Goal: Task Accomplishment & Management: Manage account settings

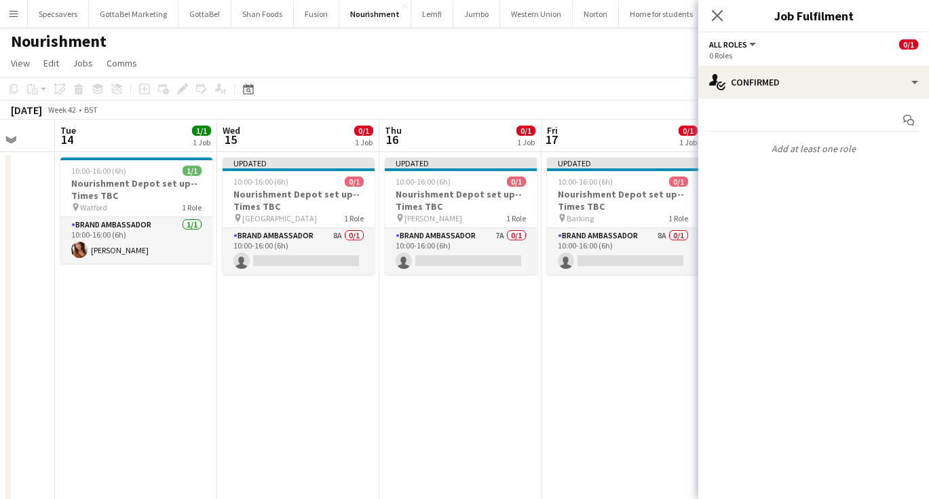
scroll to position [0, 434]
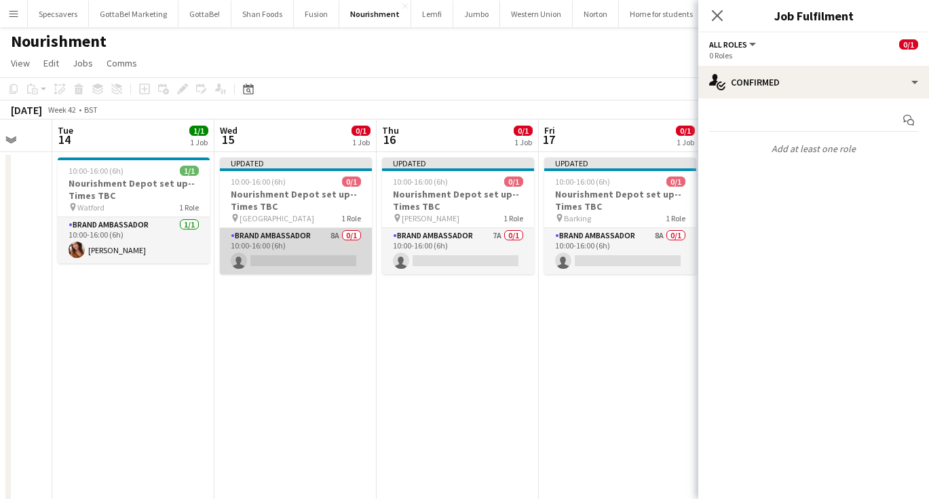
click at [289, 250] on app-card-role "Brand Ambassador 8A 0/1 10:00-16:00 (6h) single-neutral-actions" at bounding box center [296, 251] width 152 height 46
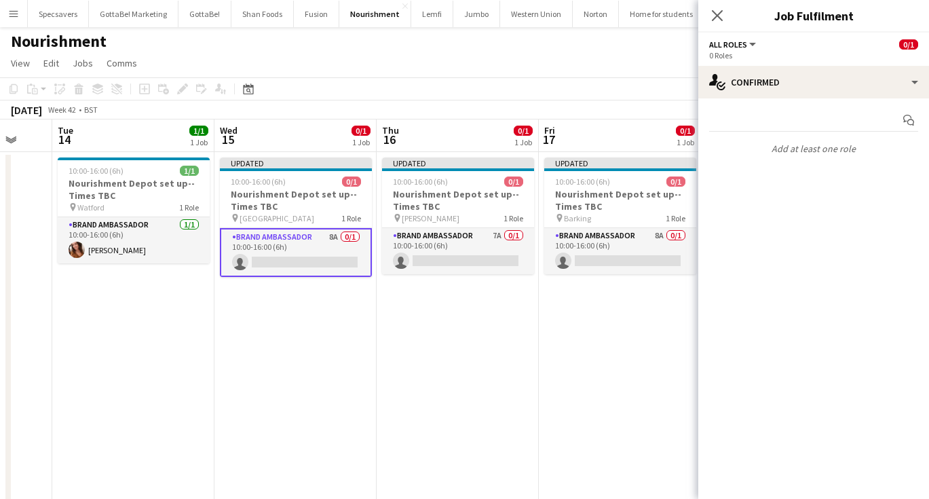
click at [229, 374] on app-date-cell "Updated 10:00-16:00 (6h) 0/1 Nourishment Depot set up--Times TBC pin Wembley 1 …" at bounding box center [295, 334] width 162 height 364
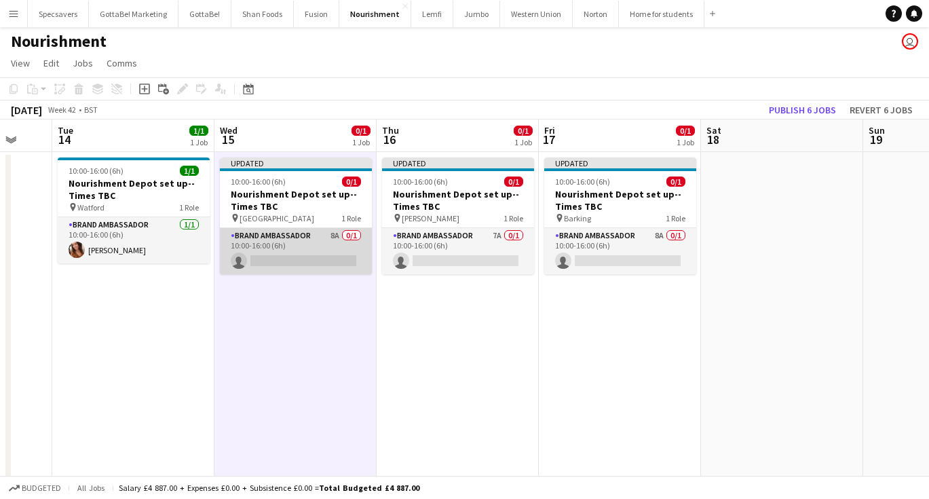
click at [285, 245] on app-card-role "Brand Ambassador 8A 0/1 10:00-16:00 (6h) single-neutral-actions" at bounding box center [296, 251] width 152 height 46
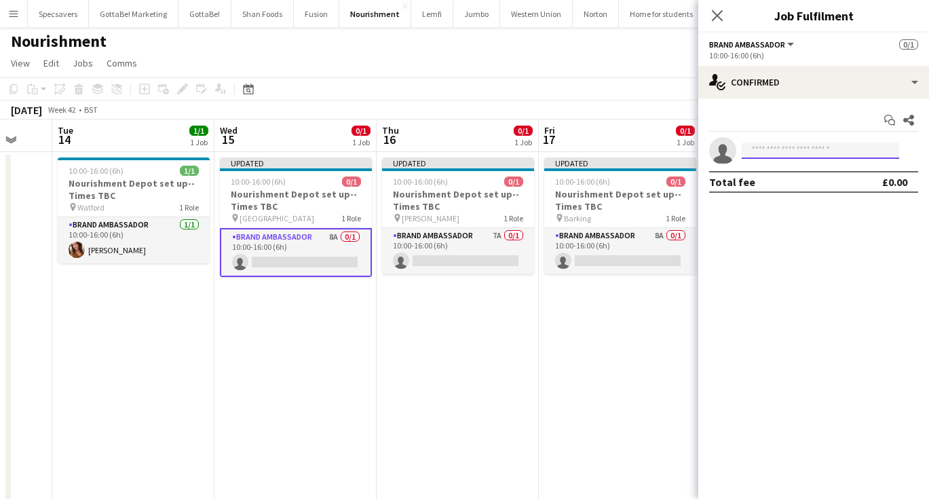
click at [798, 151] on input at bounding box center [819, 150] width 157 height 16
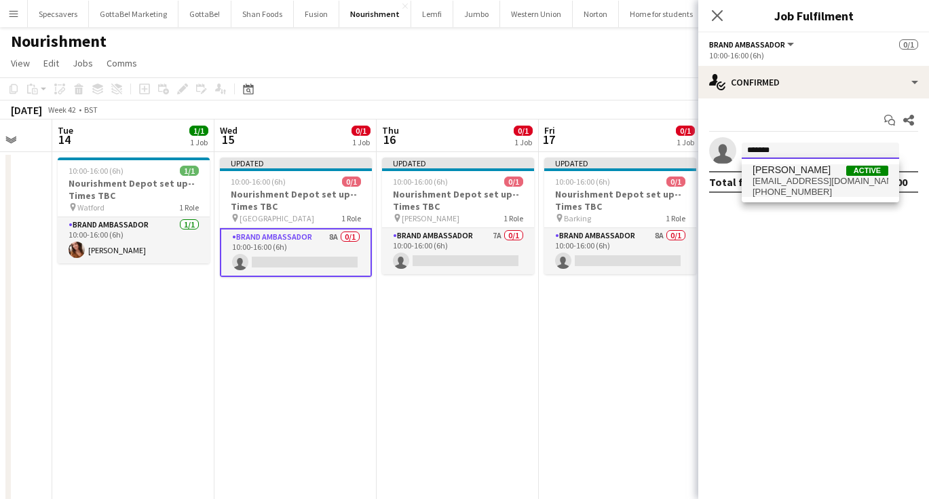
type input "*******"
click at [835, 187] on span "[PHONE_NUMBER]" at bounding box center [820, 192] width 136 height 11
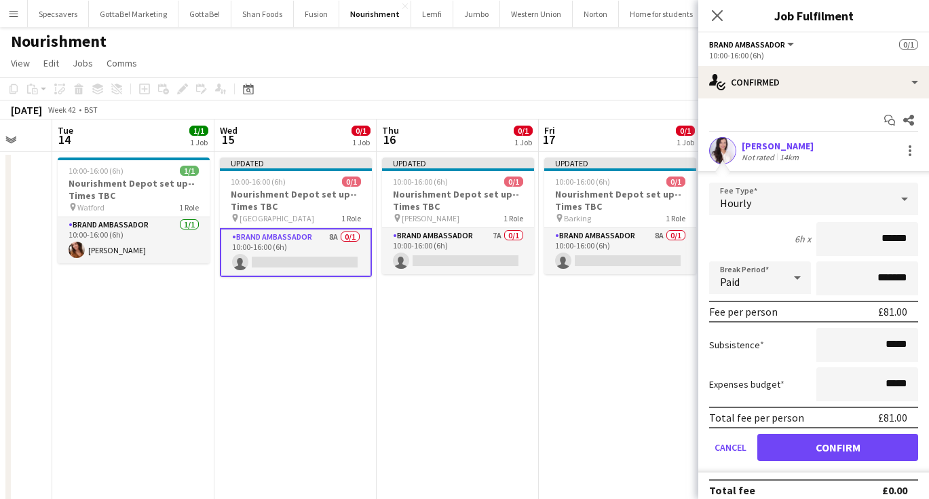
click at [846, 441] on button "Confirm" at bounding box center [837, 446] width 161 height 27
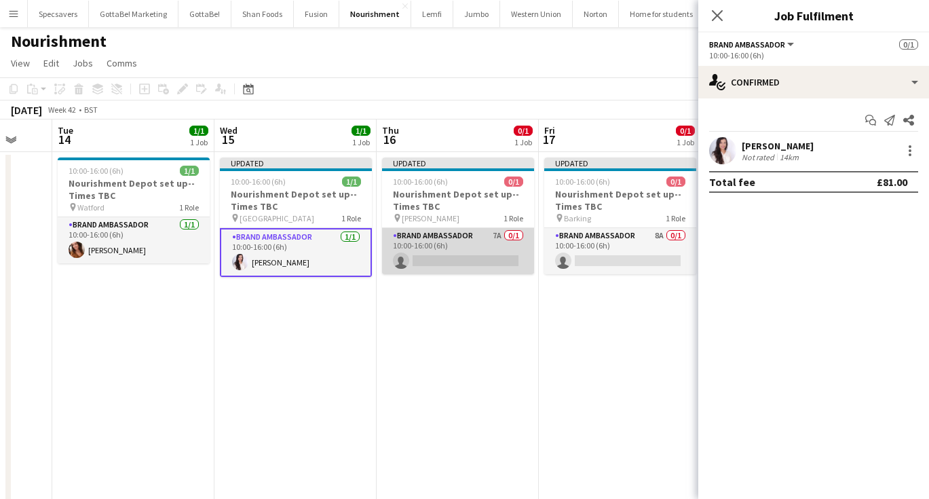
click at [468, 260] on app-card-role "Brand Ambassador 7A 0/1 10:00-16:00 (6h) single-neutral-actions" at bounding box center [458, 251] width 152 height 46
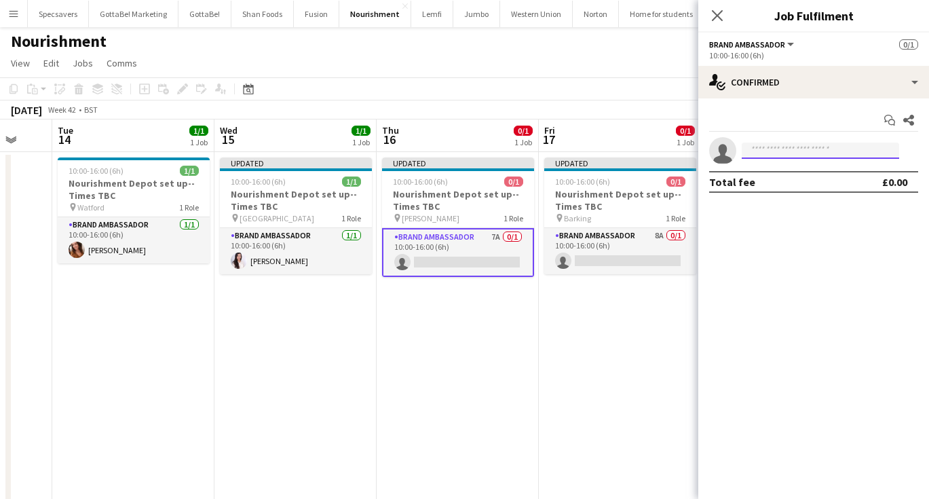
click at [782, 151] on input at bounding box center [819, 150] width 157 height 16
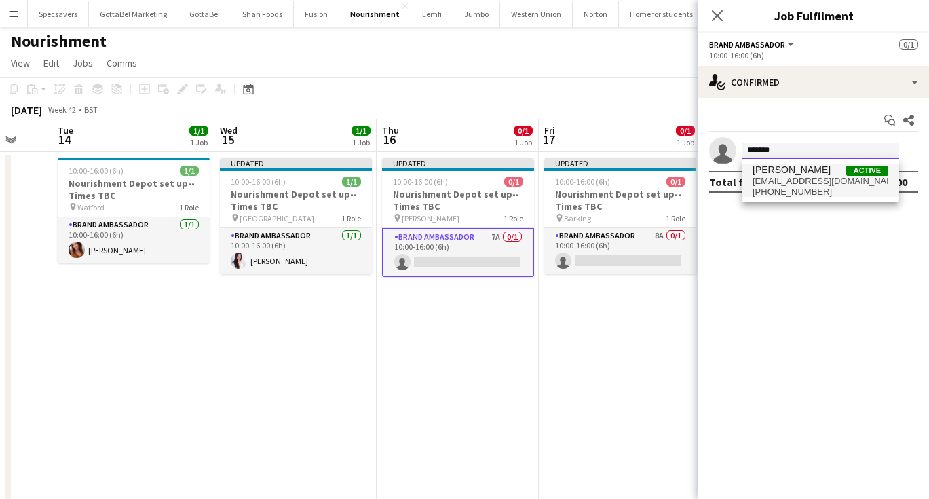
type input "*******"
click at [811, 190] on span "[PHONE_NUMBER]" at bounding box center [820, 192] width 136 height 11
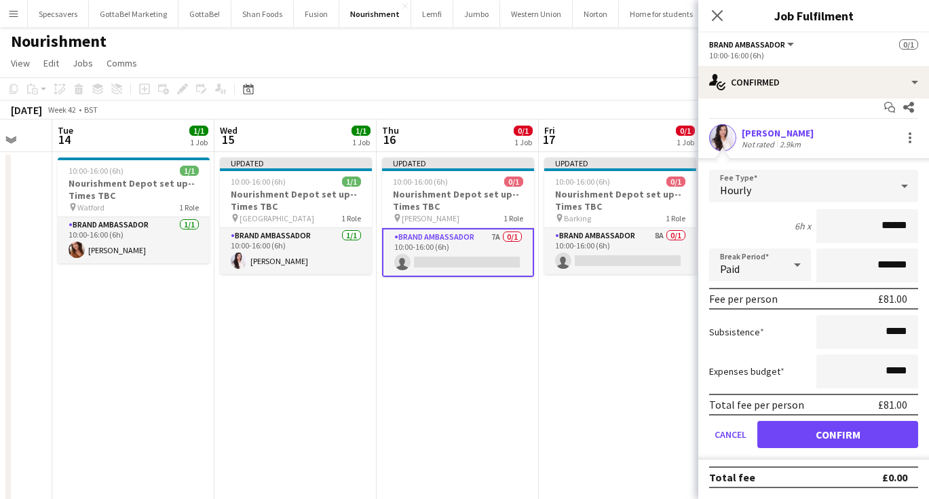
scroll to position [13, 0]
click at [828, 429] on button "Confirm" at bounding box center [837, 434] width 161 height 27
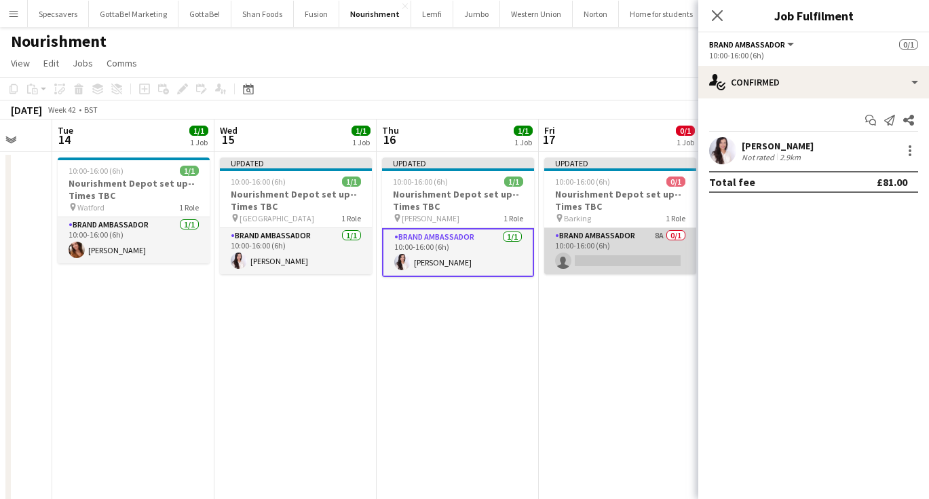
click at [617, 256] on app-card-role "Brand Ambassador 8A 0/1 10:00-16:00 (6h) single-neutral-actions" at bounding box center [620, 251] width 152 height 46
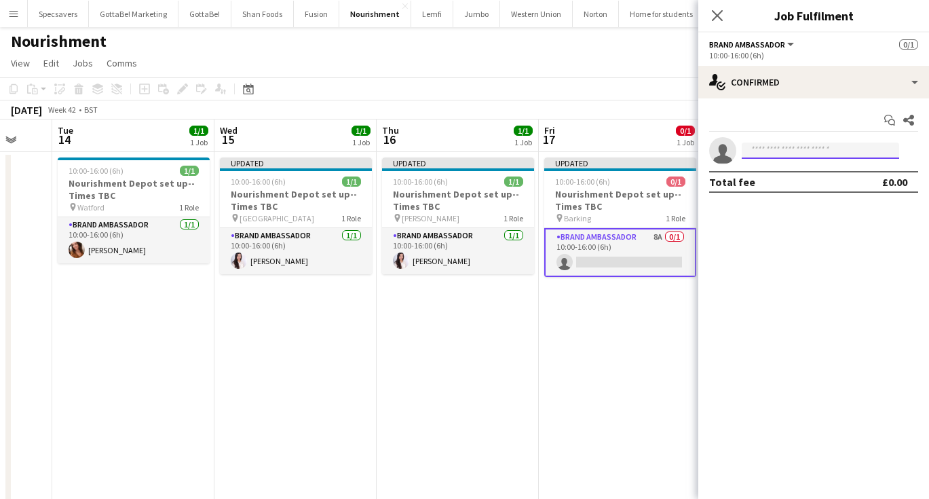
click at [773, 153] on input at bounding box center [819, 150] width 157 height 16
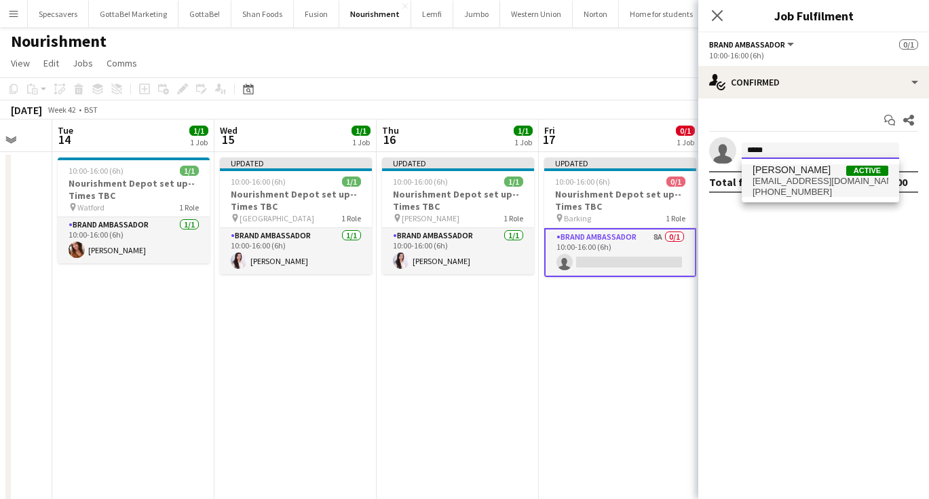
type input "*****"
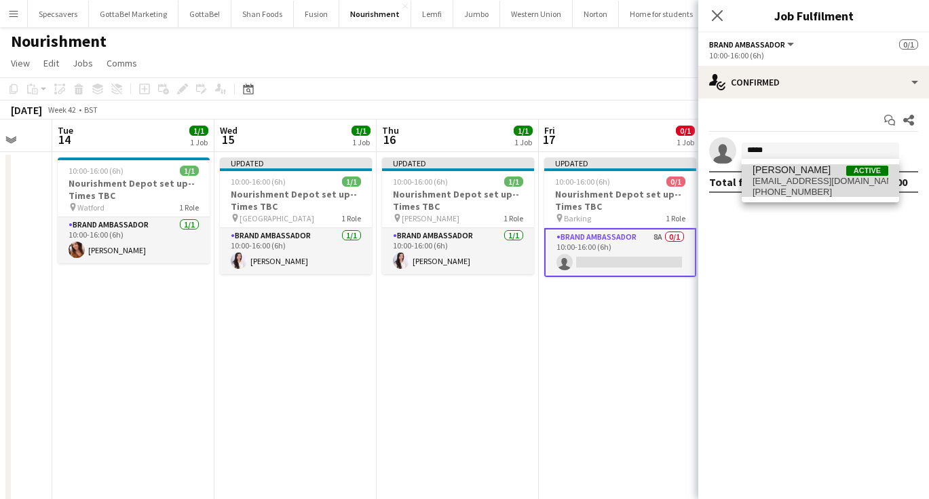
click at [782, 180] on span "[EMAIL_ADDRESS][DOMAIN_NAME]" at bounding box center [820, 181] width 136 height 11
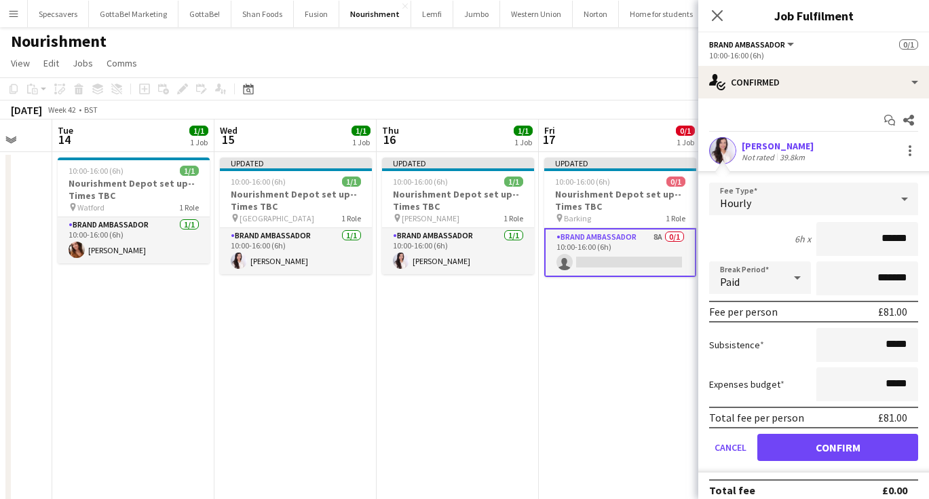
click at [822, 450] on button "Confirm" at bounding box center [837, 446] width 161 height 27
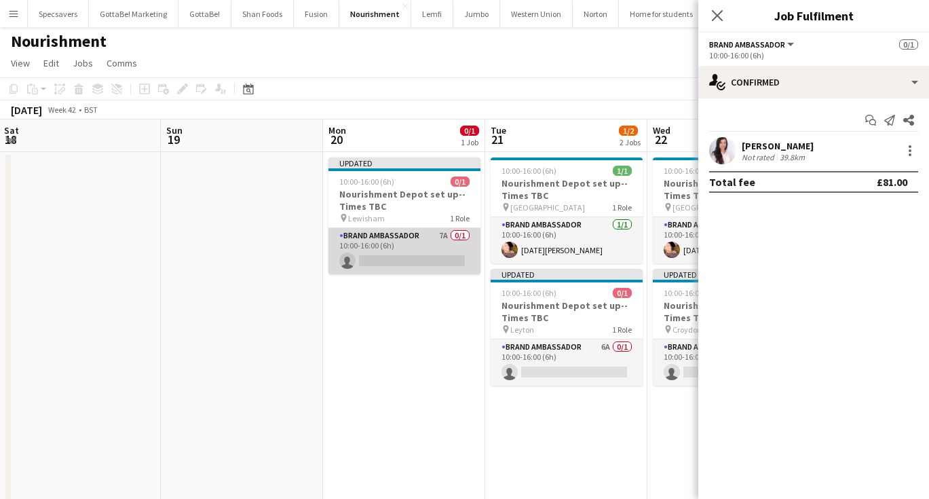
scroll to position [0, 492]
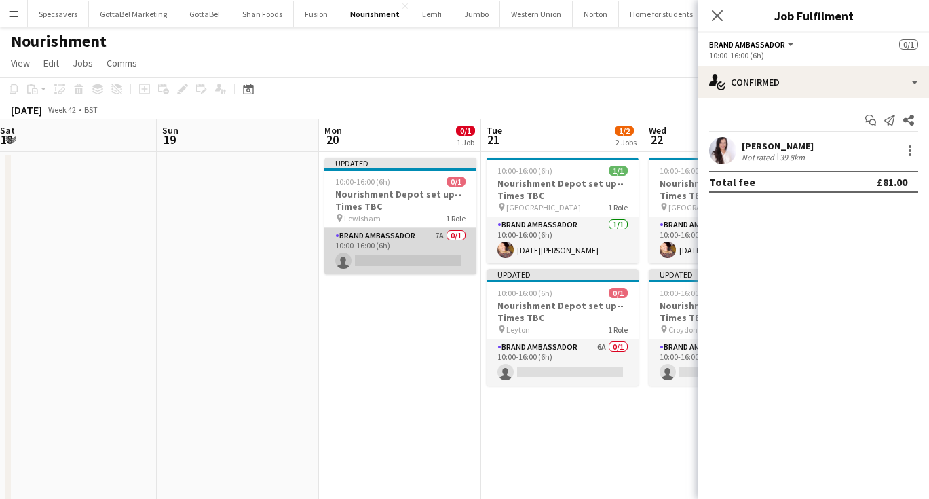
click at [410, 250] on app-card-role "Brand Ambassador 7A 0/1 10:00-16:00 (6h) single-neutral-actions" at bounding box center [400, 251] width 152 height 46
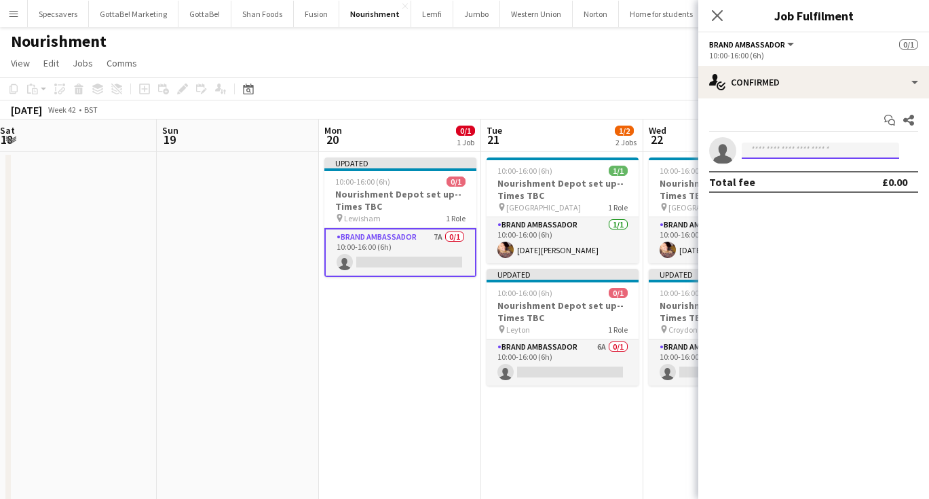
click at [786, 153] on input at bounding box center [819, 150] width 157 height 16
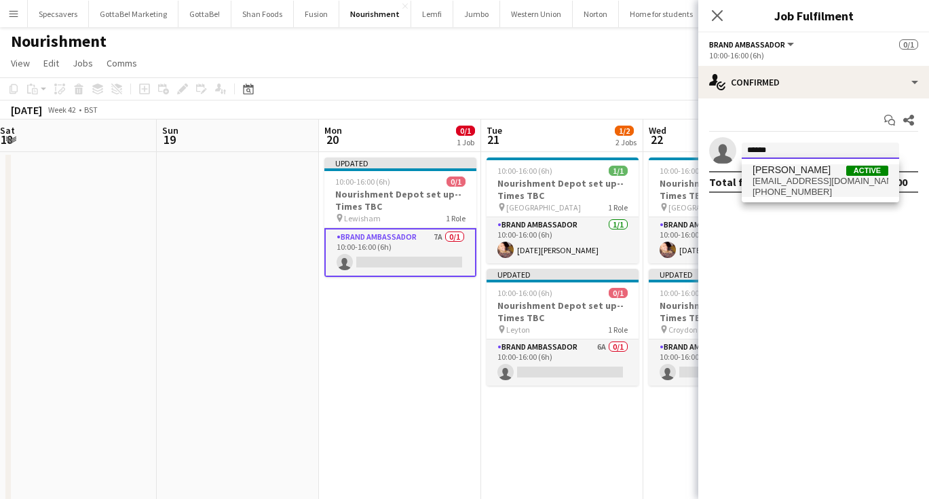
type input "******"
click at [808, 181] on span "[EMAIL_ADDRESS][DOMAIN_NAME]" at bounding box center [820, 181] width 136 height 11
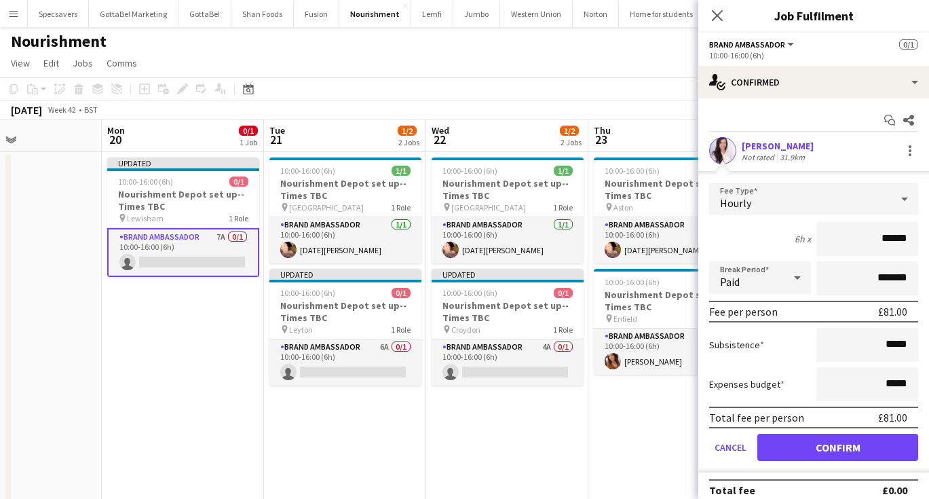
scroll to position [0, 553]
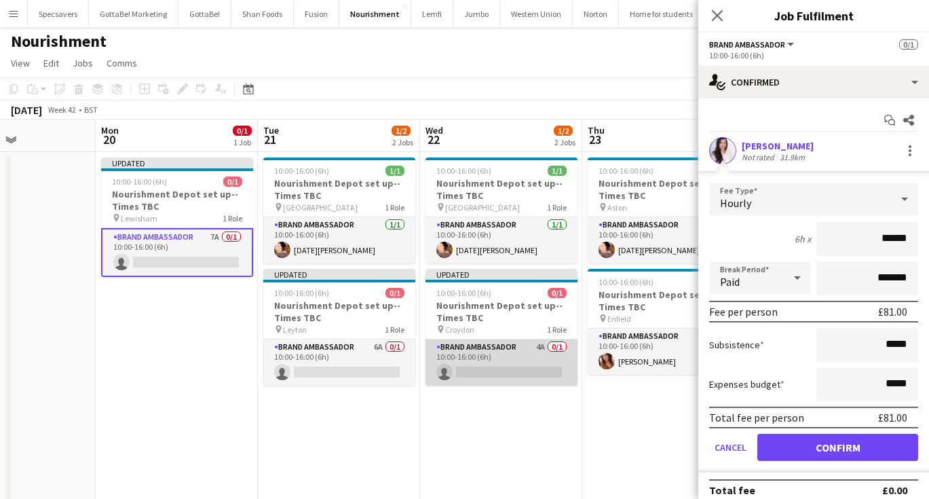
click at [479, 364] on app-card-role "Brand Ambassador 4A 0/1 10:00-16:00 (6h) single-neutral-actions" at bounding box center [501, 362] width 152 height 46
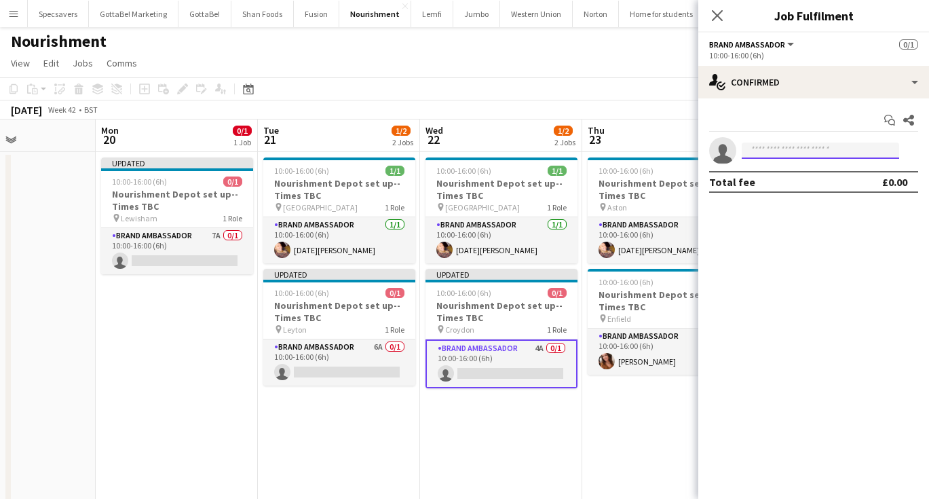
click at [792, 145] on input at bounding box center [819, 150] width 157 height 16
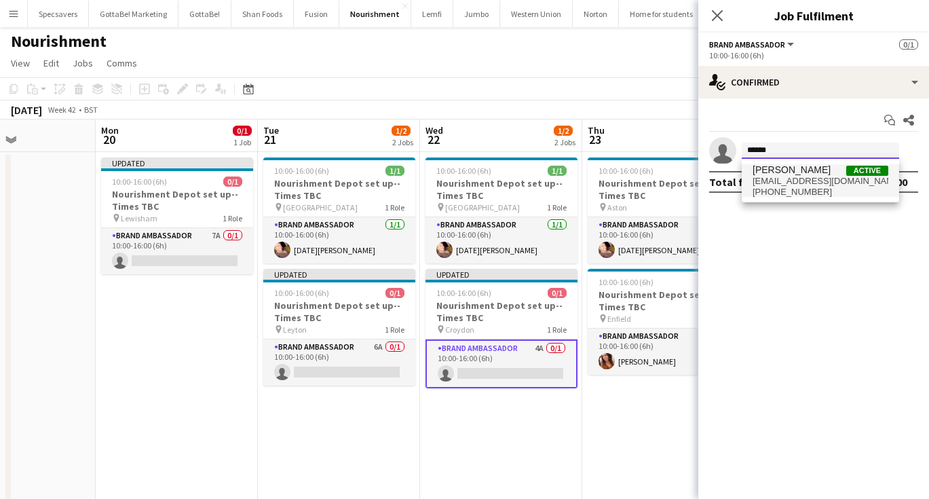
type input "******"
click at [792, 181] on span "[EMAIL_ADDRESS][DOMAIN_NAME]" at bounding box center [820, 181] width 136 height 11
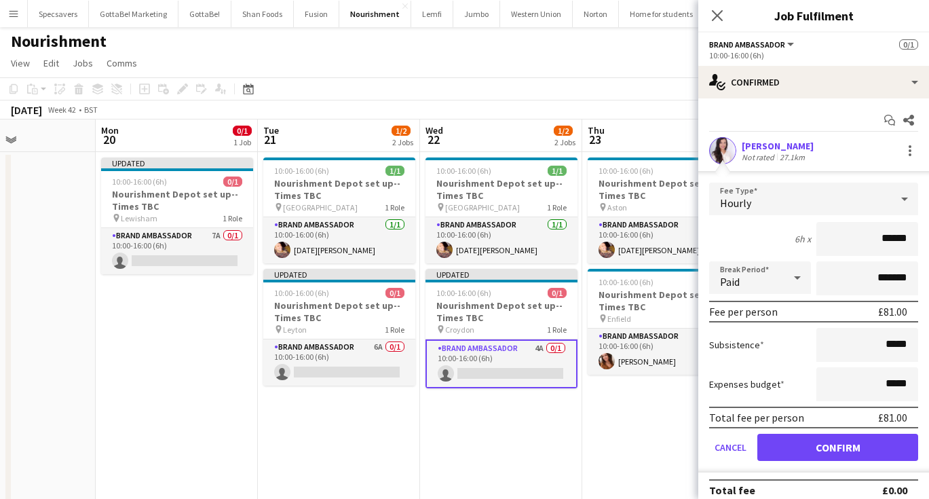
click at [840, 454] on button "Confirm" at bounding box center [837, 446] width 161 height 27
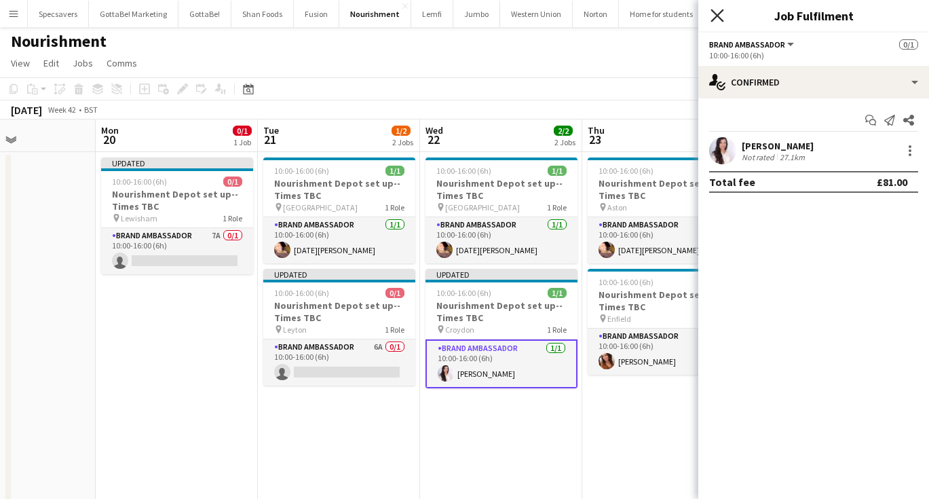
click at [719, 14] on icon at bounding box center [716, 15] width 13 height 13
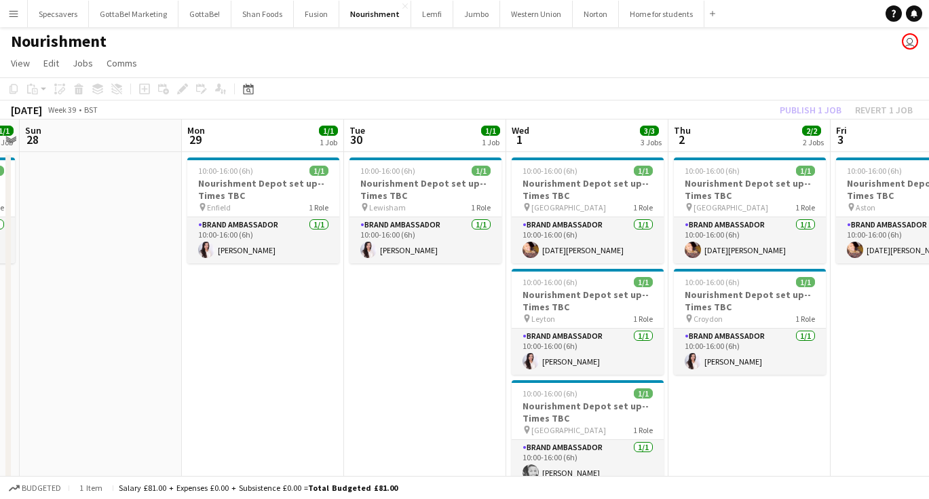
scroll to position [0, 301]
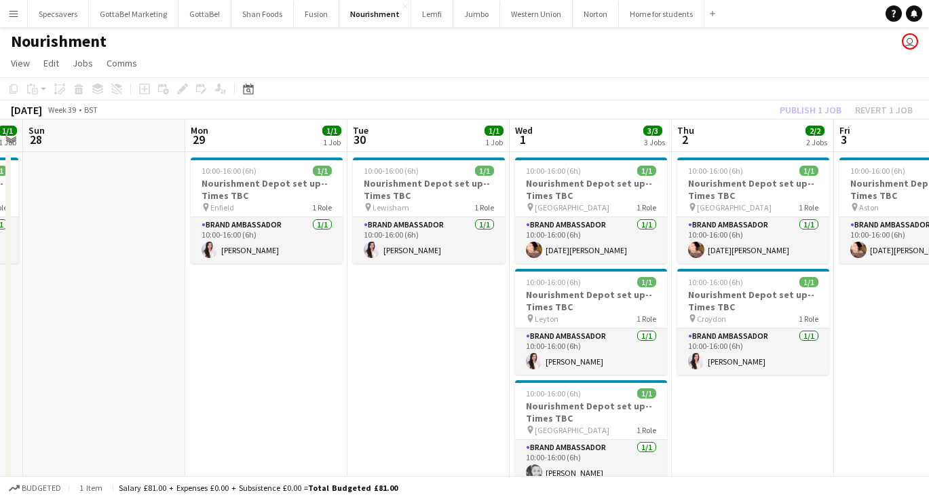
click at [893, 393] on app-date-cell "10:00-16:00 (6h) 1/1 Nourishment Depot set up--Times TBC pin Aston 1 Role Brand…" at bounding box center [915, 334] width 162 height 364
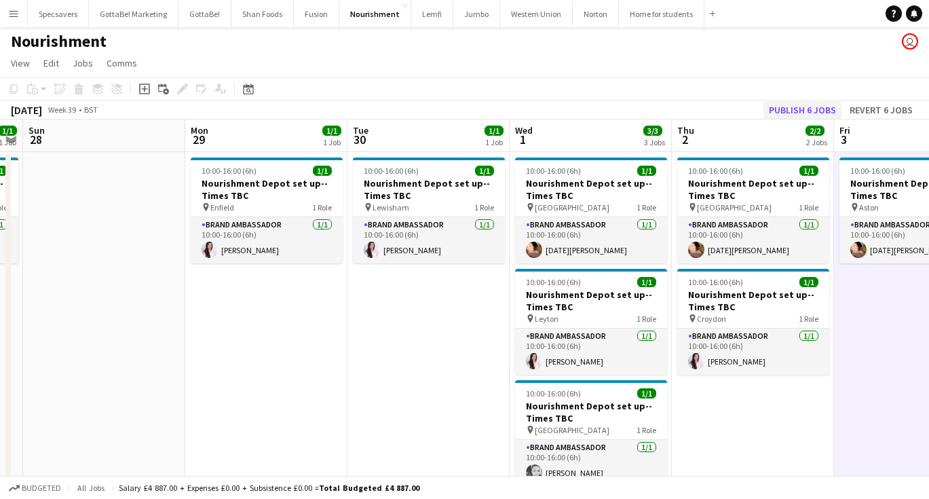
click at [817, 108] on button "Publish 6 jobs" at bounding box center [802, 110] width 78 height 18
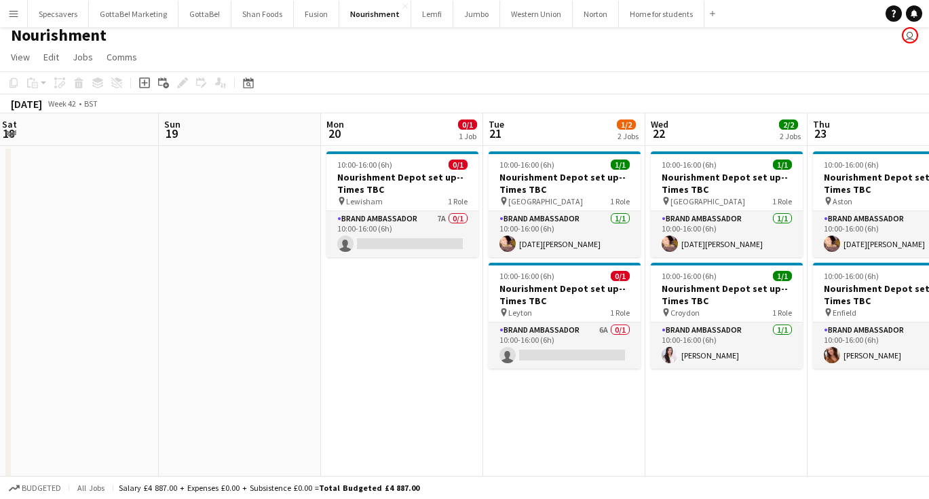
scroll to position [0, 499]
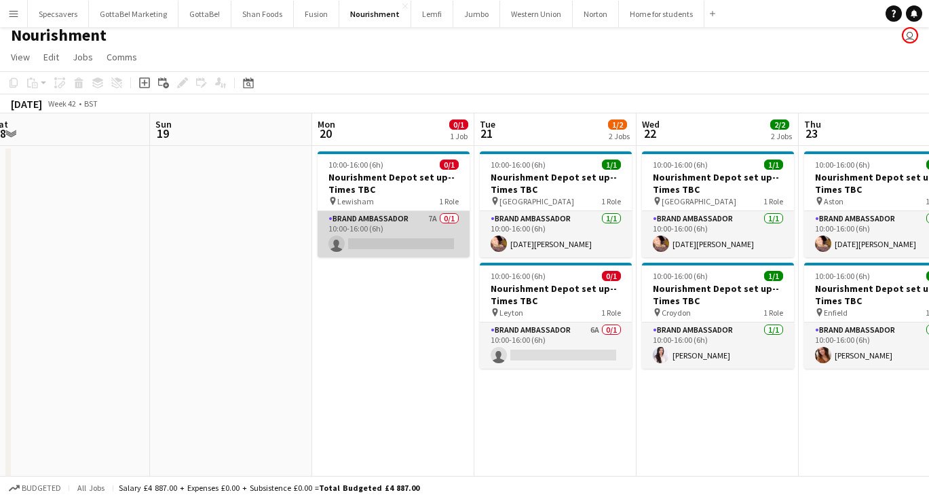
click at [417, 238] on app-card-role "Brand Ambassador 7A 0/1 10:00-16:00 (6h) single-neutral-actions" at bounding box center [393, 234] width 152 height 46
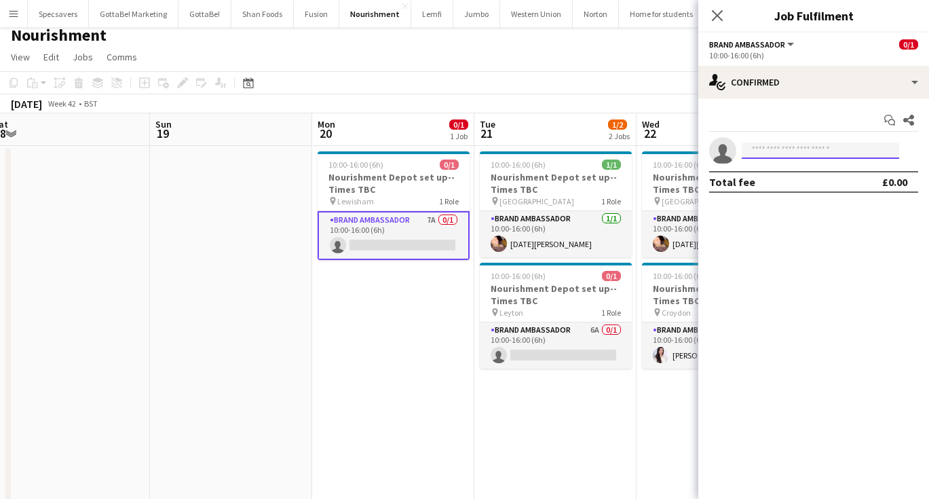
click at [771, 144] on input at bounding box center [819, 150] width 157 height 16
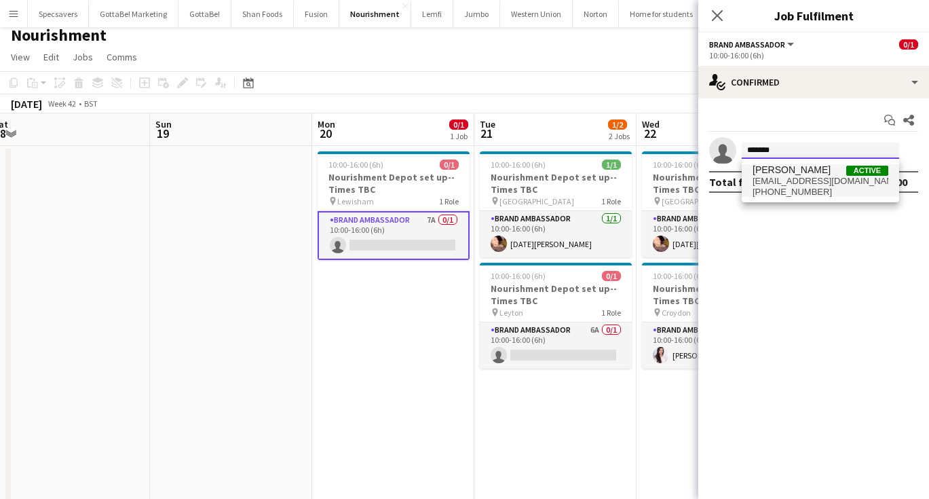
type input "*******"
click at [764, 175] on span "[PERSON_NAME]" at bounding box center [791, 170] width 78 height 12
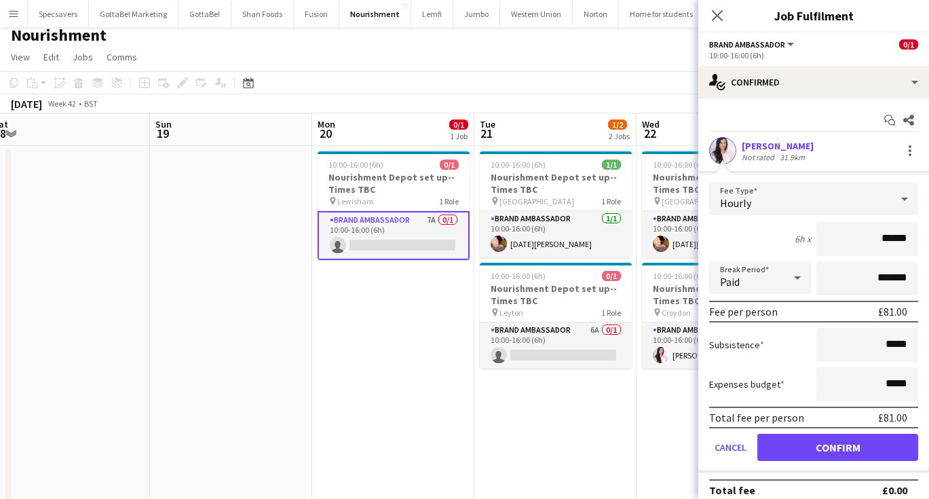
click at [834, 442] on button "Confirm" at bounding box center [837, 446] width 161 height 27
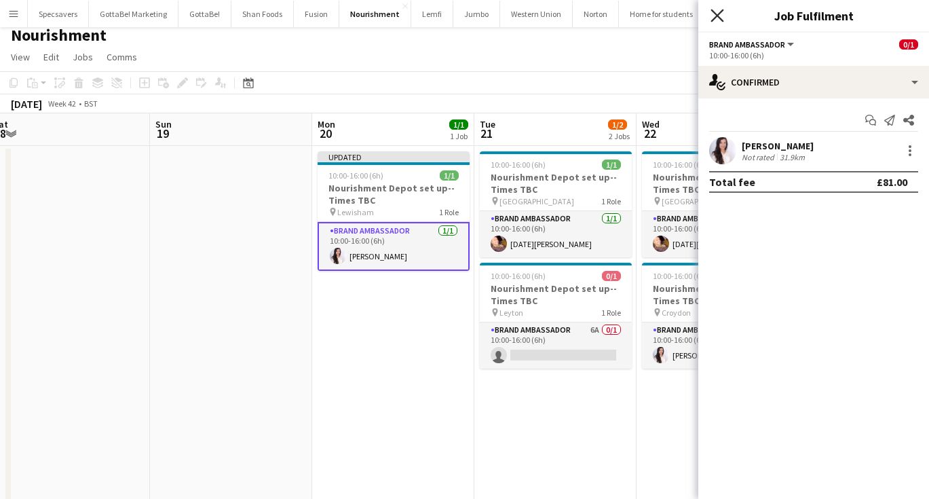
click at [714, 20] on icon "Close pop-in" at bounding box center [716, 15] width 13 height 13
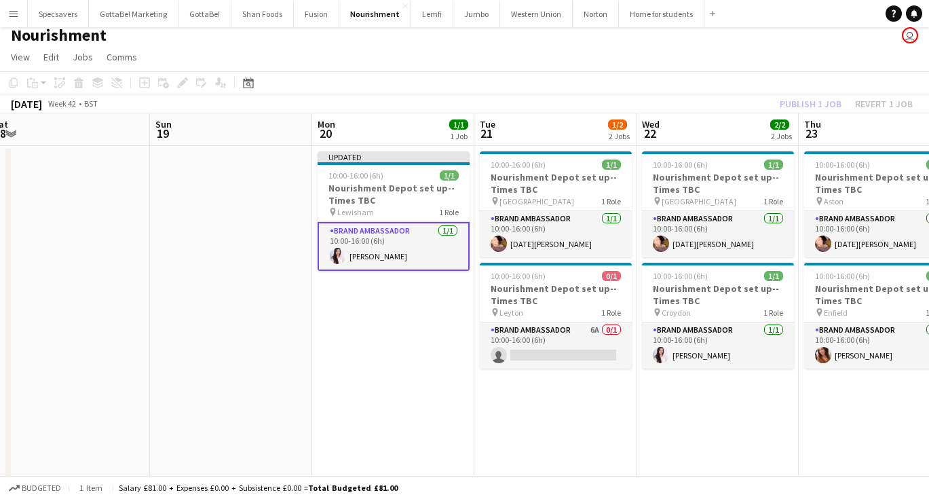
click at [578, 390] on app-date-cell "10:00-16:00 (6h) 1/1 Nourishment Depot set up--Times TBC pin Birmingham 1 Role …" at bounding box center [555, 328] width 162 height 364
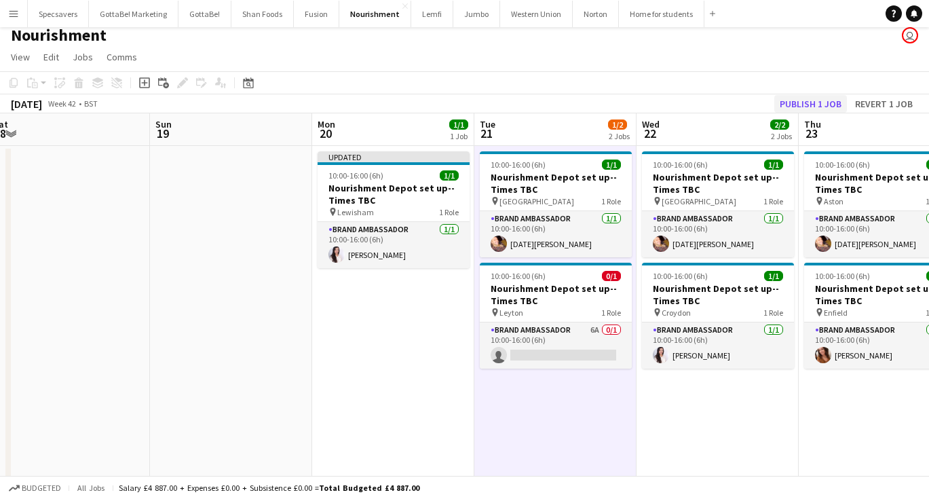
click at [807, 107] on button "Publish 1 job" at bounding box center [810, 104] width 73 height 18
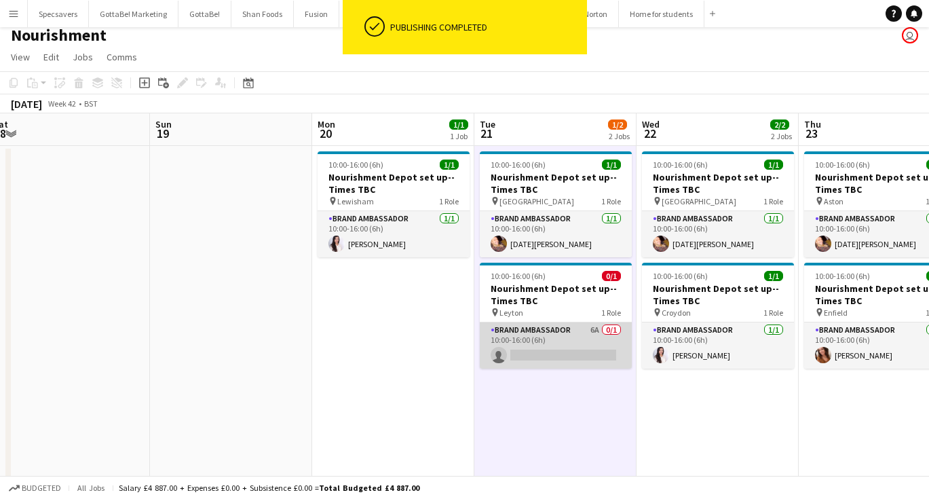
click at [543, 336] on app-card-role "Brand Ambassador 6A 0/1 10:00-16:00 (6h) single-neutral-actions" at bounding box center [556, 345] width 152 height 46
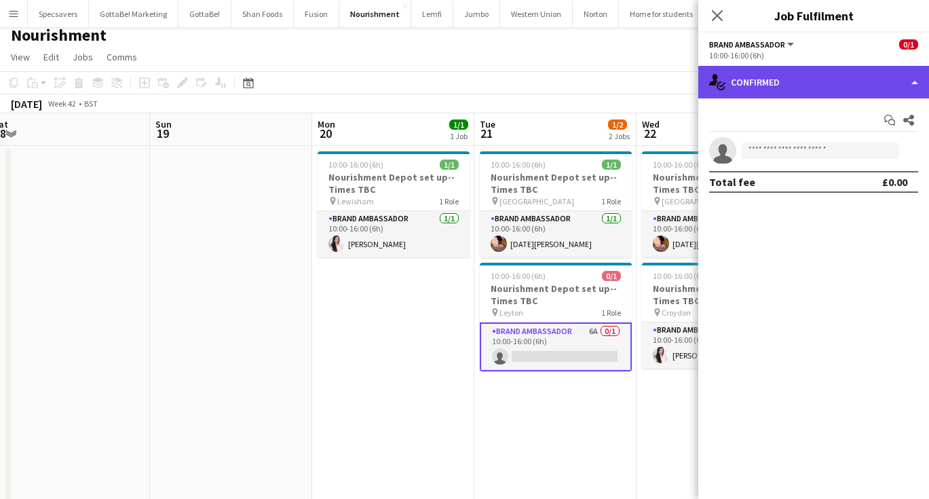
click at [778, 81] on div "single-neutral-actions-check-2 Confirmed" at bounding box center [813, 82] width 231 height 33
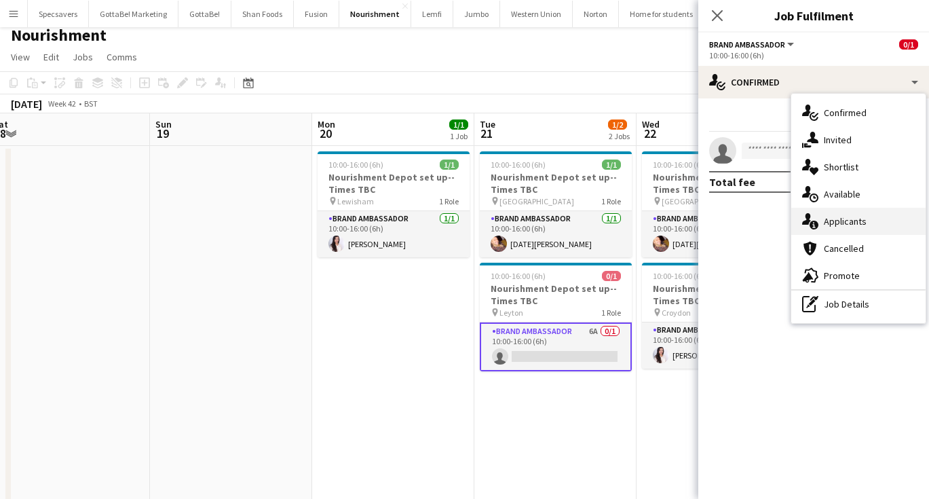
click at [832, 222] on span "Applicants" at bounding box center [845, 221] width 43 height 12
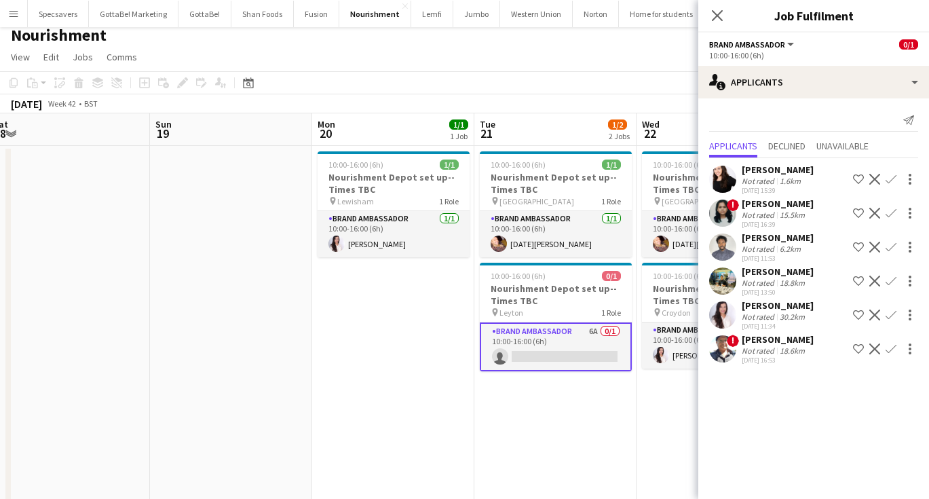
click at [876, 315] on app-icon "Decline" at bounding box center [874, 314] width 11 height 11
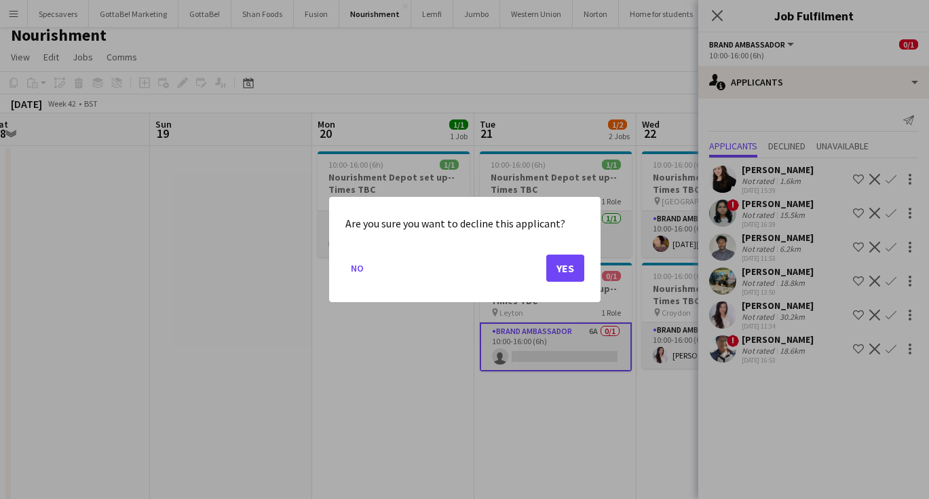
scroll to position [0, 0]
click at [564, 267] on button "Yes" at bounding box center [565, 267] width 38 height 27
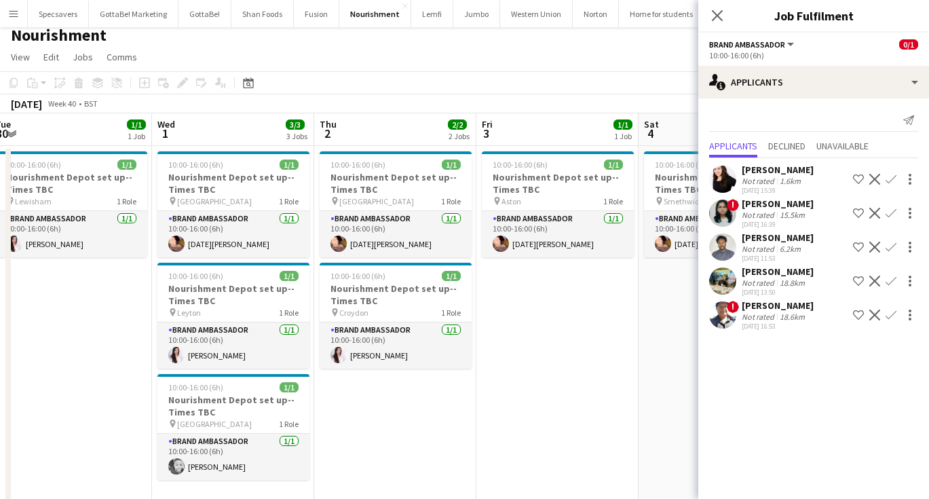
scroll to position [0, 275]
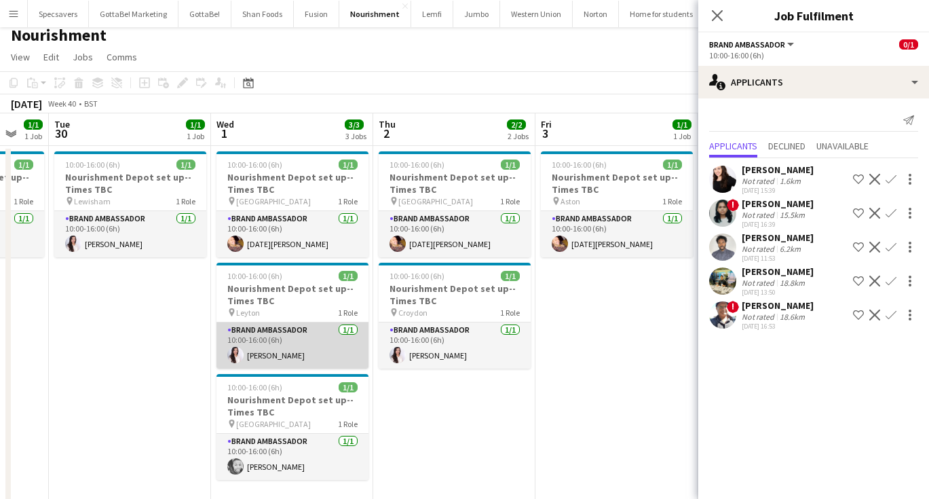
click at [295, 340] on app-card-role "Brand Ambassador [DATE] 10:00-16:00 (6h) [PERSON_NAME]" at bounding box center [292, 345] width 152 height 46
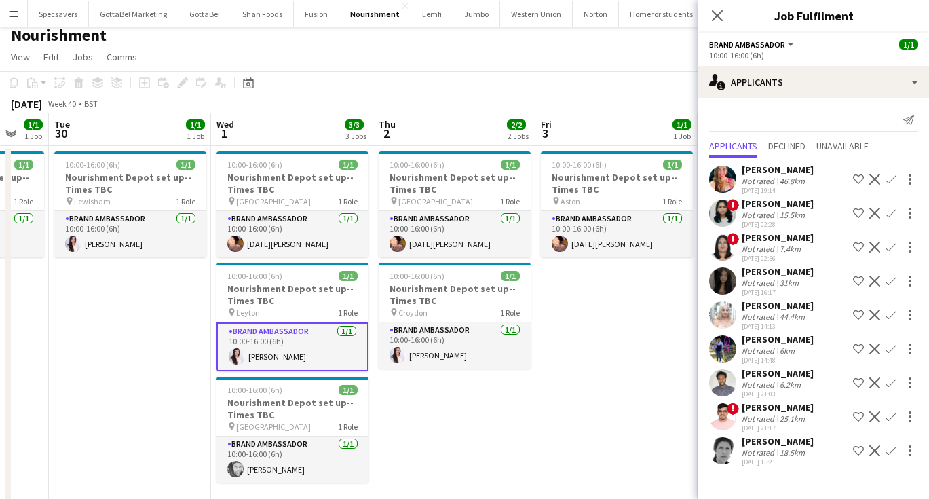
click at [298, 354] on app-card-role "Brand Ambassador [DATE] 10:00-16:00 (6h) [PERSON_NAME]" at bounding box center [292, 346] width 152 height 49
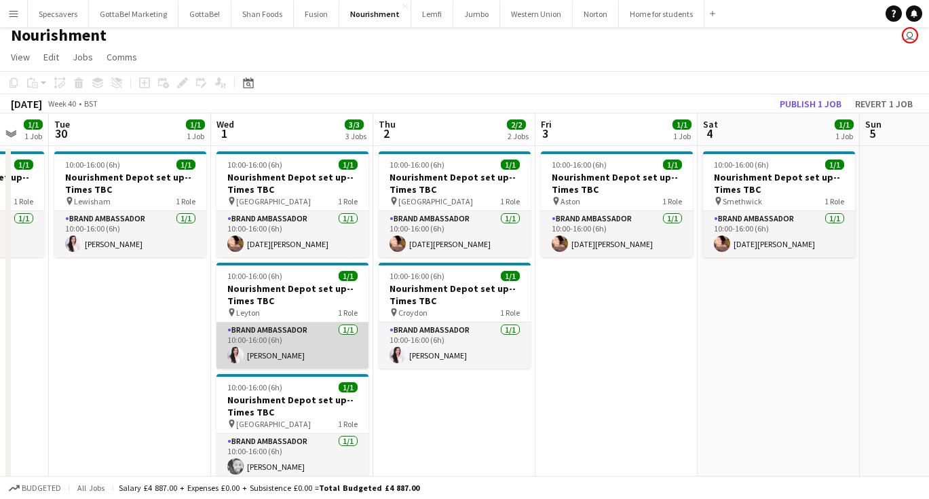
click at [298, 354] on app-card-role "Brand Ambassador [DATE] 10:00-16:00 (6h) [PERSON_NAME]" at bounding box center [292, 345] width 152 height 46
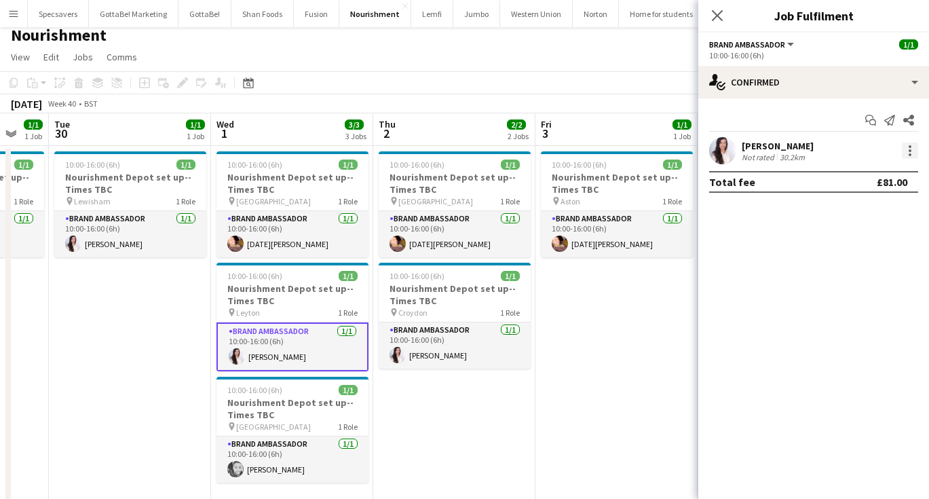
click at [910, 153] on div at bounding box center [910, 150] width 16 height 16
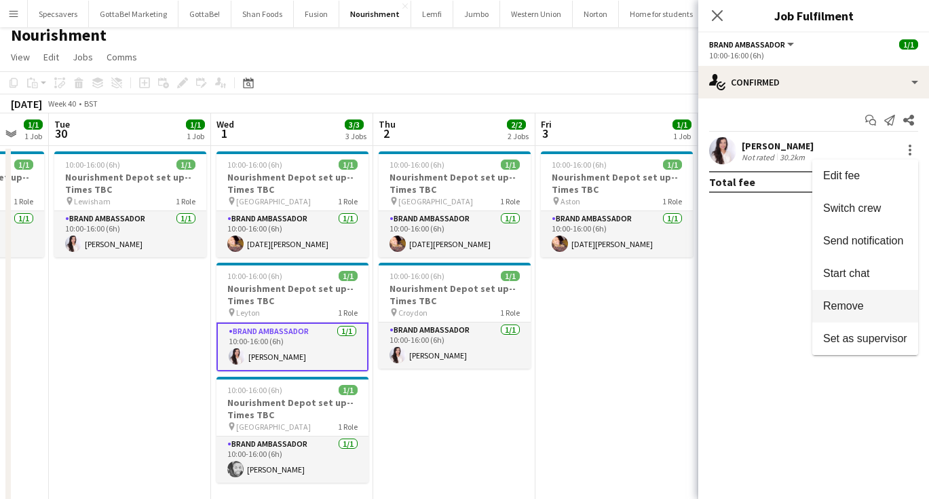
click at [866, 309] on span "Remove" at bounding box center [865, 306] width 84 height 12
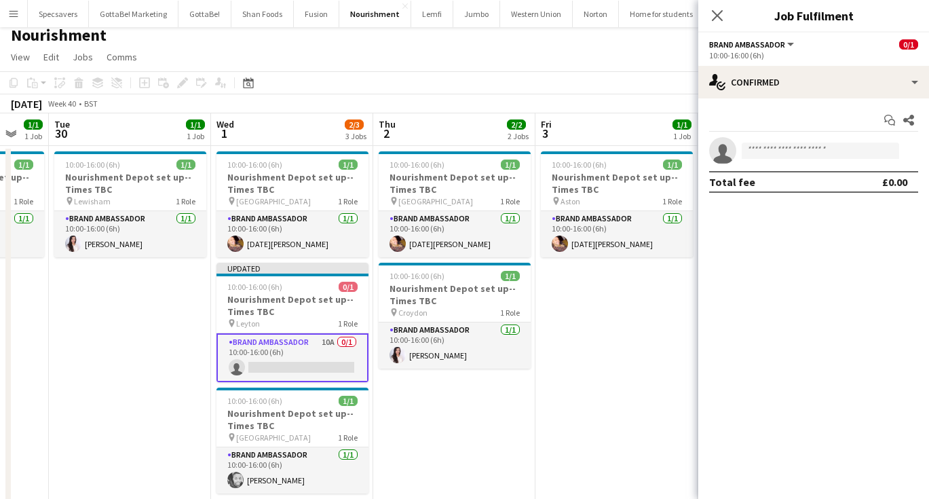
click at [608, 313] on app-date-cell "10:00-16:00 (6h) 1/1 Nourishment Depot set up--Times TBC pin Aston 1 Role Brand…" at bounding box center [616, 328] width 162 height 364
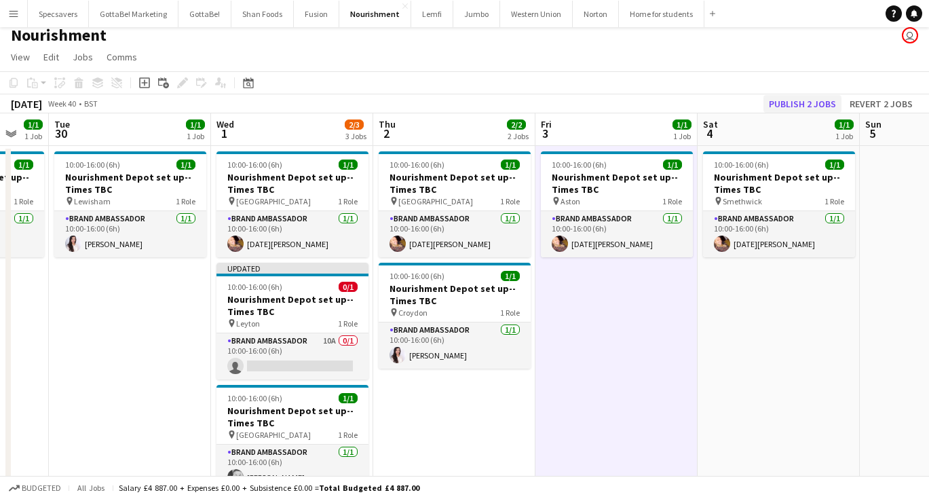
click at [792, 102] on button "Publish 2 jobs" at bounding box center [802, 104] width 78 height 18
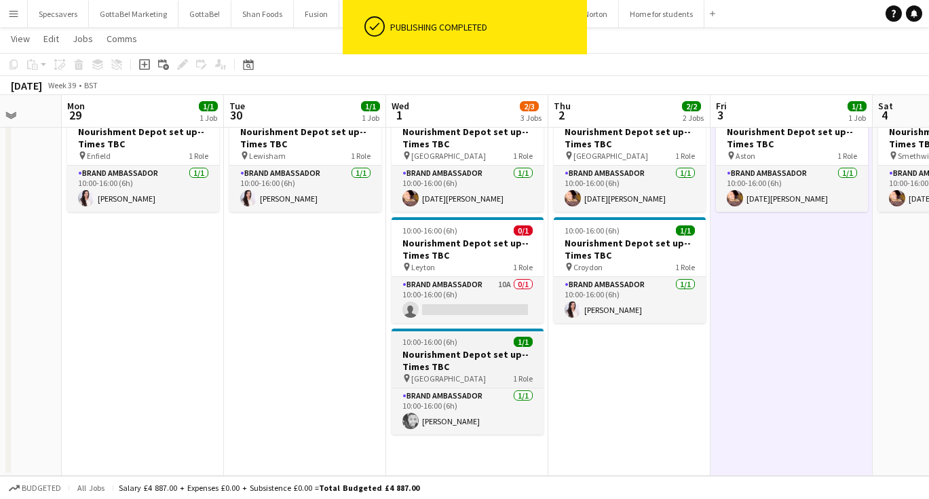
scroll to position [0, 421]
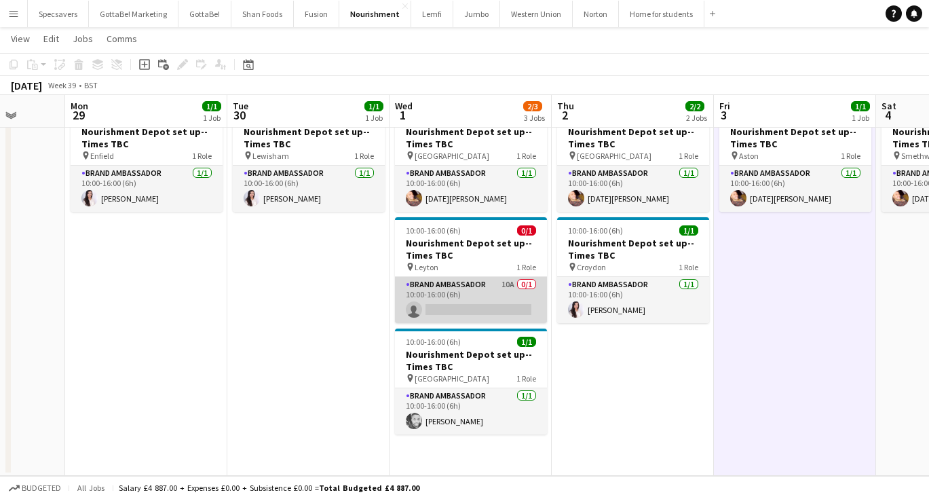
click at [478, 305] on app-card-role "Brand Ambassador 10A 0/1 10:00-16:00 (6h) single-neutral-actions" at bounding box center [471, 300] width 152 height 46
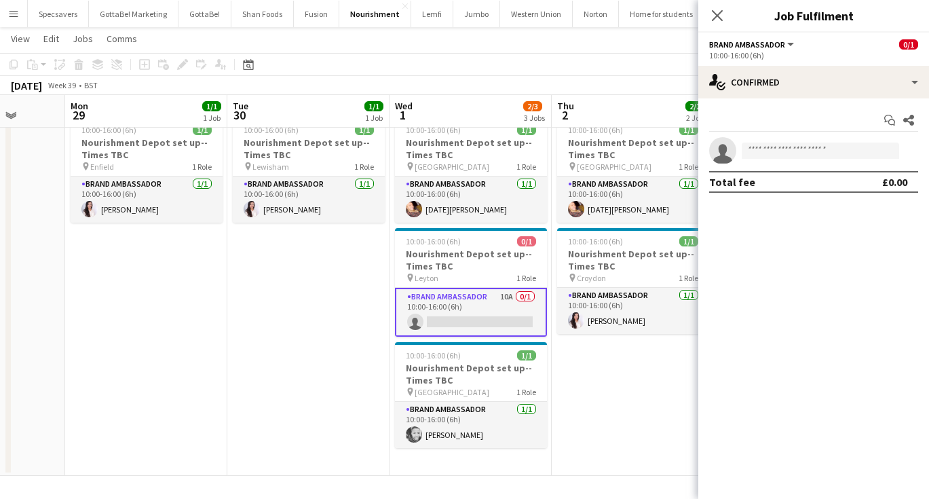
scroll to position [41, 0]
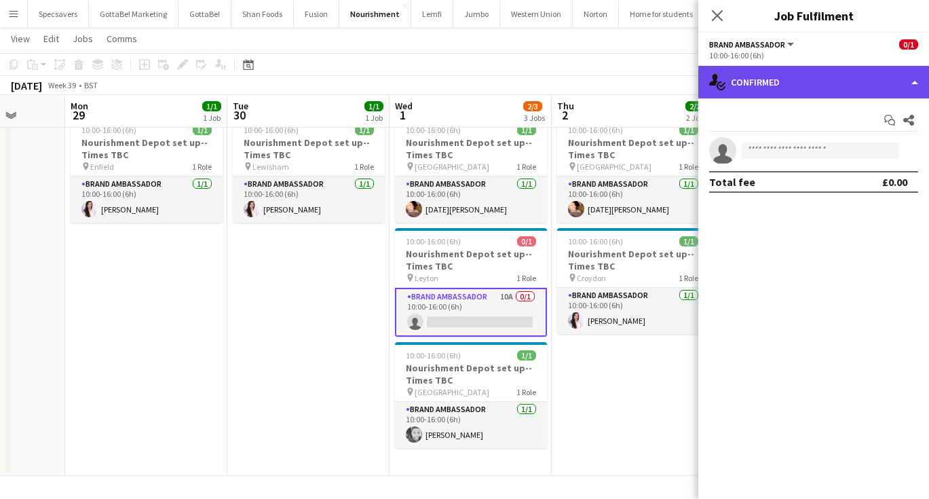
click at [847, 88] on div "single-neutral-actions-check-2 Confirmed" at bounding box center [813, 82] width 231 height 33
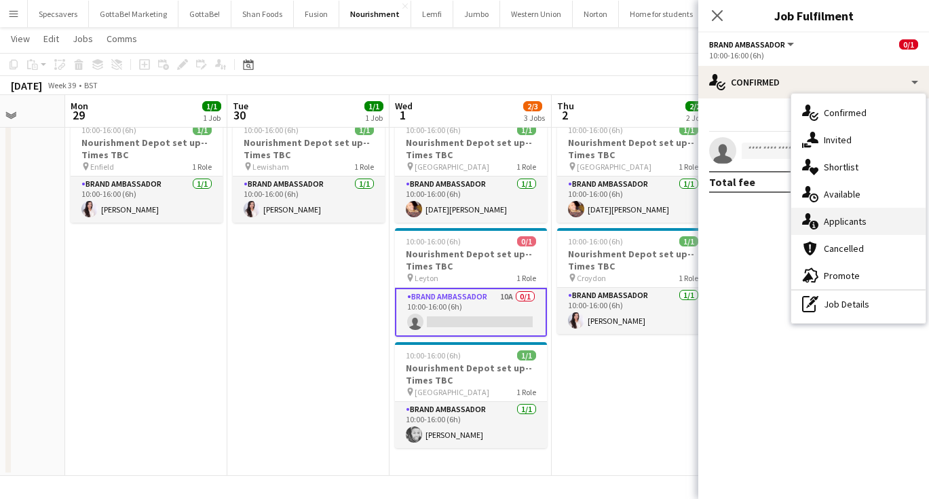
click at [854, 223] on span "Applicants" at bounding box center [845, 221] width 43 height 12
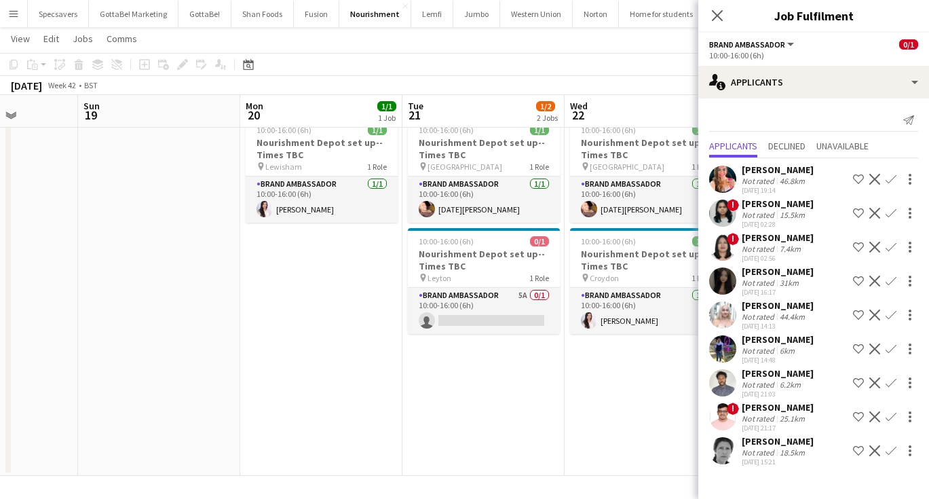
scroll to position [0, 408]
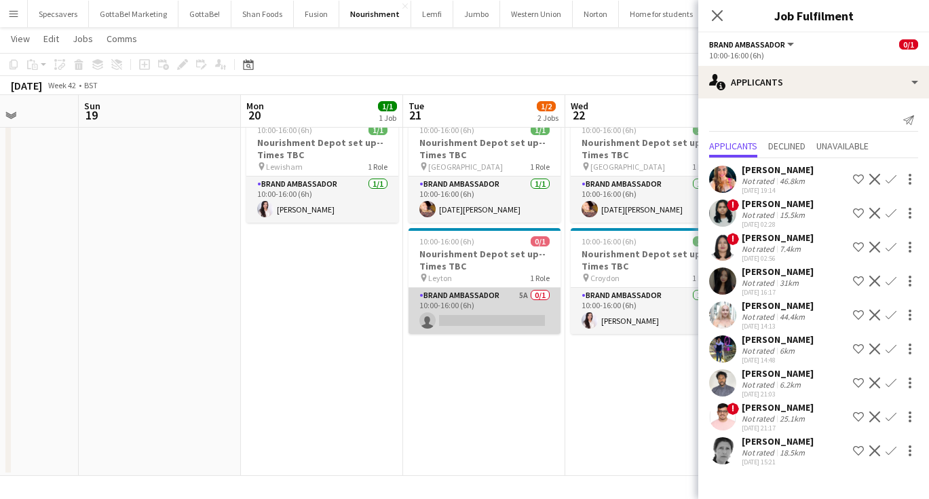
click at [507, 316] on app-card-role "Brand Ambassador 5A 0/1 10:00-16:00 (6h) single-neutral-actions" at bounding box center [484, 311] width 152 height 46
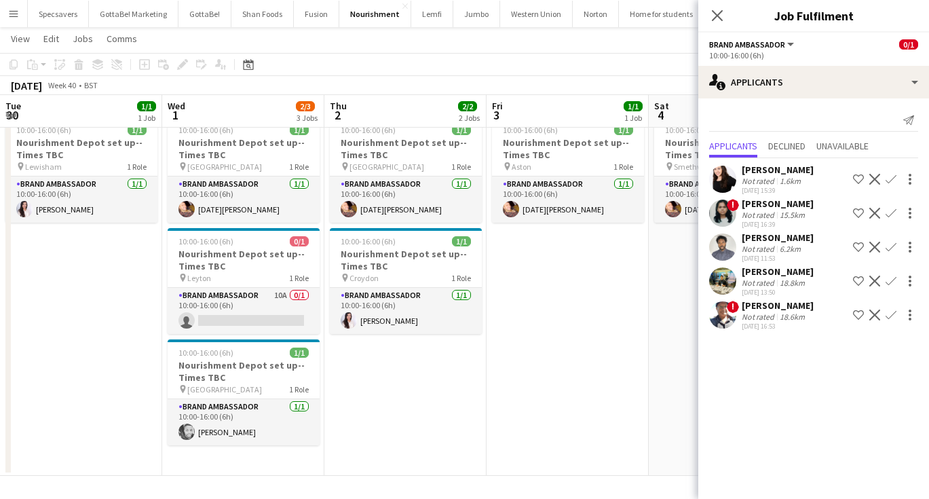
scroll to position [0, 302]
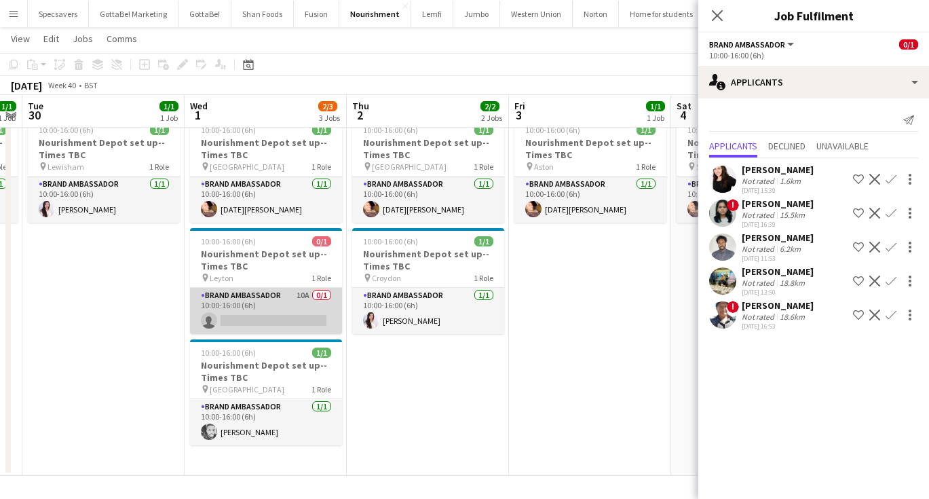
click at [284, 310] on app-card-role "Brand Ambassador 10A 0/1 10:00-16:00 (6h) single-neutral-actions" at bounding box center [266, 311] width 152 height 46
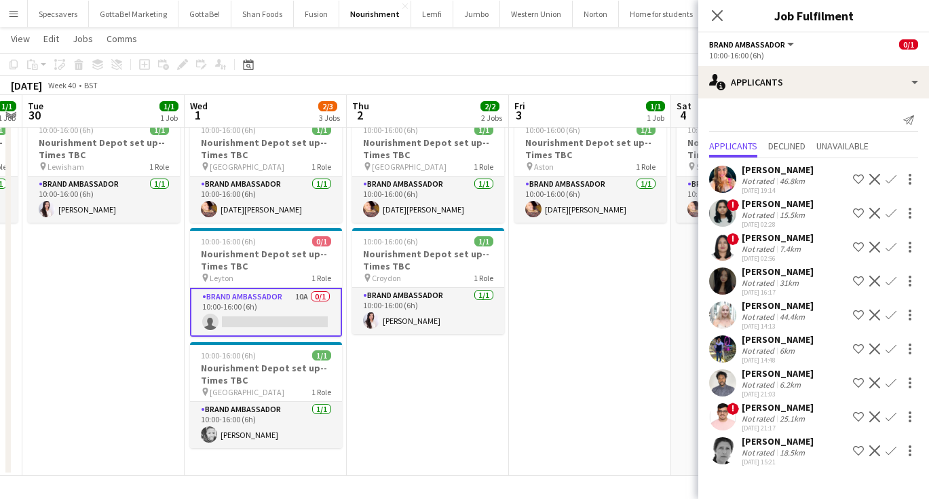
click at [779, 250] on div "7.4km" at bounding box center [790, 249] width 26 height 10
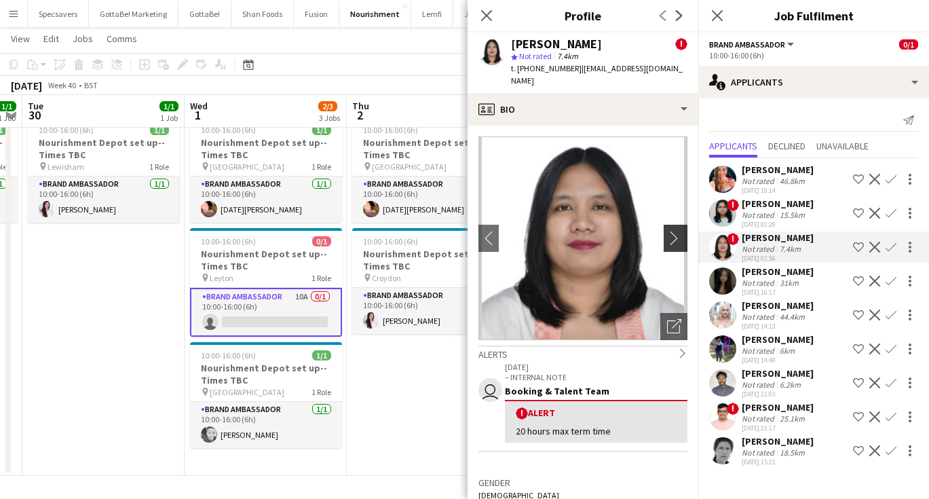
click at [679, 231] on app-icon "chevron-right" at bounding box center [677, 238] width 21 height 14
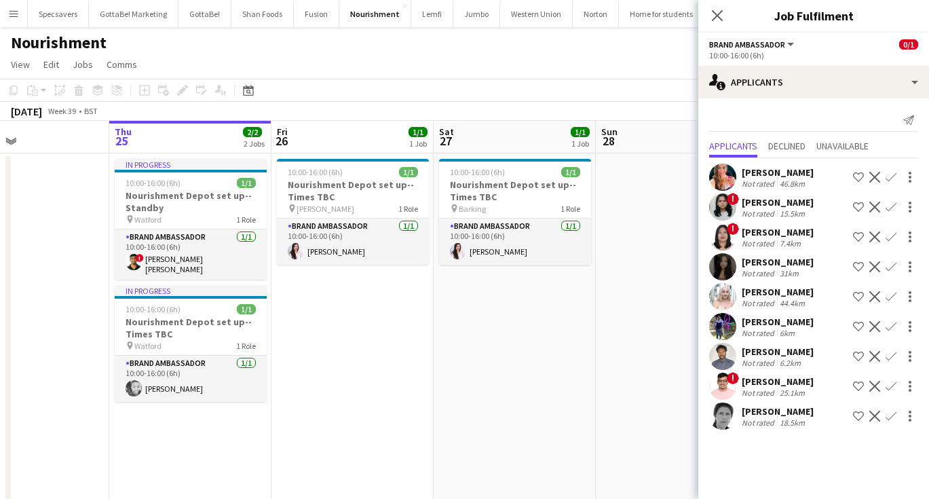
scroll to position [0, 541]
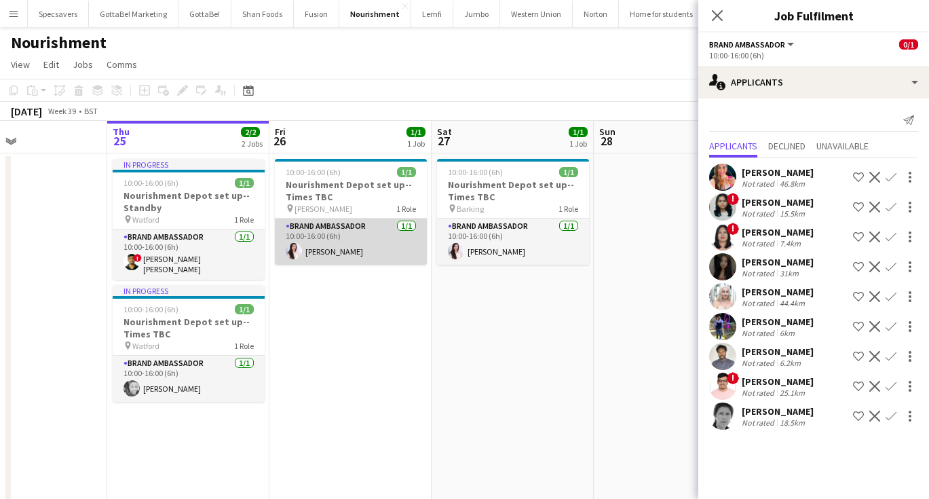
click at [341, 237] on app-card-role "Brand Ambassador [DATE] 10:00-16:00 (6h) [PERSON_NAME]" at bounding box center [351, 241] width 152 height 46
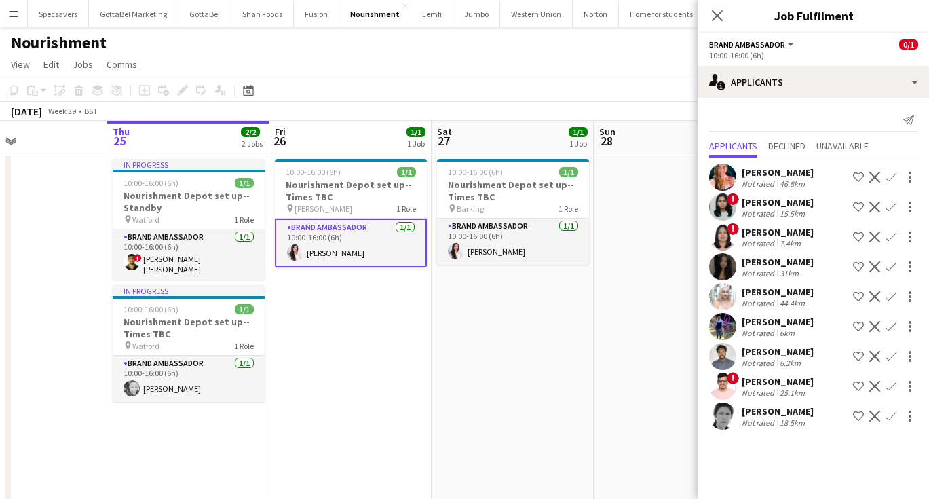
click at [336, 255] on app-card-role "Brand Ambassador [DATE] 10:00-16:00 (6h) [PERSON_NAME]" at bounding box center [351, 242] width 152 height 49
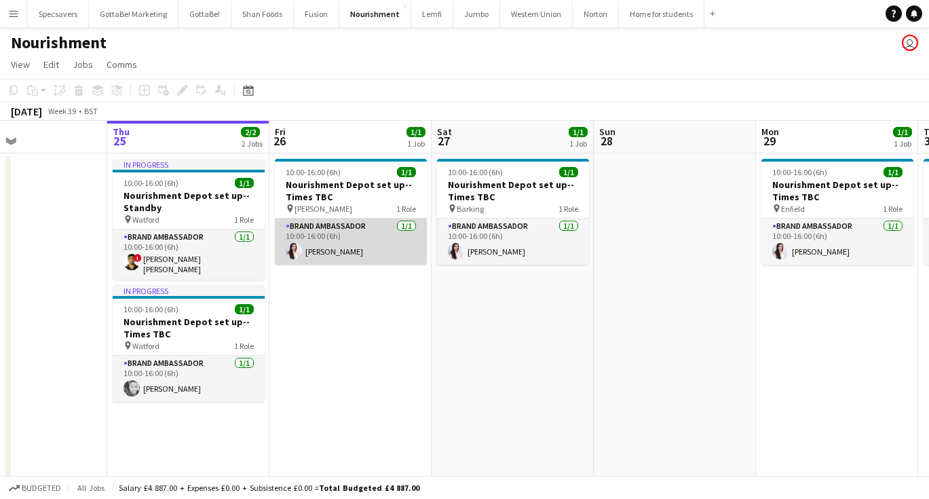
click at [336, 255] on app-card-role "Brand Ambassador [DATE] 10:00-16:00 (6h) [PERSON_NAME]" at bounding box center [351, 241] width 152 height 46
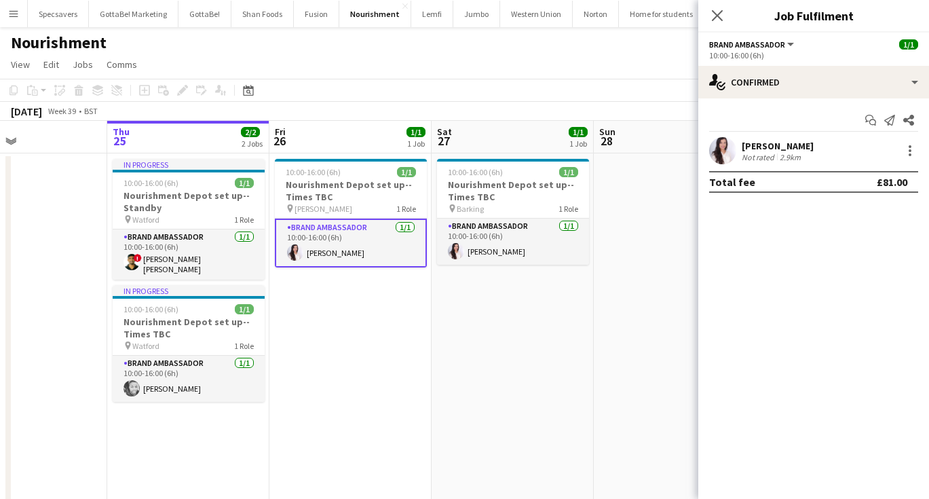
click at [783, 148] on div "[PERSON_NAME]" at bounding box center [777, 146] width 72 height 12
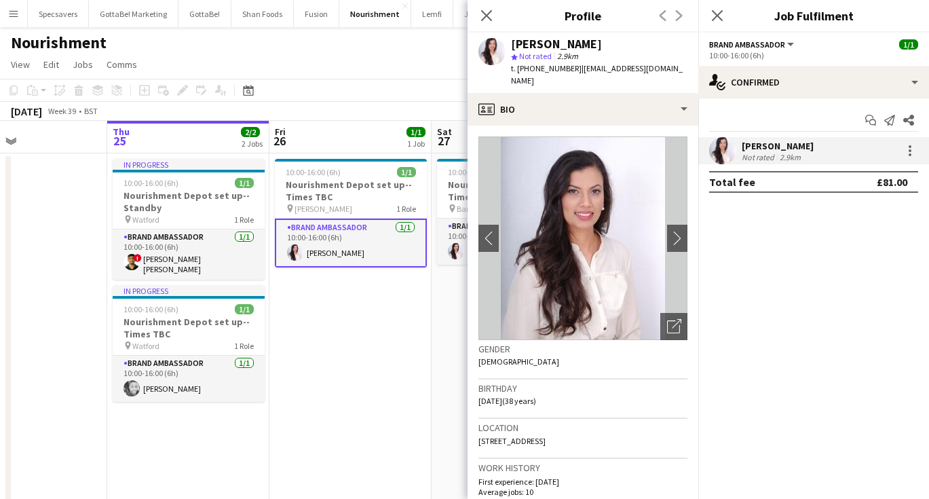
drag, startPoint x: 511, startPoint y: 41, endPoint x: 586, endPoint y: 46, distance: 74.8
click at [586, 46] on div "[PERSON_NAME]" at bounding box center [556, 44] width 91 height 12
copy div "[PERSON_NAME]"
drag, startPoint x: 576, startPoint y: 66, endPoint x: 680, endPoint y: 71, distance: 103.9
click at [680, 71] on div "[PERSON_NAME] Not rated 2.9km t. [PHONE_NUMBER] | [EMAIL_ADDRESS][DOMAIN_NAME]" at bounding box center [582, 63] width 231 height 60
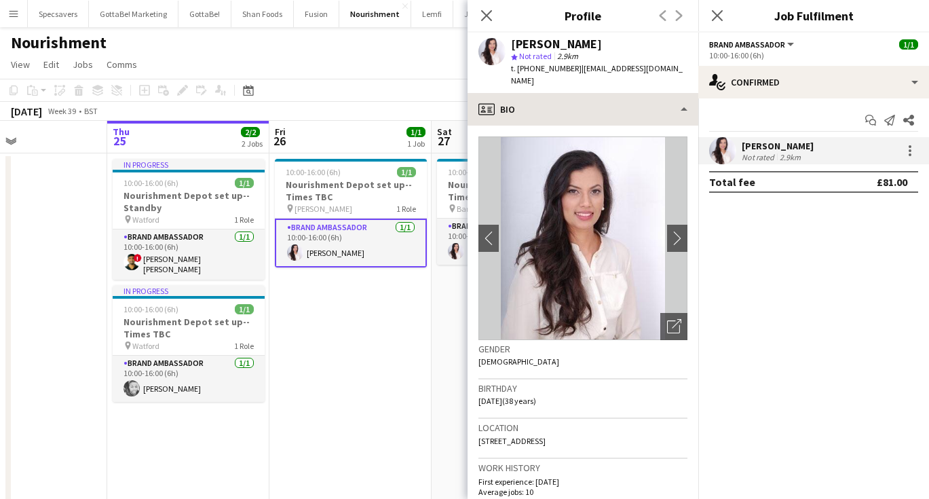
copy span "[EMAIL_ADDRESS][DOMAIN_NAME]"
click at [391, 314] on app-date-cell "10:00-16:00 (6h) 1/1 Nourishment Depot set up--Times TBC pin [PERSON_NAME] 1 Ro…" at bounding box center [350, 335] width 162 height 364
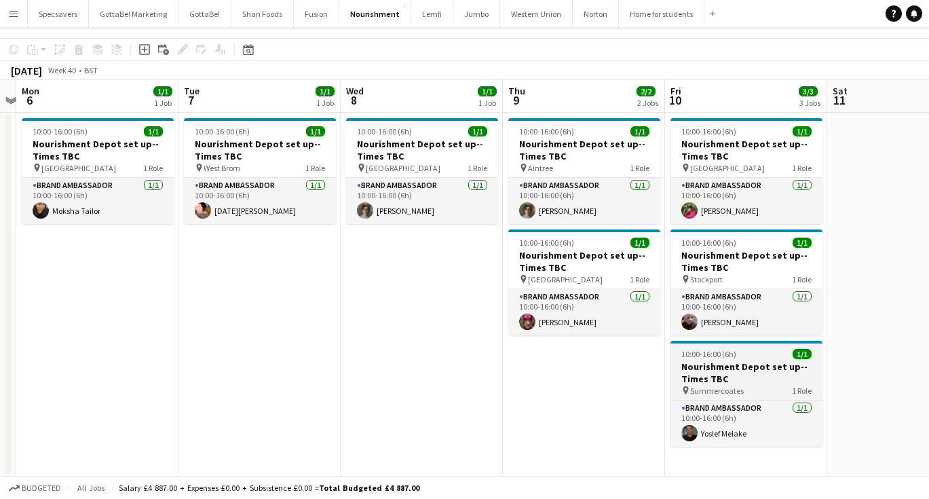
scroll to position [12, 0]
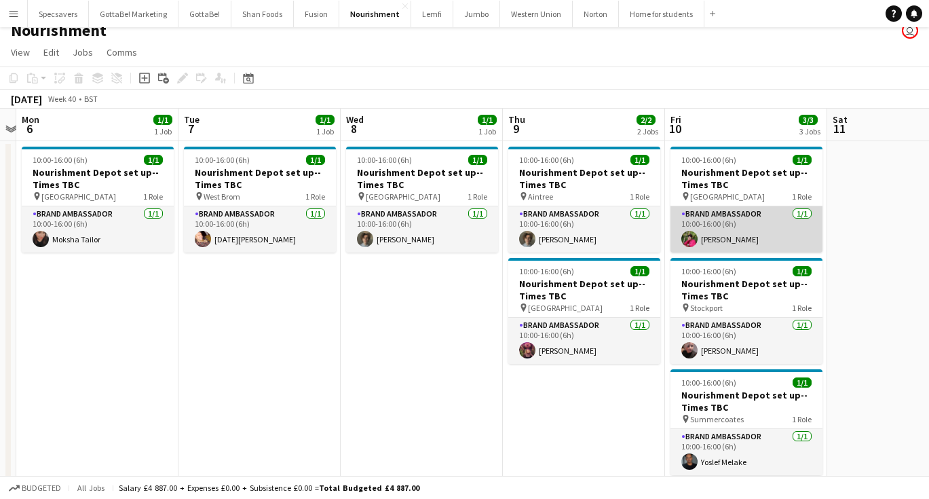
click at [748, 221] on app-card-role "Brand Ambassador [DATE] 10:00-16:00 (6h) [PERSON_NAME]" at bounding box center [746, 229] width 152 height 46
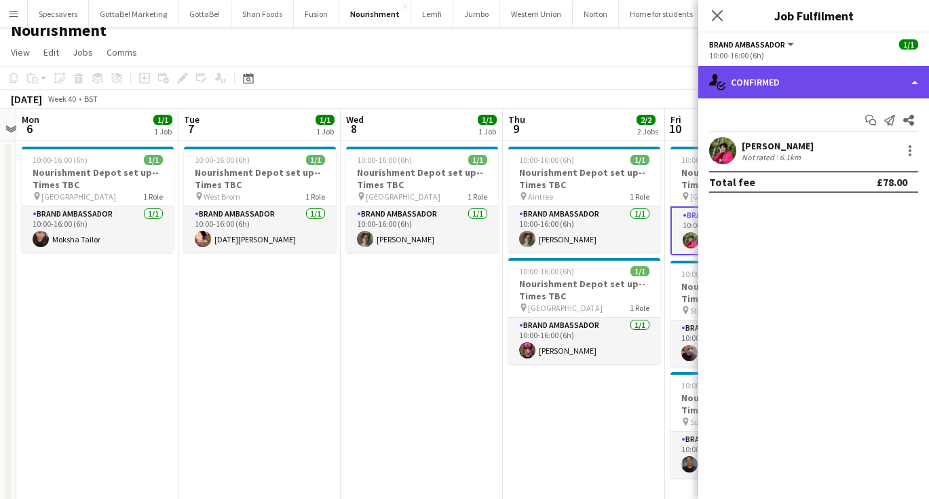
click at [792, 86] on div "single-neutral-actions-check-2 Confirmed" at bounding box center [813, 82] width 231 height 33
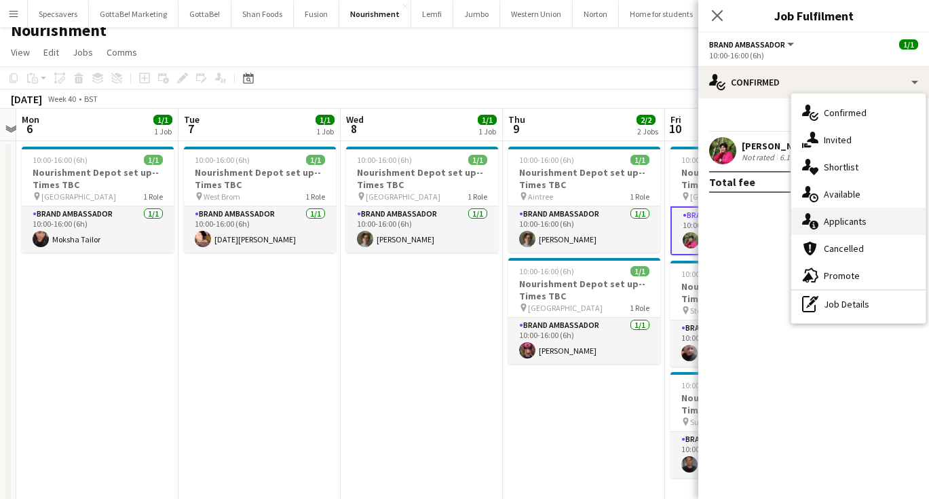
click at [864, 219] on span "Applicants" at bounding box center [845, 221] width 43 height 12
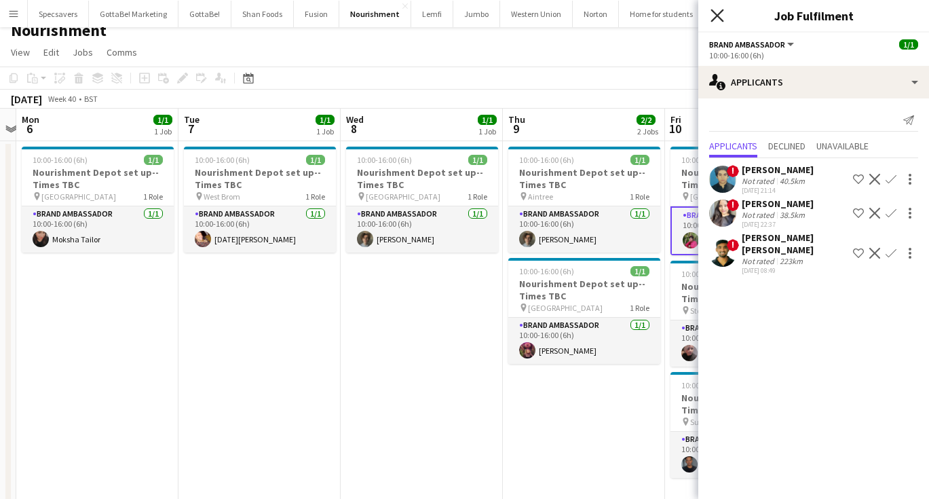
click at [717, 17] on icon "Close pop-in" at bounding box center [716, 15] width 13 height 13
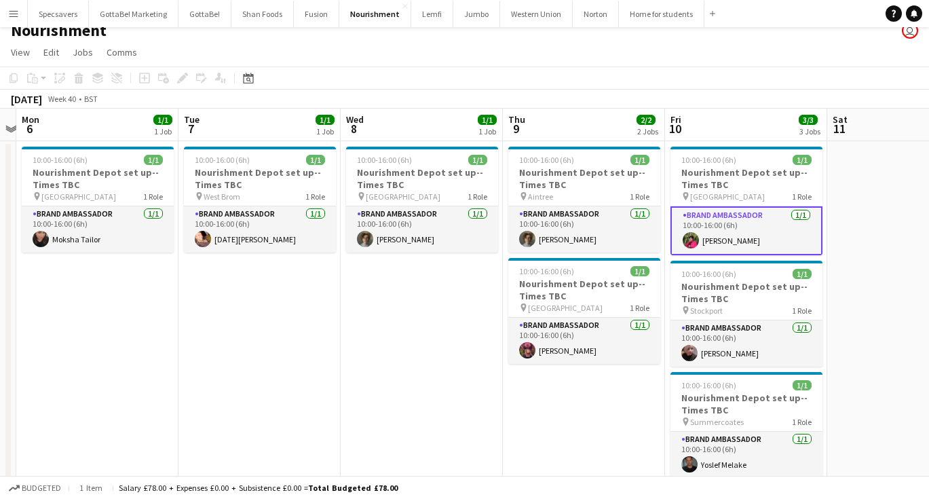
click at [695, 77] on app-toolbar "Copy Paste Paste Command V Paste with crew Command Shift V Paste linked Job [GE…" at bounding box center [464, 77] width 929 height 23
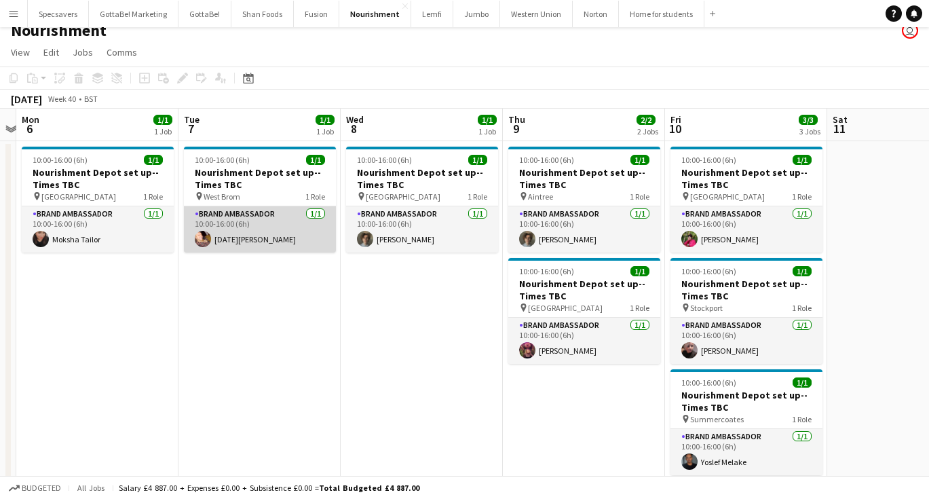
click at [251, 246] on app-card-role "Brand Ambassador [DATE] 10:00-16:00 (6h) [DATE][PERSON_NAME]" at bounding box center [260, 229] width 152 height 46
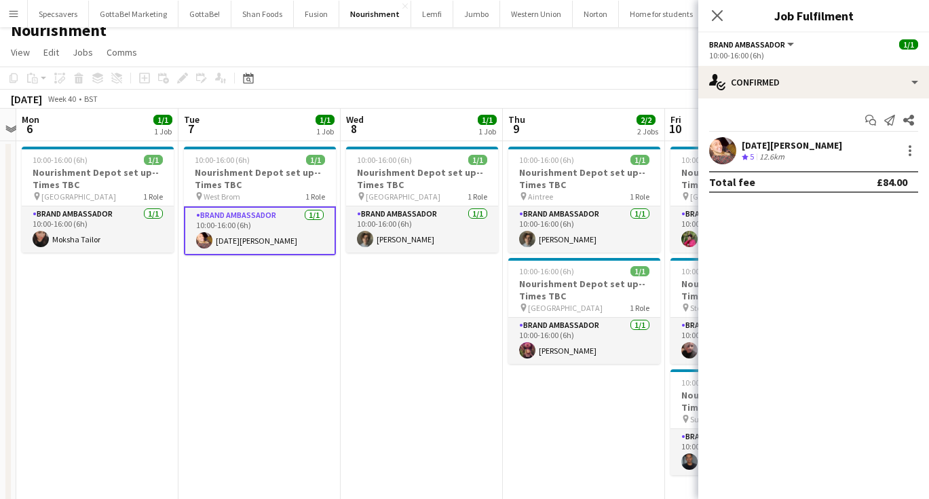
click at [769, 151] on div "12.6km" at bounding box center [771, 157] width 31 height 12
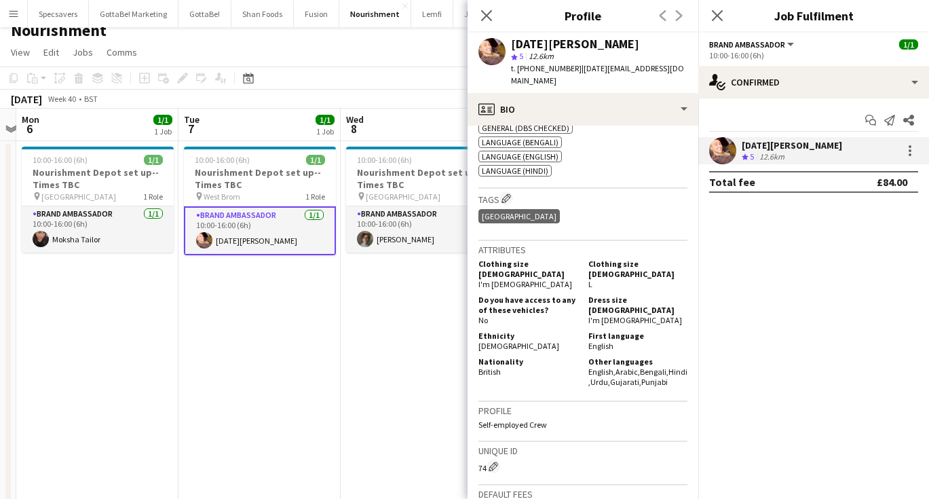
scroll to position [608, 0]
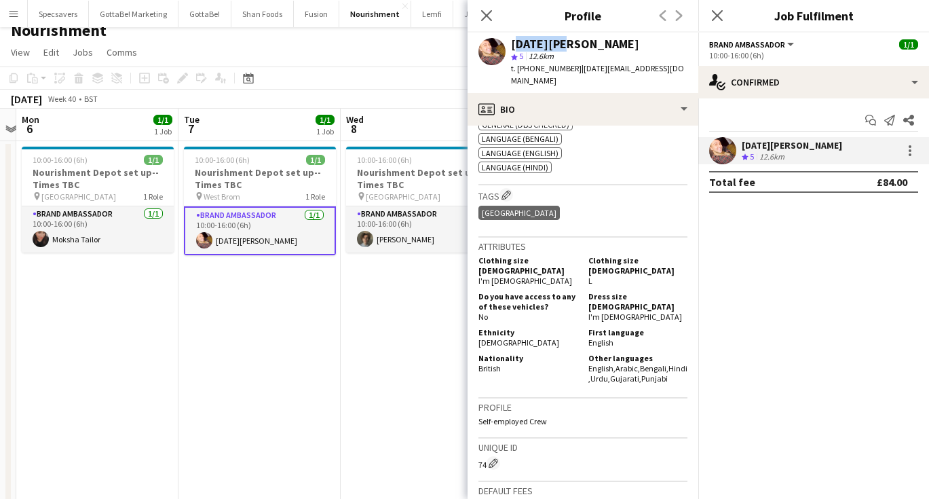
drag, startPoint x: 549, startPoint y: 43, endPoint x: 511, endPoint y: 44, distance: 38.0
click at [511, 44] on div "[DATE][PERSON_NAME]" at bounding box center [575, 44] width 128 height 12
copy div "[DATE][PERSON_NAME]"
drag, startPoint x: 576, startPoint y: 68, endPoint x: 655, endPoint y: 72, distance: 79.5
click at [655, 72] on div "[DATE][PERSON_NAME] star 5 12.6km t. [PHONE_NUMBER] | [DATE][EMAIL_ADDRESS][DOM…" at bounding box center [582, 63] width 231 height 60
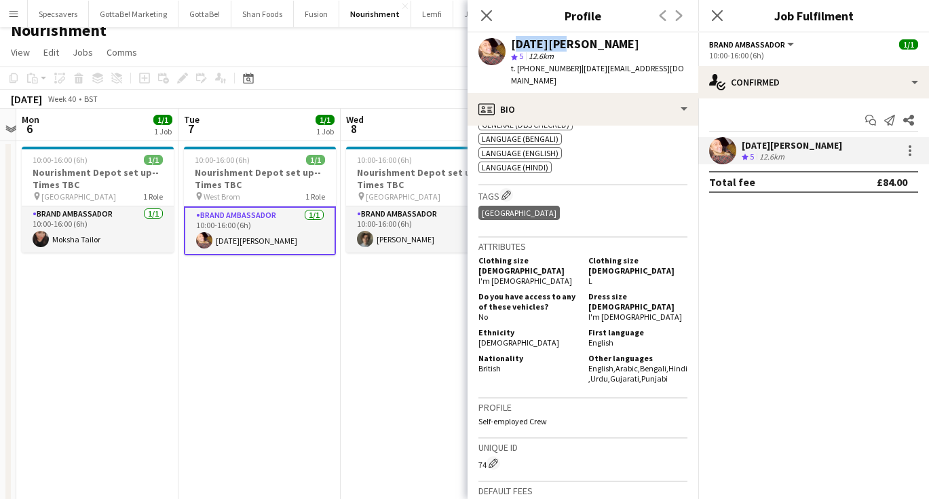
copy span "[DATE][EMAIL_ADDRESS][DOMAIN_NAME]"
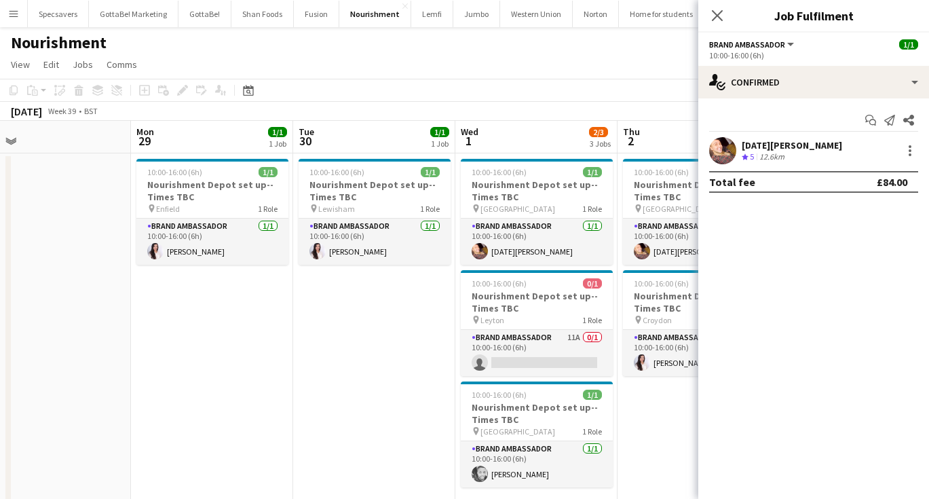
scroll to position [0, 328]
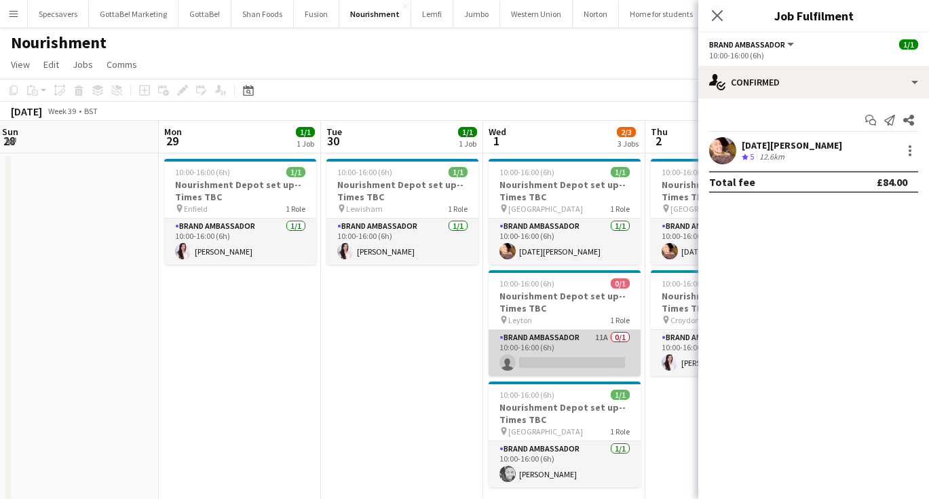
click at [601, 347] on app-card-role "Brand Ambassador 11A 0/1 10:00-16:00 (6h) single-neutral-actions" at bounding box center [564, 353] width 152 height 46
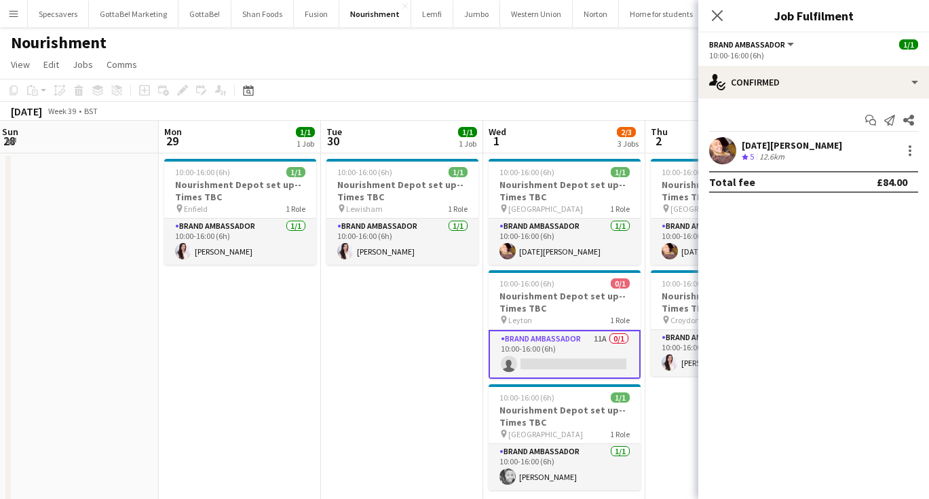
click at [405, 403] on app-date-cell "10:00-16:00 (6h) 1/1 Nourishment Depot set up--Times TBC pin [PERSON_NAME] 1 Ro…" at bounding box center [402, 335] width 162 height 364
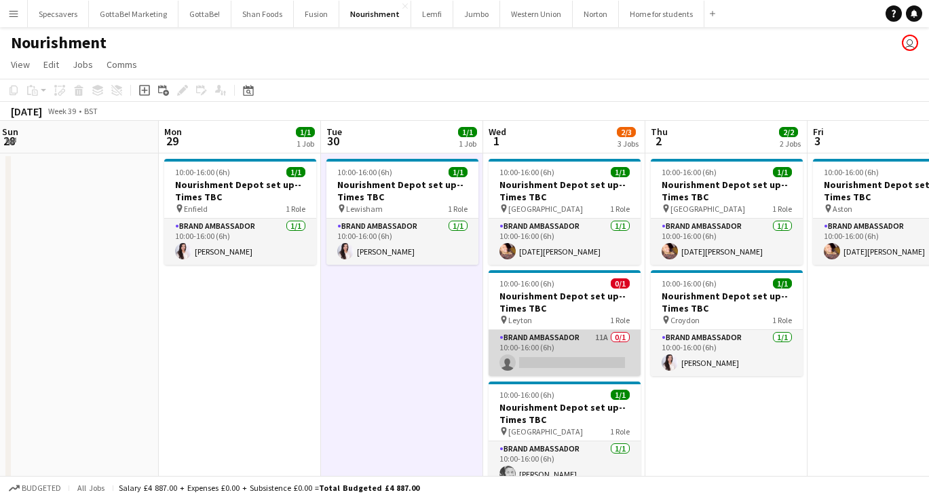
click at [603, 351] on app-card-role "Brand Ambassador 11A 0/1 10:00-16:00 (6h) single-neutral-actions" at bounding box center [564, 353] width 152 height 46
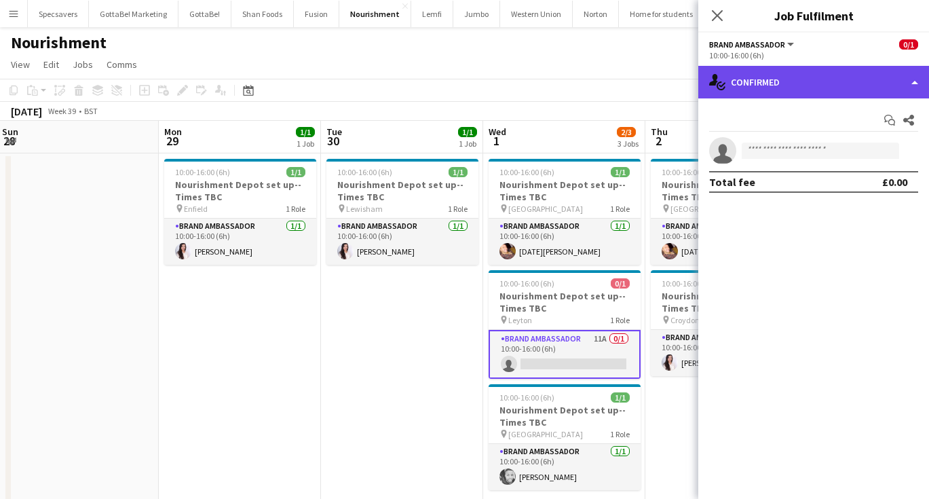
click at [821, 90] on div "single-neutral-actions-check-2 Confirmed" at bounding box center [813, 82] width 231 height 33
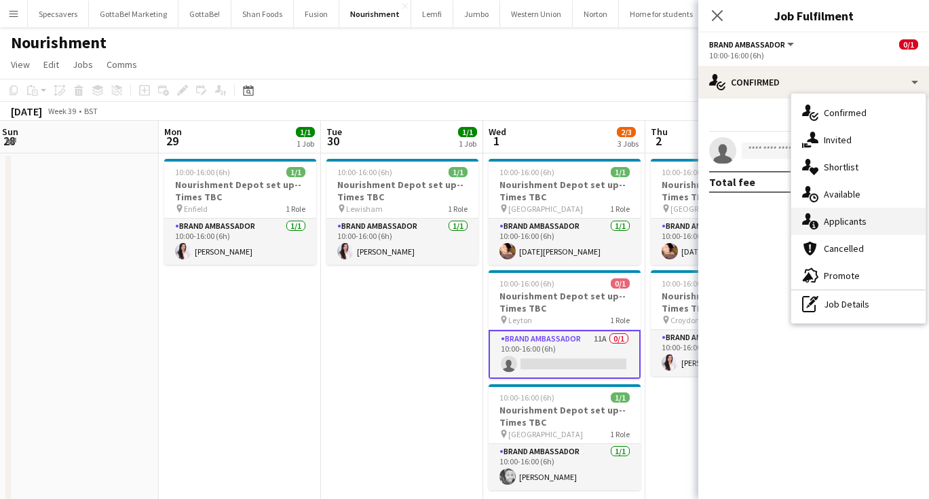
click at [834, 216] on span "Applicants" at bounding box center [845, 221] width 43 height 12
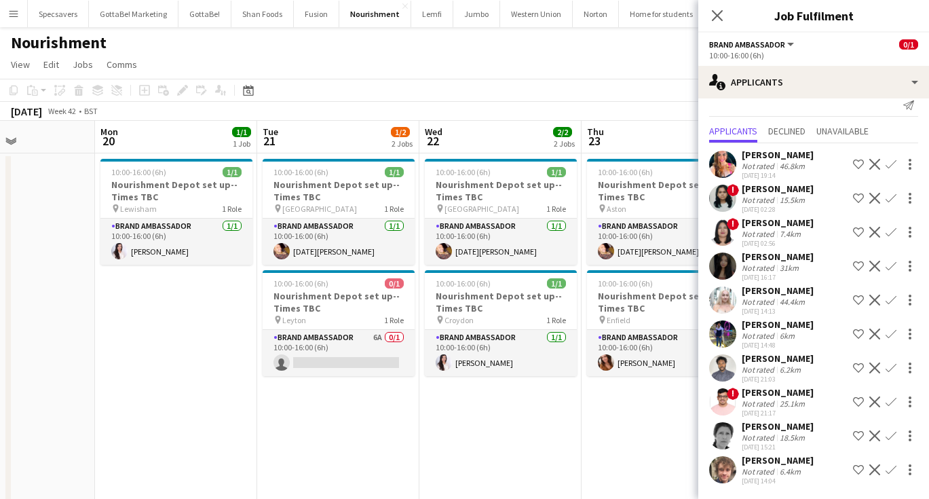
scroll to position [0, 441]
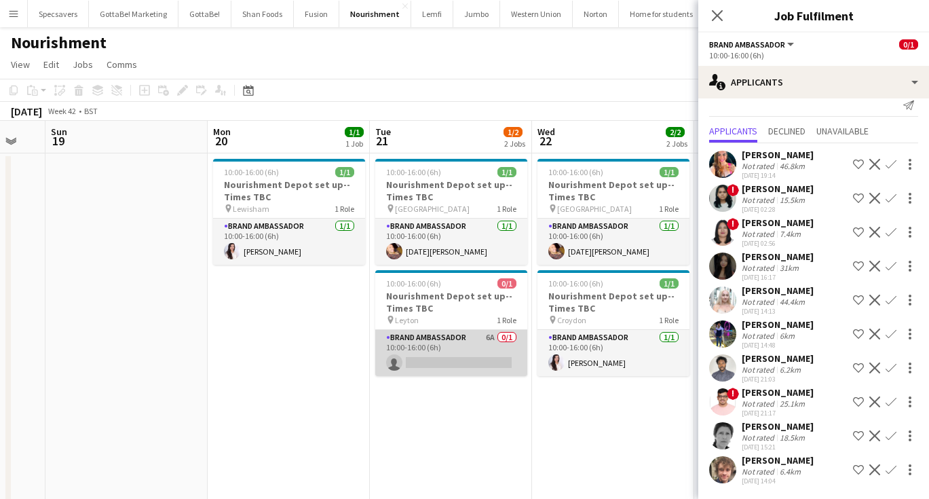
click at [429, 353] on app-card-role "Brand Ambassador 6A 0/1 10:00-16:00 (6h) single-neutral-actions" at bounding box center [451, 353] width 152 height 46
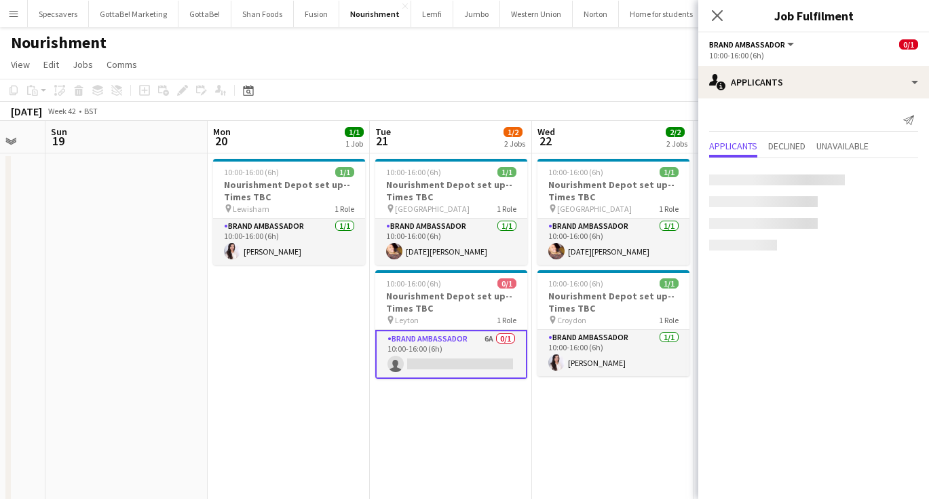
scroll to position [0, 0]
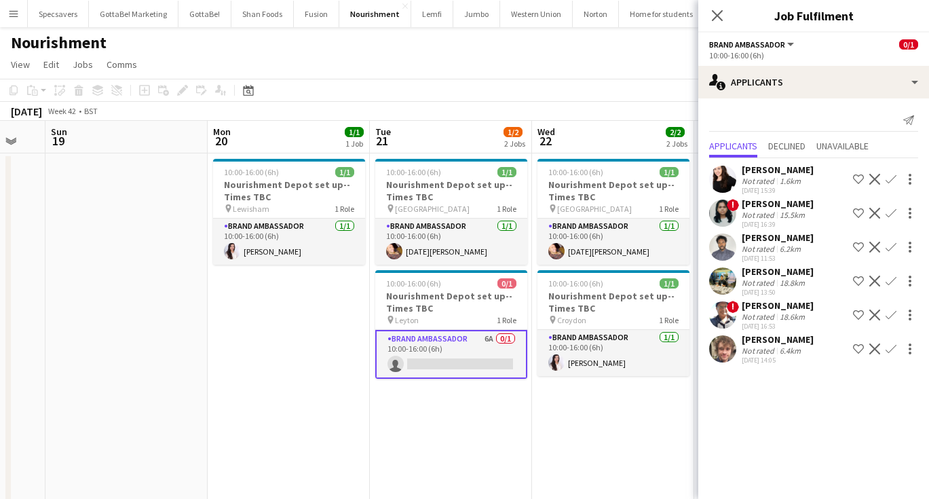
click at [429, 365] on app-card-role "Brand Ambassador 6A 0/1 10:00-16:00 (6h) single-neutral-actions" at bounding box center [451, 354] width 152 height 49
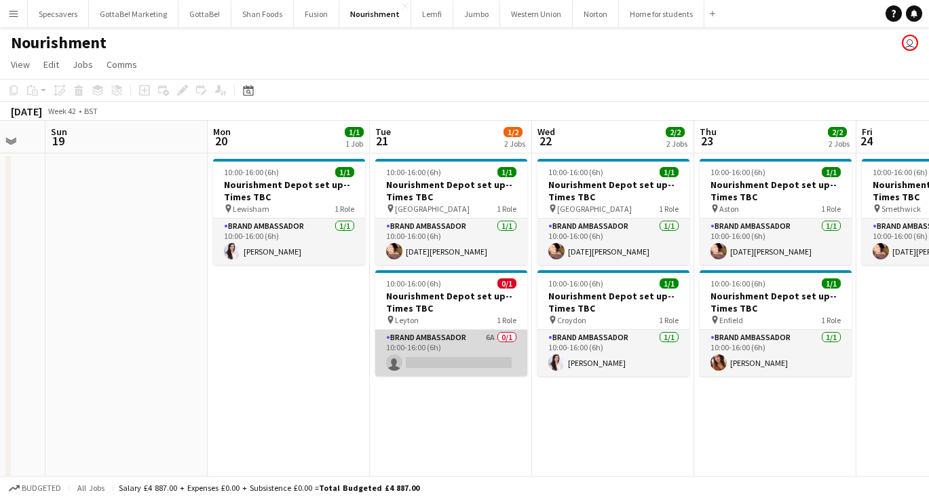
click at [467, 360] on app-card-role "Brand Ambassador 6A 0/1 10:00-16:00 (6h) single-neutral-actions" at bounding box center [451, 353] width 152 height 46
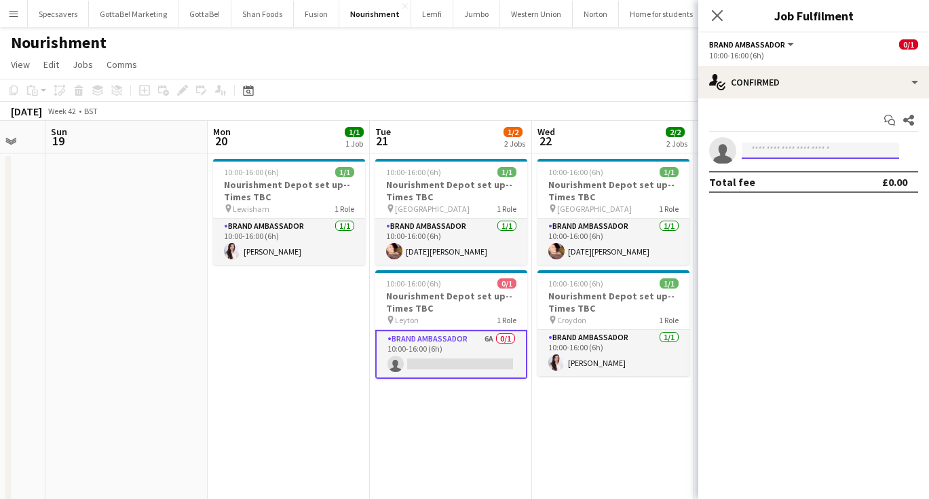
click at [861, 153] on input at bounding box center [819, 150] width 157 height 16
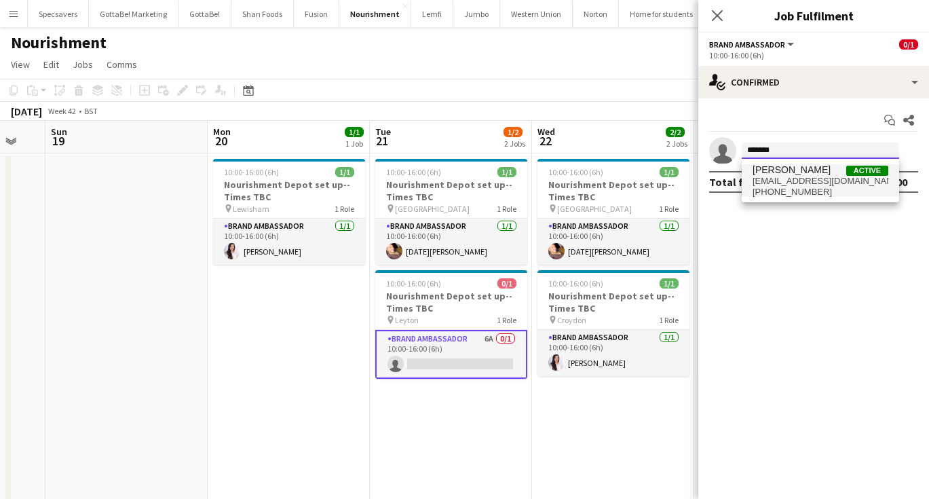
type input "*******"
click at [850, 185] on span "[EMAIL_ADDRESS][DOMAIN_NAME]" at bounding box center [820, 181] width 136 height 11
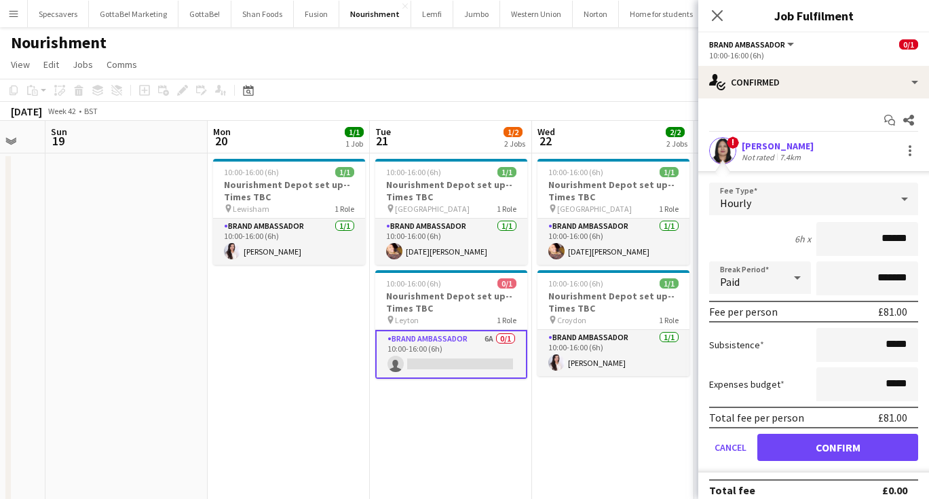
click at [849, 448] on button "Confirm" at bounding box center [837, 446] width 161 height 27
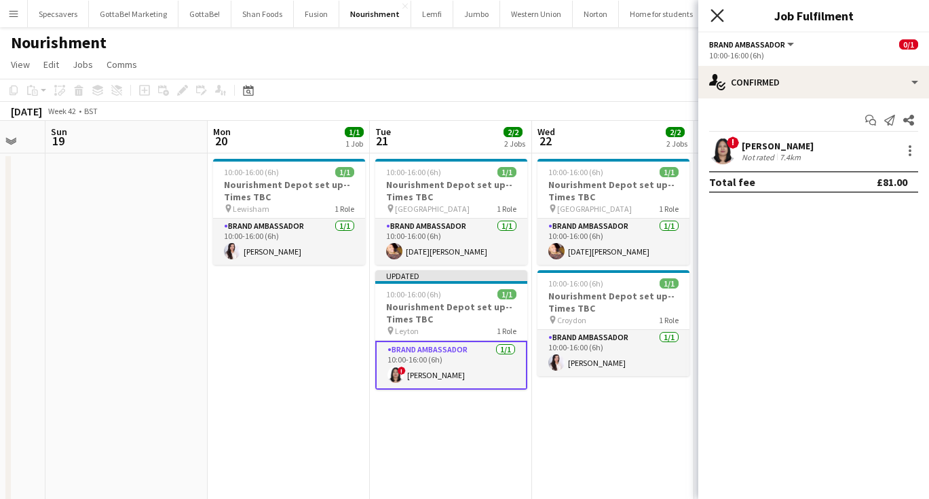
click at [715, 12] on icon "Close pop-in" at bounding box center [716, 15] width 13 height 13
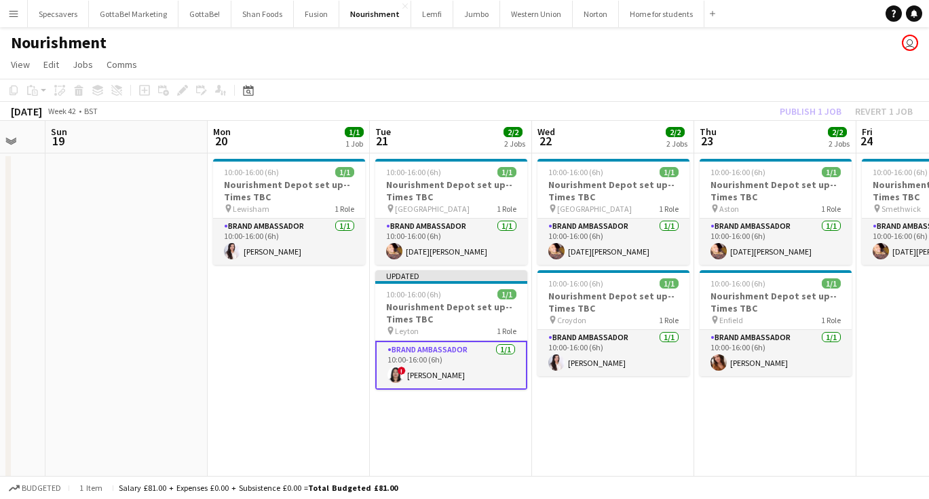
click at [621, 401] on app-date-cell "10:00-16:00 (6h) 1/1 Nourishment Depot set up--Times TBC pin Birmingham 1 Role …" at bounding box center [613, 335] width 162 height 364
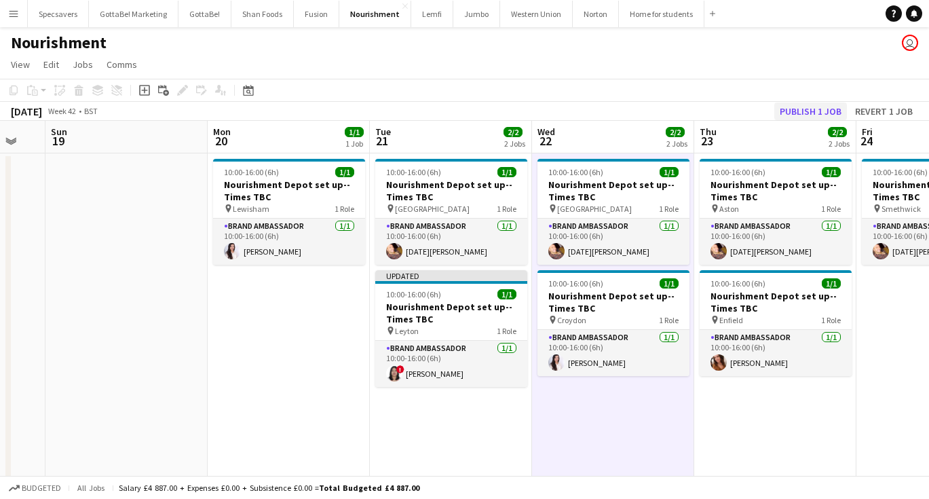
click at [817, 105] on button "Publish 1 job" at bounding box center [810, 111] width 73 height 18
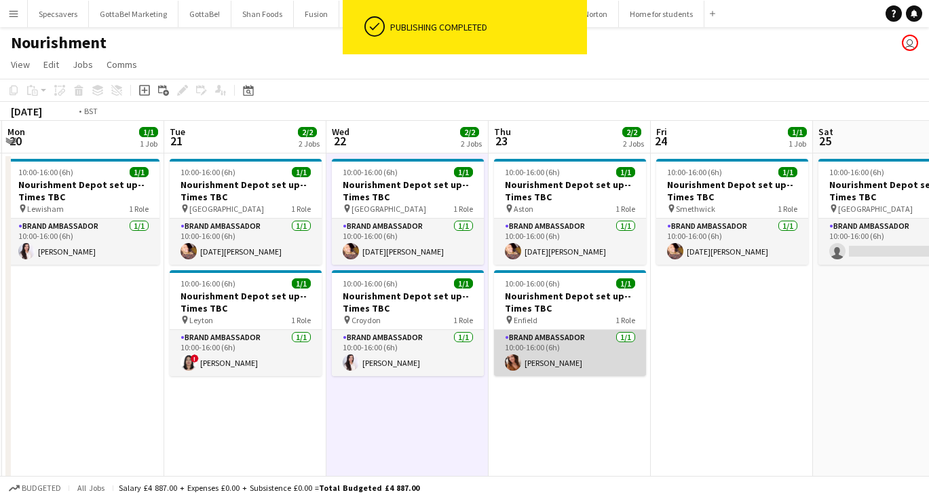
scroll to position [0, 504]
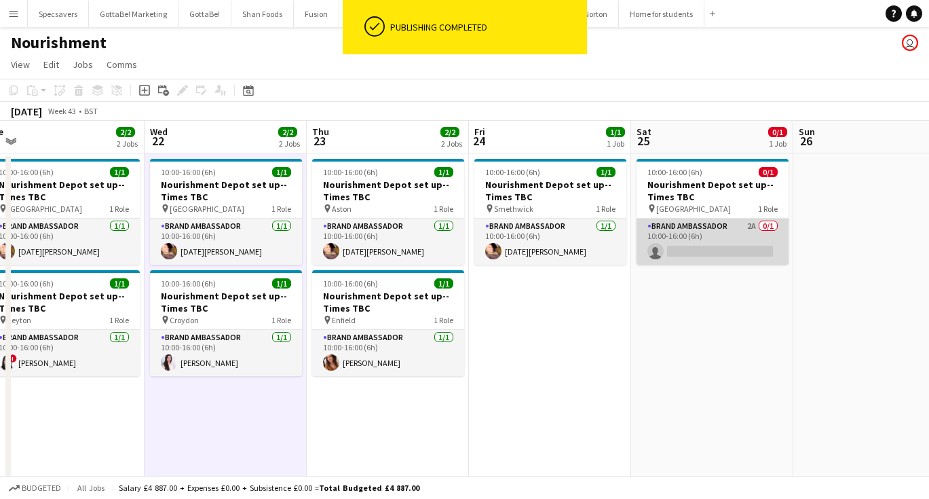
click at [715, 231] on app-card-role "Brand Ambassador 2A 0/1 10:00-16:00 (6h) single-neutral-actions" at bounding box center [712, 241] width 152 height 46
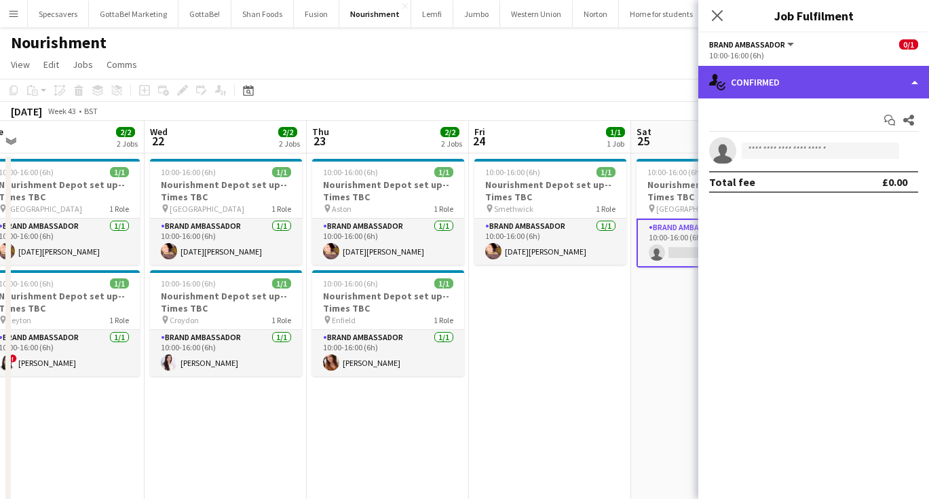
click at [798, 76] on div "single-neutral-actions-check-2 Confirmed" at bounding box center [813, 82] width 231 height 33
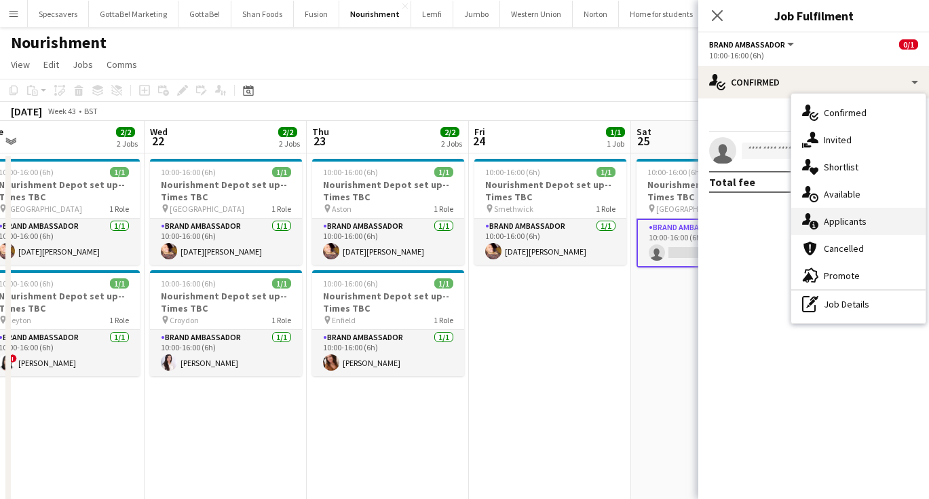
click at [836, 222] on span "Applicants" at bounding box center [845, 221] width 43 height 12
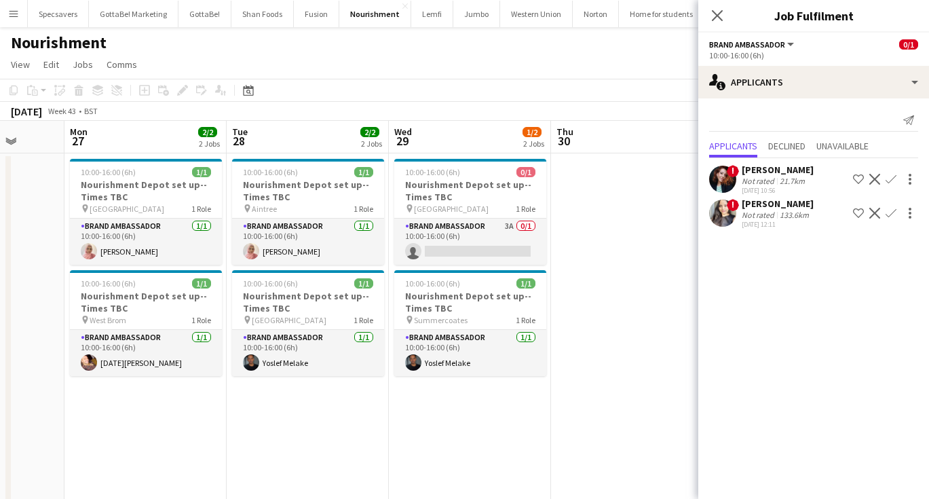
scroll to position [0, 425]
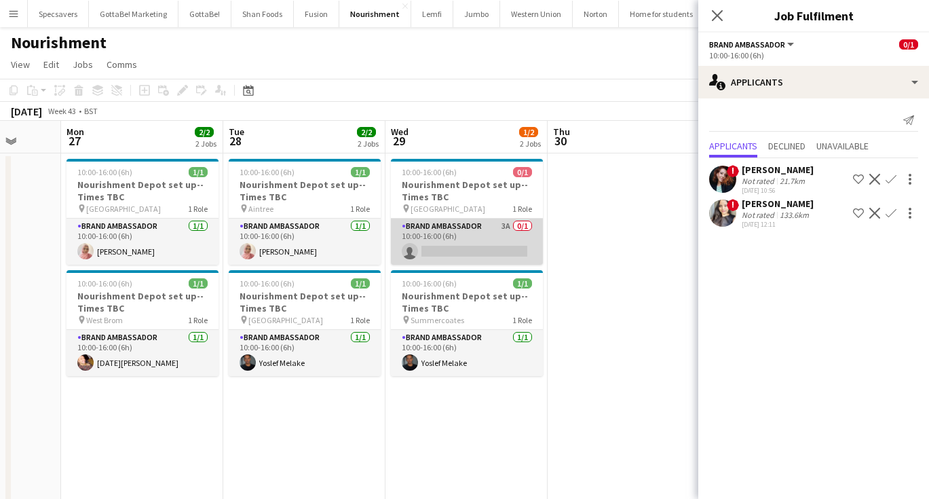
click at [512, 233] on app-card-role "Brand Ambassador 3A 0/1 10:00-16:00 (6h) single-neutral-actions" at bounding box center [467, 241] width 152 height 46
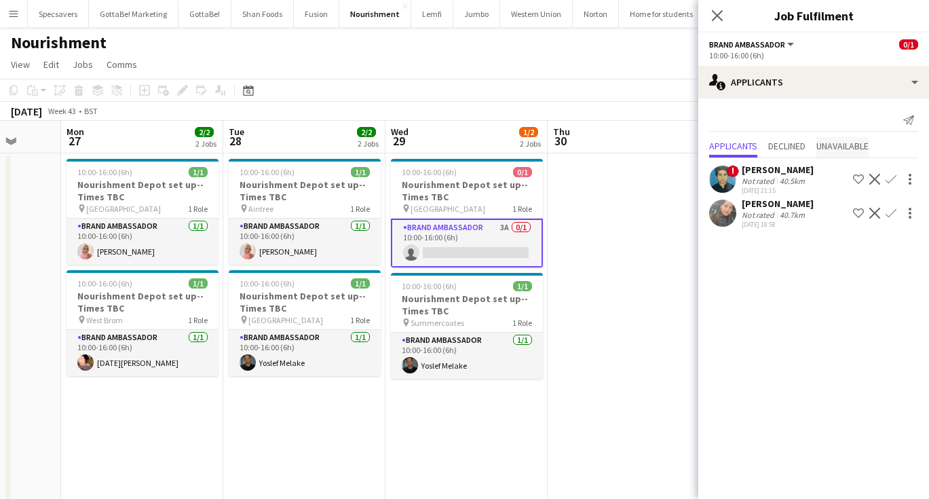
click at [859, 141] on span "Unavailable" at bounding box center [842, 145] width 52 height 9
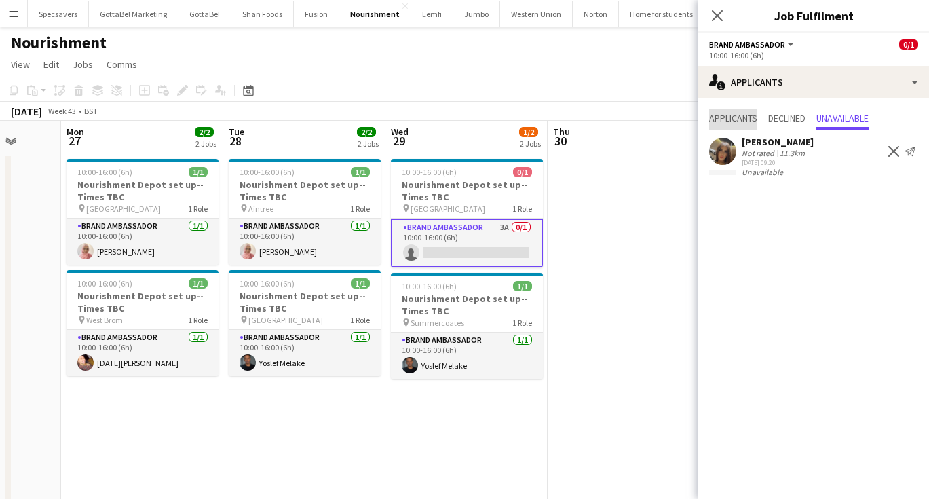
click at [723, 117] on span "Applicants" at bounding box center [733, 117] width 48 height 9
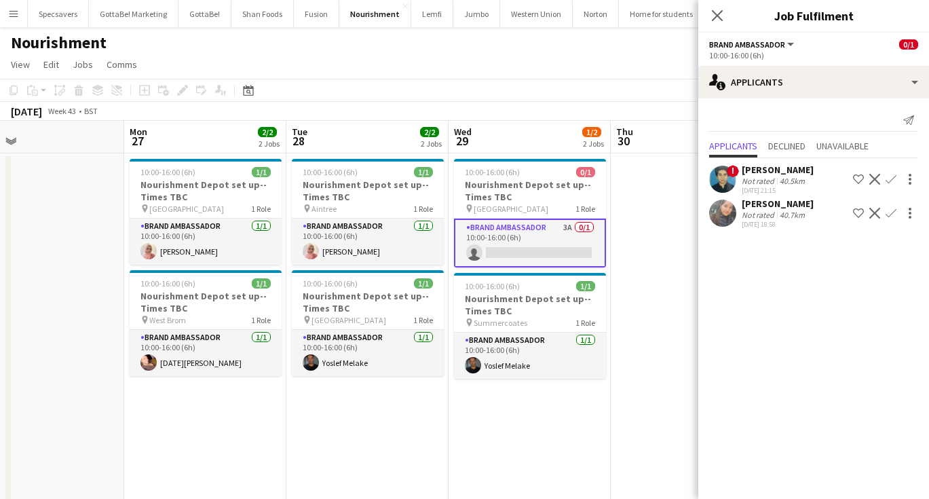
scroll to position [0, 537]
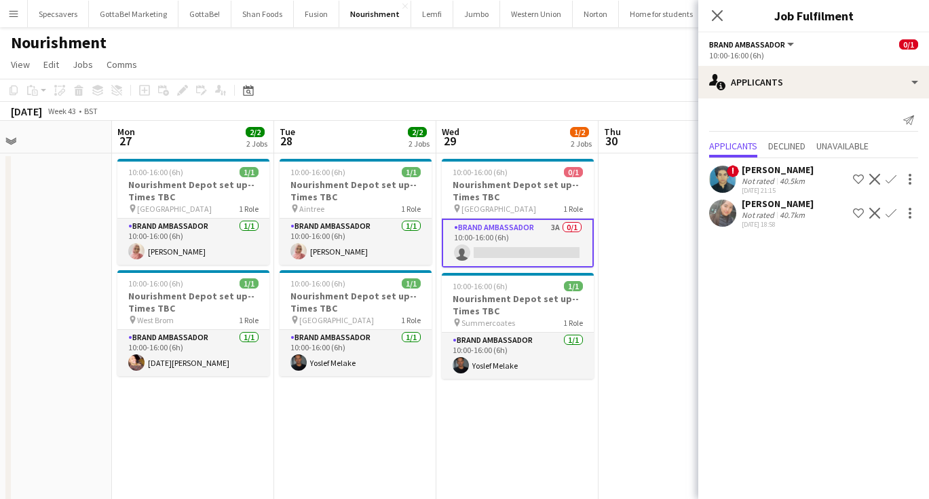
click at [18, 16] on app-icon "Menu" at bounding box center [13, 13] width 11 height 11
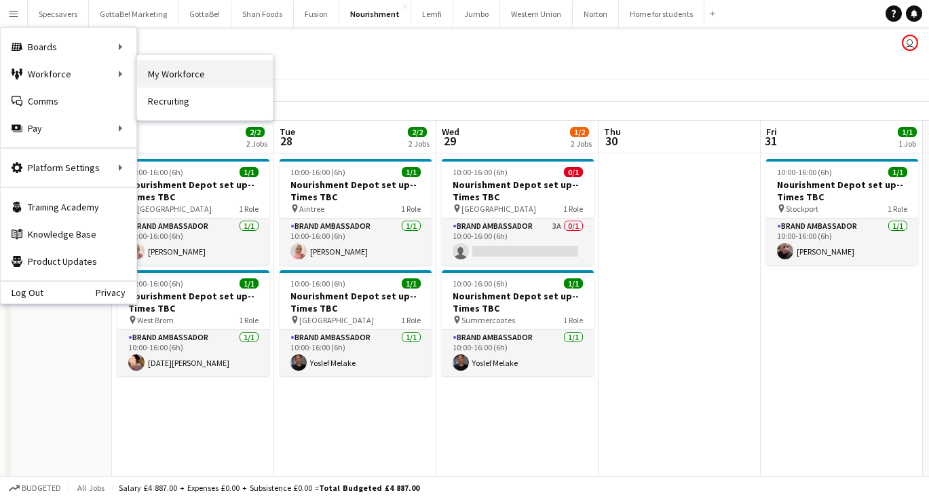
click at [171, 76] on link "My Workforce" at bounding box center [205, 73] width 136 height 27
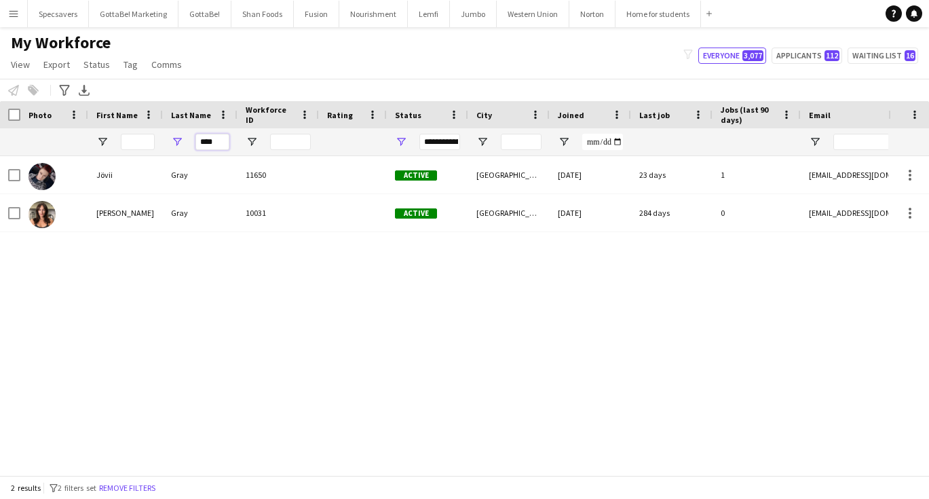
drag, startPoint x: 220, startPoint y: 140, endPoint x: 175, endPoint y: 133, distance: 46.1
click at [175, 133] on div "****" at bounding box center [200, 141] width 75 height 27
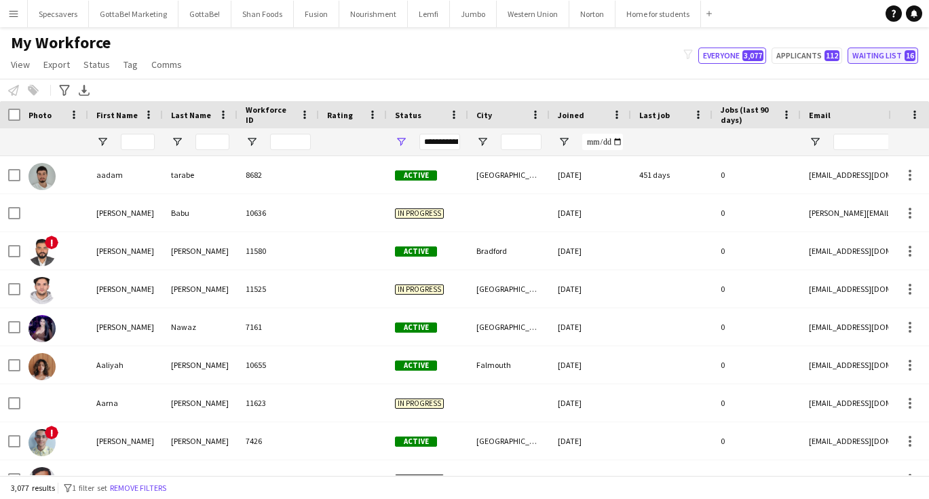
click at [889, 55] on button "Waiting list 16" at bounding box center [882, 55] width 71 height 16
type input "**********"
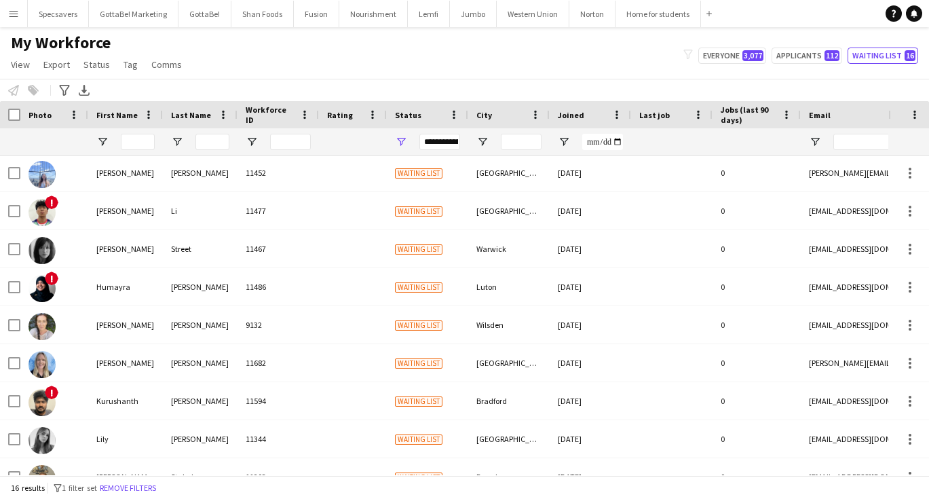
scroll to position [199, 0]
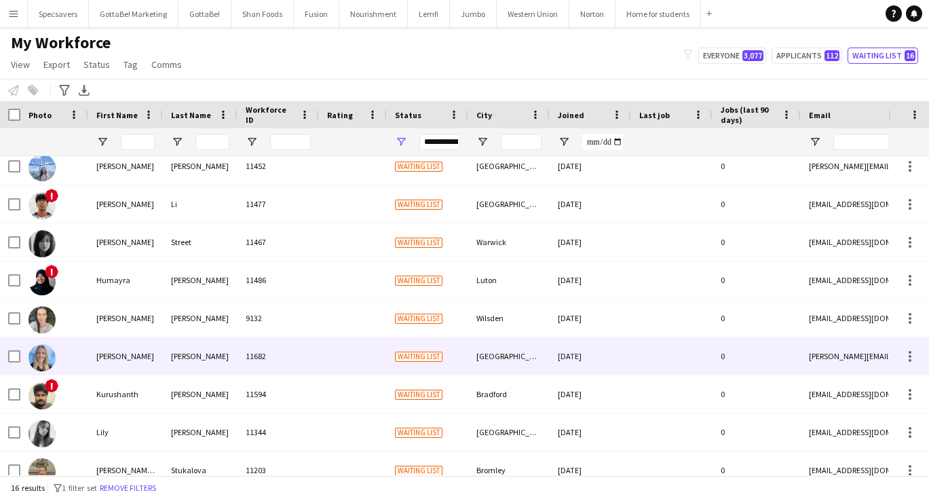
click at [234, 351] on div "[PERSON_NAME]" at bounding box center [200, 355] width 75 height 37
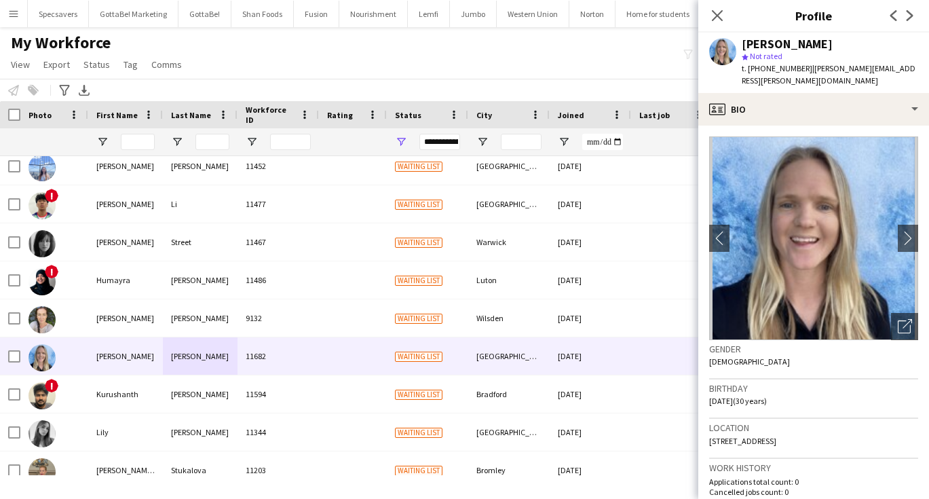
drag, startPoint x: 807, startPoint y: 73, endPoint x: 893, endPoint y: 73, distance: 86.2
click at [893, 73] on div "t. [PHONE_NUMBER] | [PERSON_NAME][EMAIL_ADDRESS][PERSON_NAME][DOMAIN_NAME]" at bounding box center [829, 74] width 176 height 24
copy span "[PERSON_NAME][EMAIL_ADDRESS][PERSON_NAME][DOMAIN_NAME]"
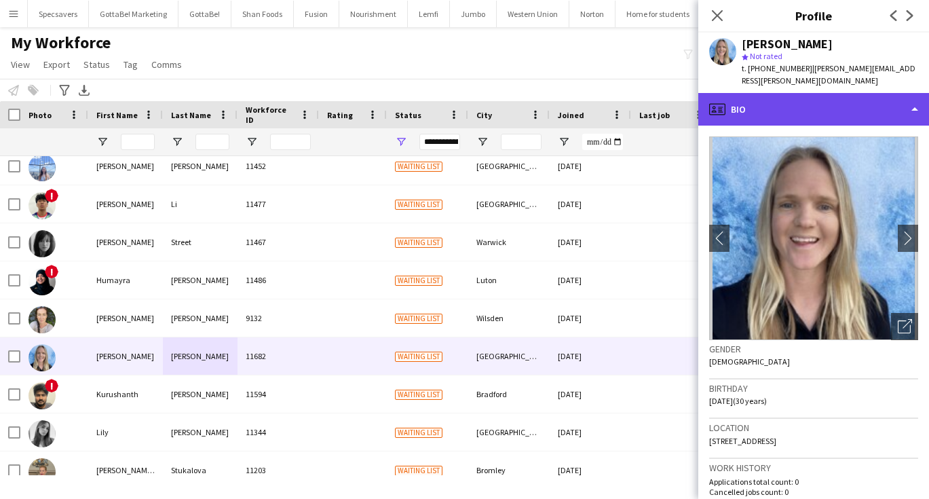
click at [858, 93] on div "profile Bio" at bounding box center [813, 109] width 231 height 33
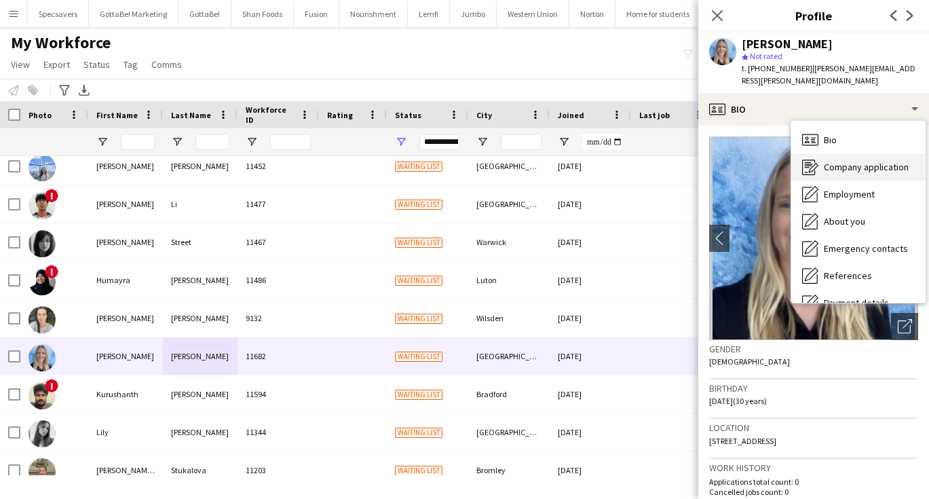
click at [856, 161] on span "Company application" at bounding box center [866, 167] width 85 height 12
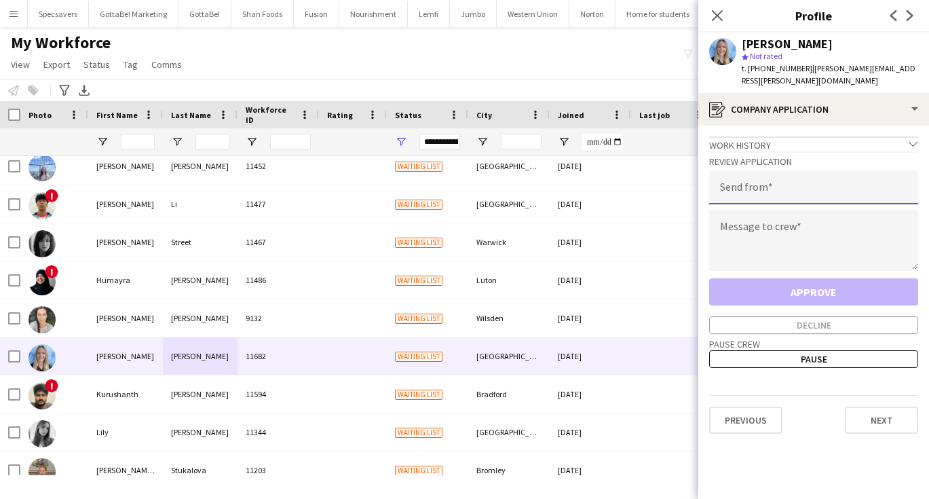
click at [792, 182] on input "email" at bounding box center [813, 187] width 209 height 34
type input "**********"
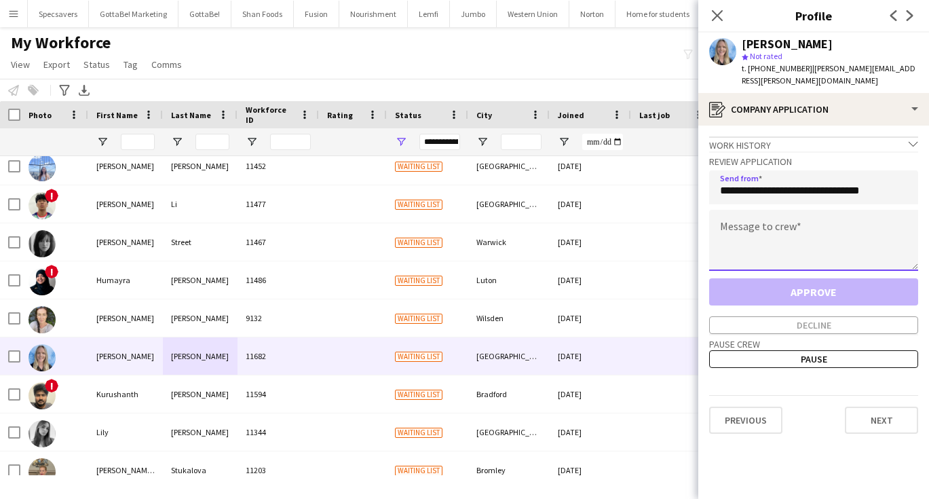
click at [777, 212] on textarea at bounding box center [813, 240] width 209 height 61
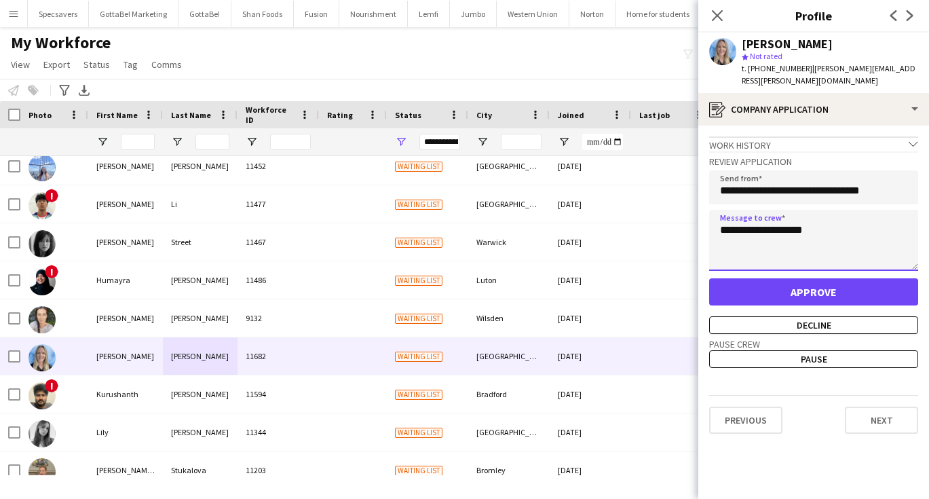
type textarea "**********"
click at [803, 281] on button "Approve" at bounding box center [813, 291] width 209 height 27
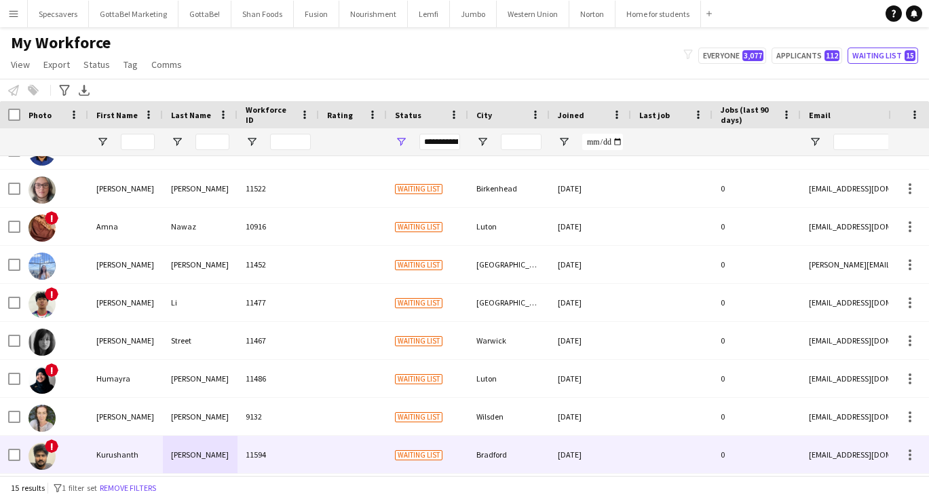
scroll to position [0, 0]
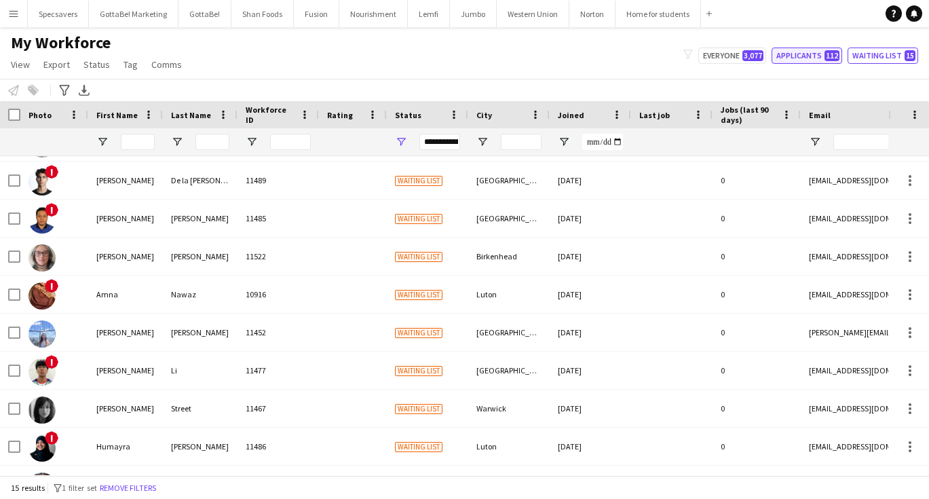
click at [818, 53] on button "Applicants 112" at bounding box center [806, 55] width 71 height 16
type input "**********"
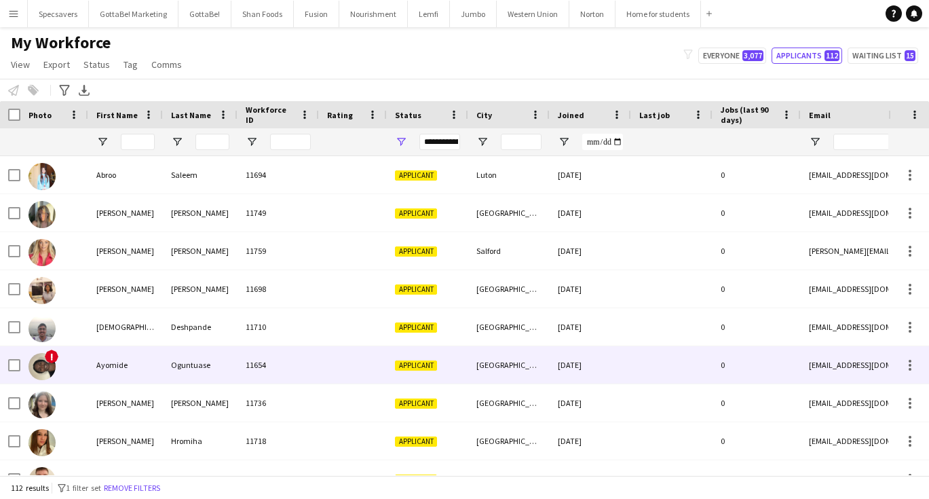
click at [300, 366] on div "11654" at bounding box center [277, 364] width 81 height 37
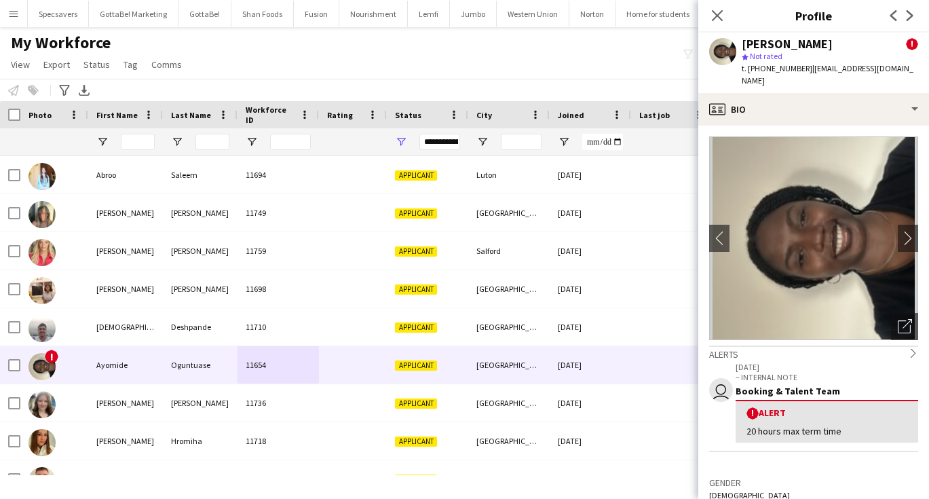
drag, startPoint x: 806, startPoint y: 70, endPoint x: 912, endPoint y: 75, distance: 106.6
click at [912, 75] on div "t. [PHONE_NUMBER] | [EMAIL_ADDRESS][DOMAIN_NAME]" at bounding box center [829, 74] width 176 height 24
copy span "[EMAIL_ADDRESS][DOMAIN_NAME]"
click at [870, 79] on div "t. [PHONE_NUMBER] | [EMAIL_ADDRESS][DOMAIN_NAME]" at bounding box center [829, 74] width 176 height 24
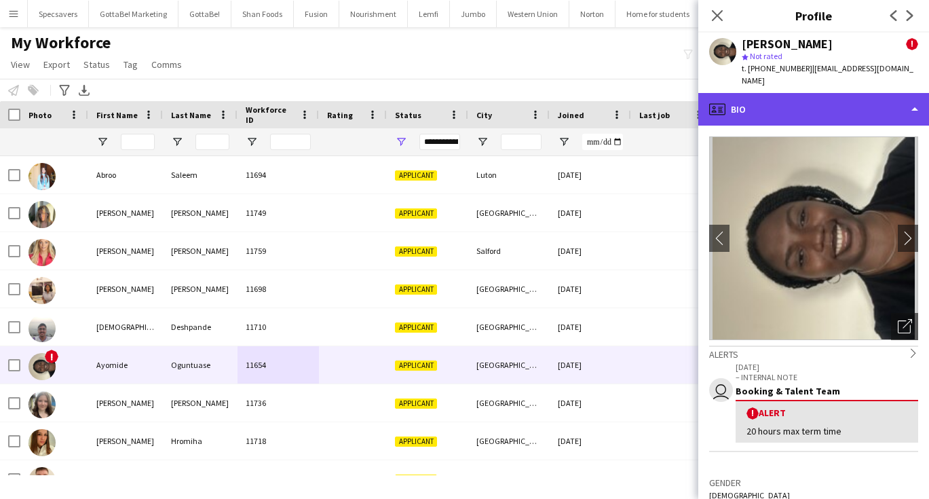
click at [882, 103] on div "profile Bio" at bounding box center [813, 109] width 231 height 33
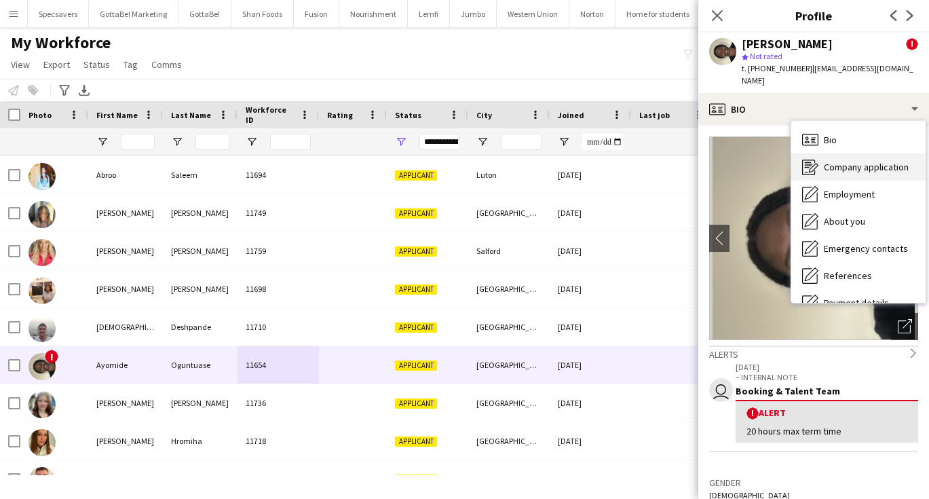
click at [868, 163] on span "Company application" at bounding box center [866, 167] width 85 height 12
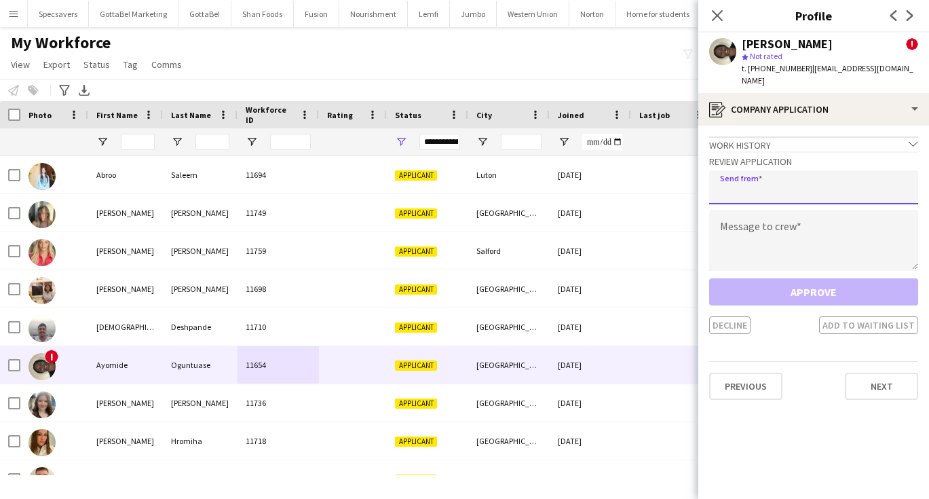
click at [778, 192] on input "email" at bounding box center [813, 187] width 209 height 34
type input "**********"
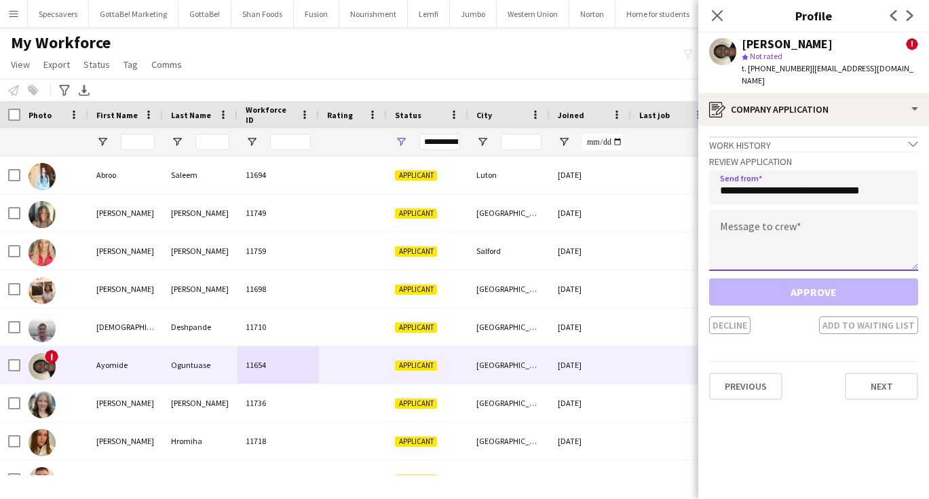
click at [779, 258] on textarea at bounding box center [813, 240] width 209 height 61
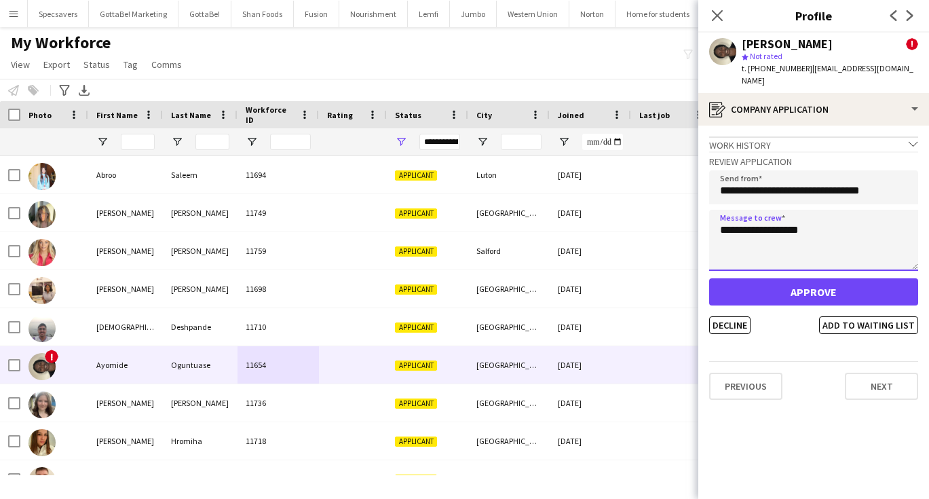
type textarea "**********"
click at [800, 294] on button "Approve" at bounding box center [813, 291] width 209 height 27
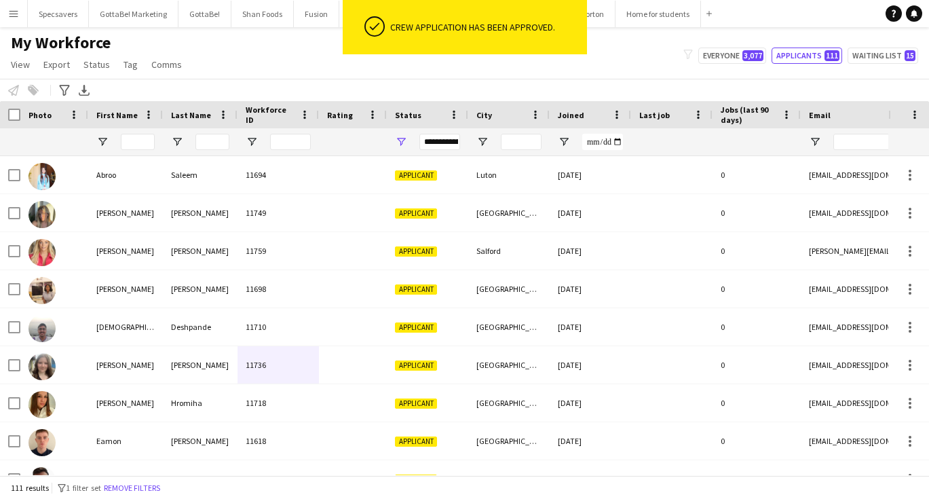
click at [231, 50] on div "My Workforce View Views Default view New view Update view Delete view Edit name…" at bounding box center [464, 56] width 929 height 46
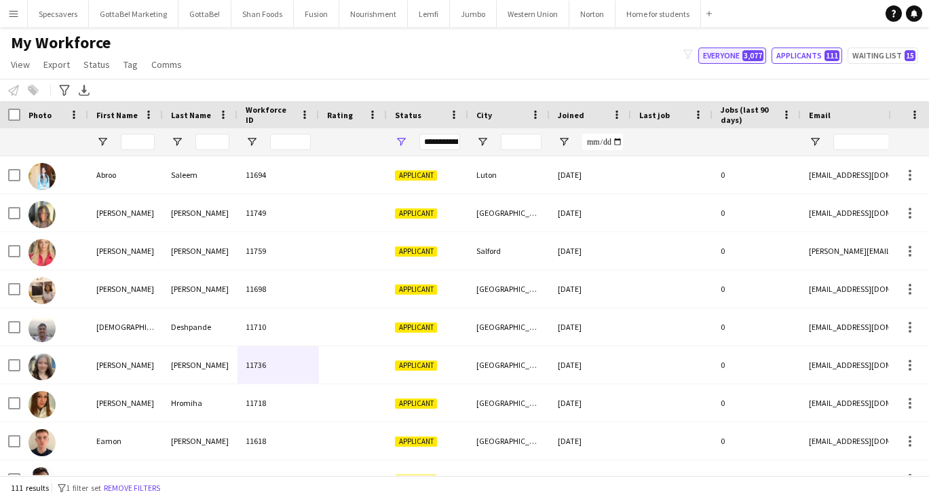
click at [735, 54] on button "Everyone 3,077" at bounding box center [732, 55] width 68 height 16
type input "**********"
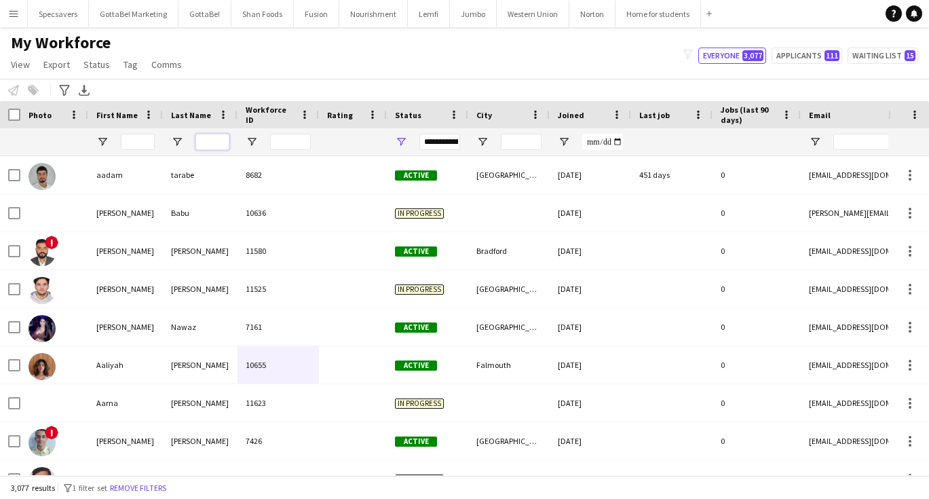
click at [208, 142] on input "Last Name Filter Input" at bounding box center [212, 142] width 34 height 16
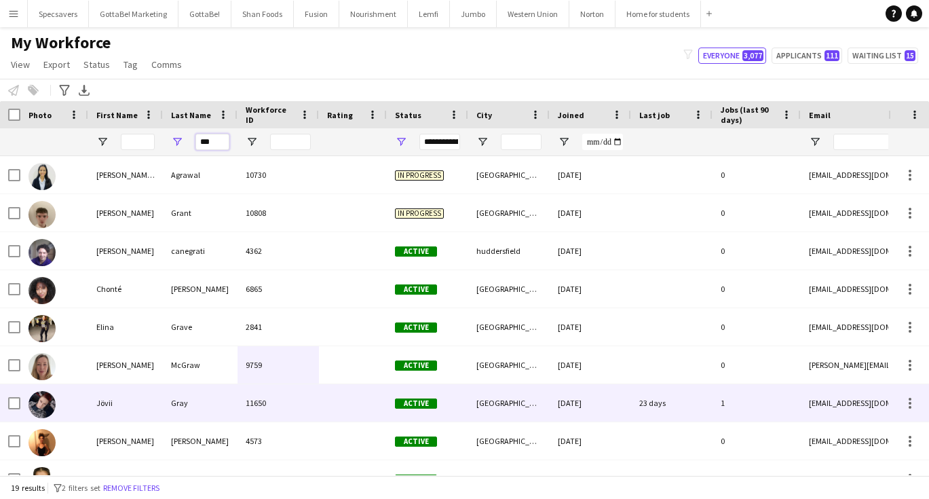
type input "***"
click at [184, 406] on div "Gray" at bounding box center [200, 402] width 75 height 37
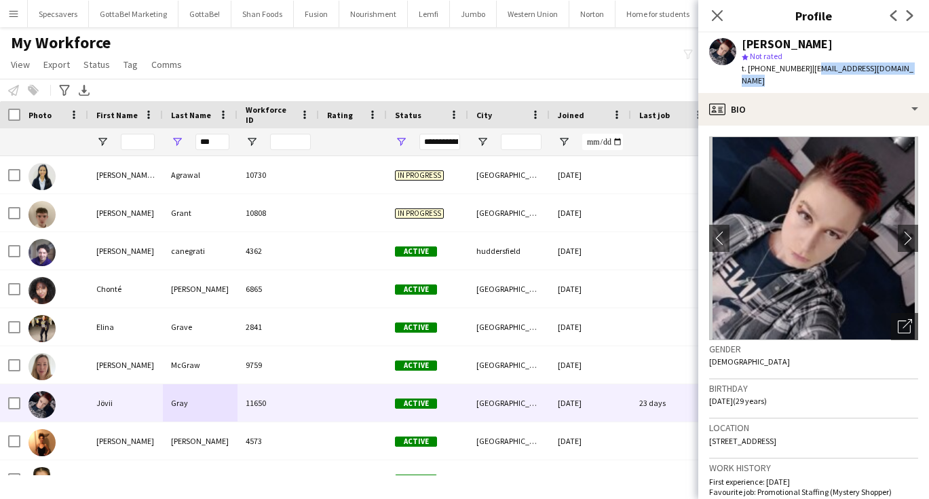
drag, startPoint x: 807, startPoint y: 68, endPoint x: 896, endPoint y: 73, distance: 89.0
click at [896, 73] on div "t. [PHONE_NUMBER] | [EMAIL_ADDRESS][DOMAIN_NAME]" at bounding box center [829, 74] width 176 height 24
click at [909, 66] on span "| [EMAIL_ADDRESS][DOMAIN_NAME]" at bounding box center [827, 74] width 172 height 22
drag, startPoint x: 807, startPoint y: 66, endPoint x: 913, endPoint y: 70, distance: 106.6
click at [913, 70] on div "[PERSON_NAME] star Not rated t. [PHONE_NUMBER] | [EMAIL_ADDRESS][DOMAIN_NAME]" at bounding box center [813, 63] width 231 height 60
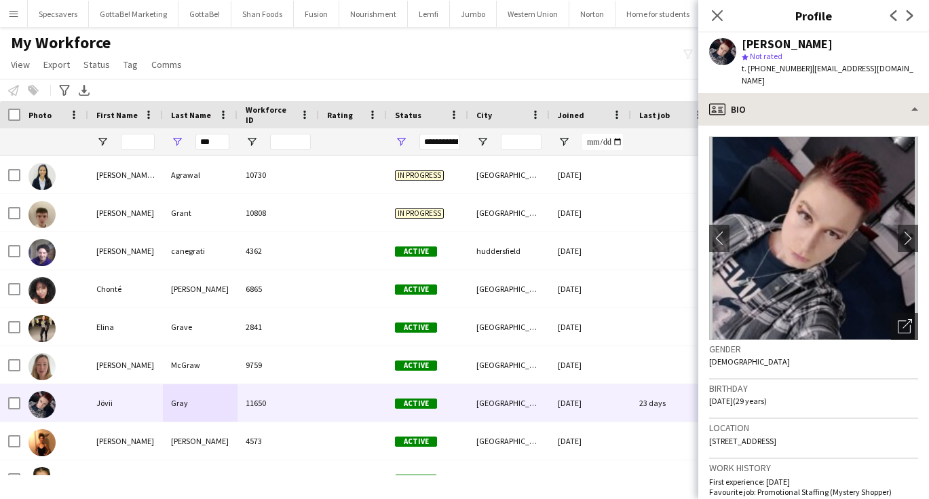
copy span "[EMAIL_ADDRESS][DOMAIN_NAME]"
drag, startPoint x: 217, startPoint y: 140, endPoint x: 176, endPoint y: 131, distance: 41.6
click at [176, 131] on div "***" at bounding box center [200, 141] width 75 height 27
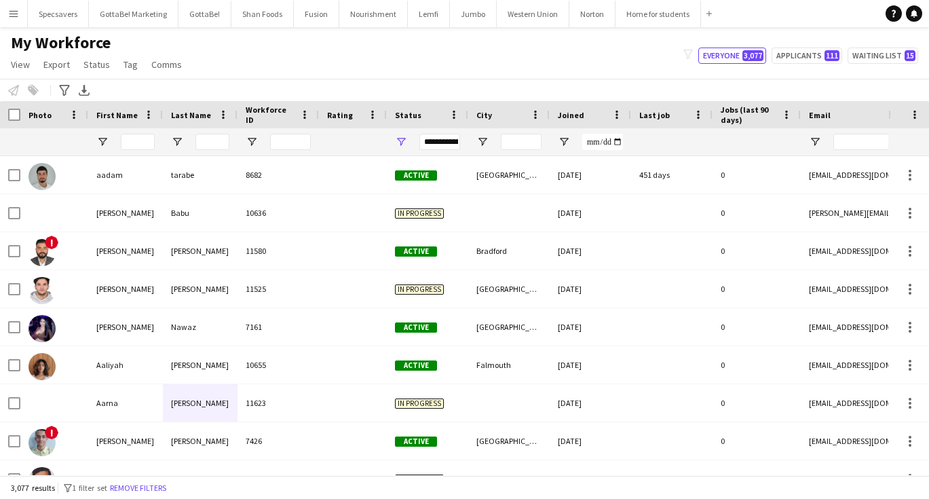
click at [429, 60] on div "My Workforce View Views Default view New view Update view Delete view Edit name…" at bounding box center [464, 56] width 929 height 46
click at [359, 18] on button "Nourishment Close" at bounding box center [373, 14] width 69 height 26
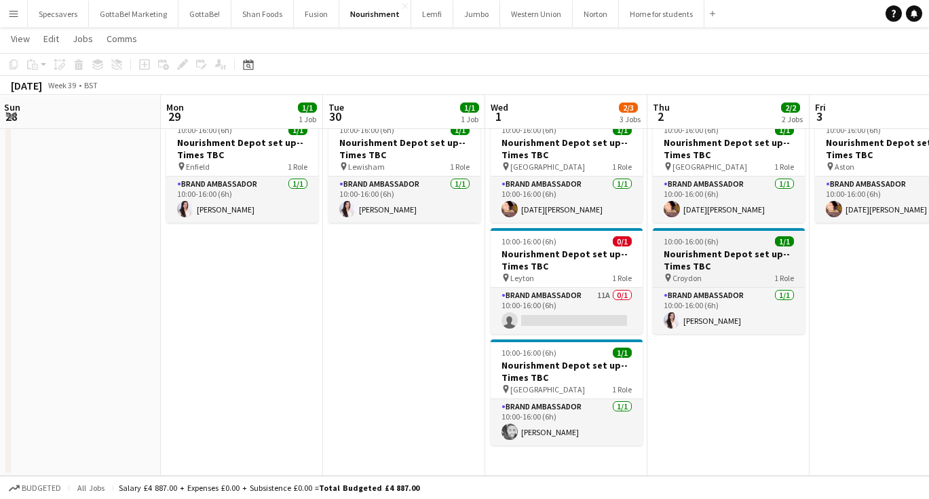
scroll to position [42, 0]
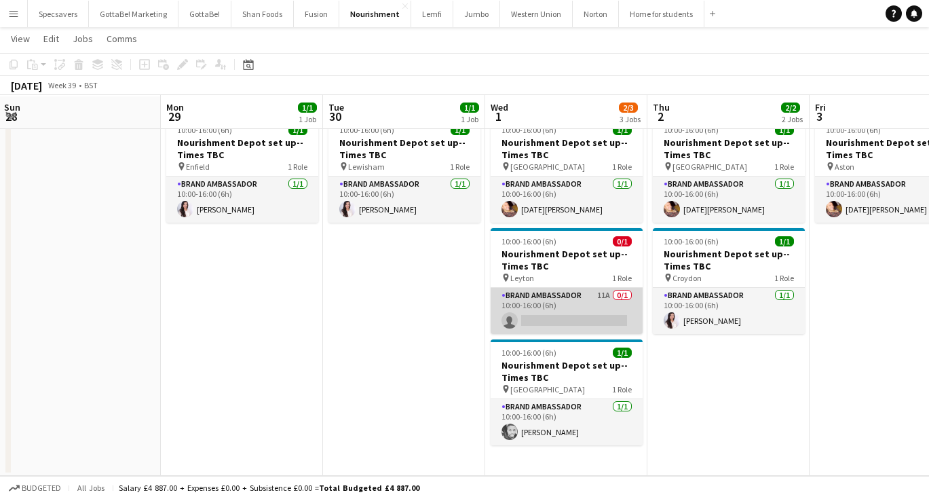
click at [579, 315] on app-card-role "Brand Ambassador 11A 0/1 10:00-16:00 (6h) single-neutral-actions" at bounding box center [566, 311] width 152 height 46
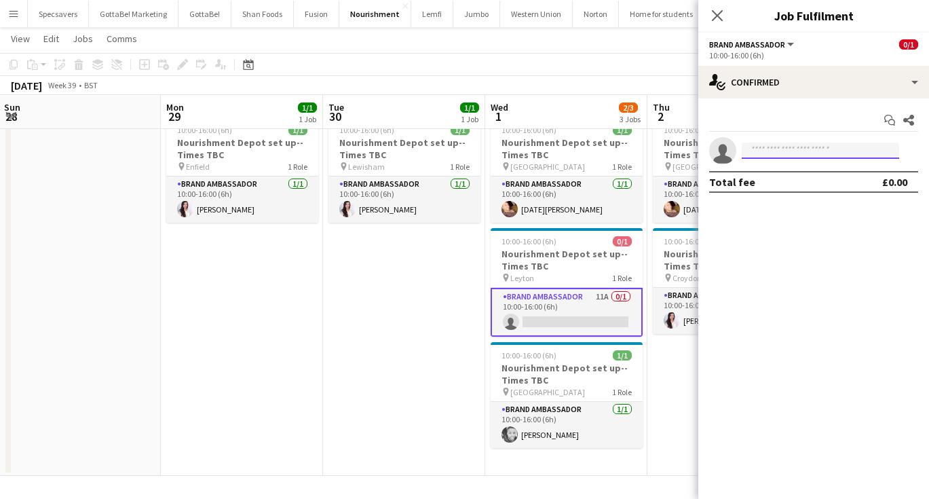
click at [828, 152] on input at bounding box center [819, 150] width 157 height 16
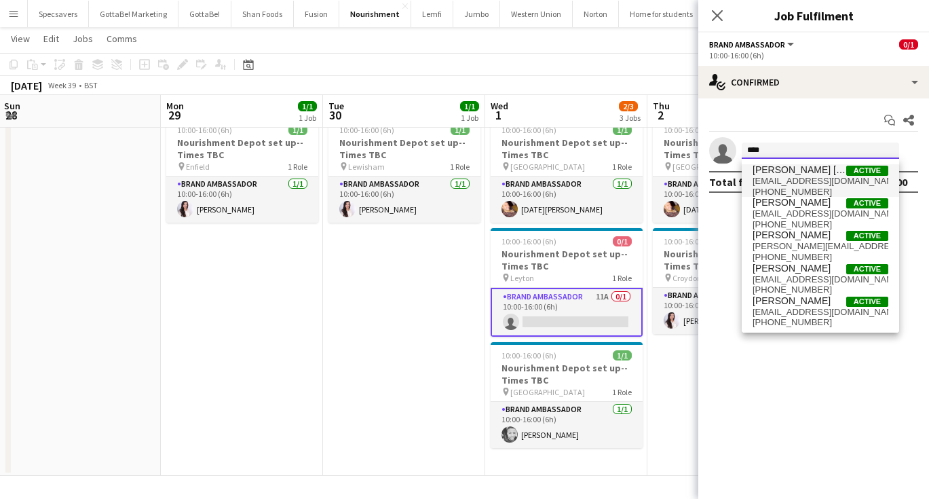
type input "****"
click at [810, 178] on span "[EMAIL_ADDRESS][DOMAIN_NAME]" at bounding box center [820, 181] width 136 height 11
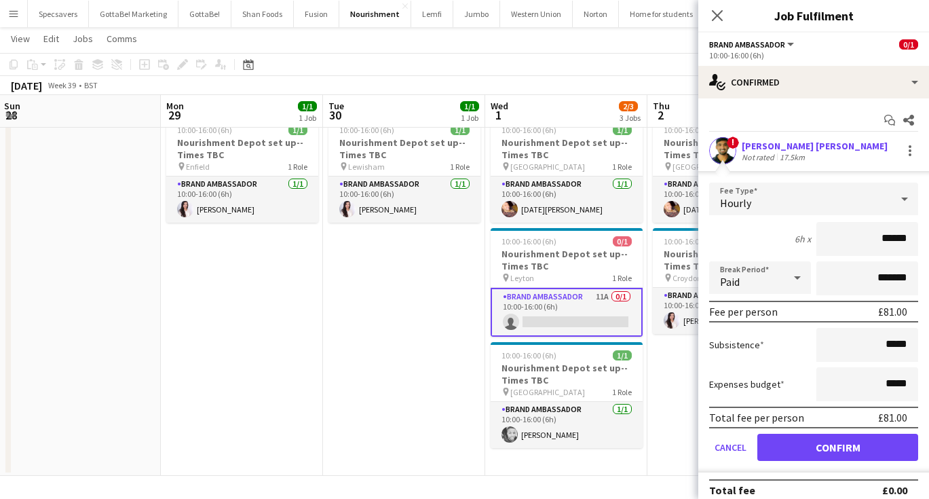
click at [829, 446] on button "Confirm" at bounding box center [837, 446] width 161 height 27
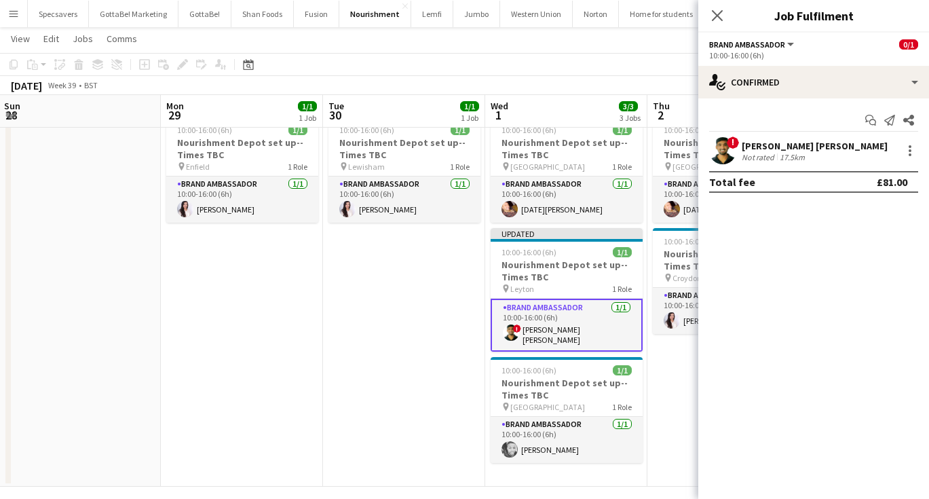
click at [657, 381] on app-date-cell "10:00-16:00 (6h) 1/1 Nourishment Depot set up--Times TBC pin Birmingham 1 Role …" at bounding box center [728, 298] width 162 height 375
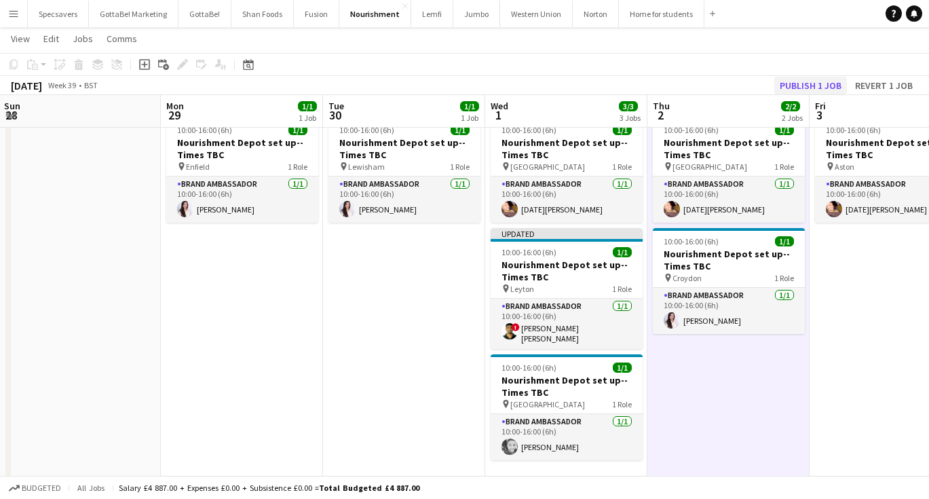
click at [800, 79] on button "Publish 1 job" at bounding box center [810, 86] width 73 height 18
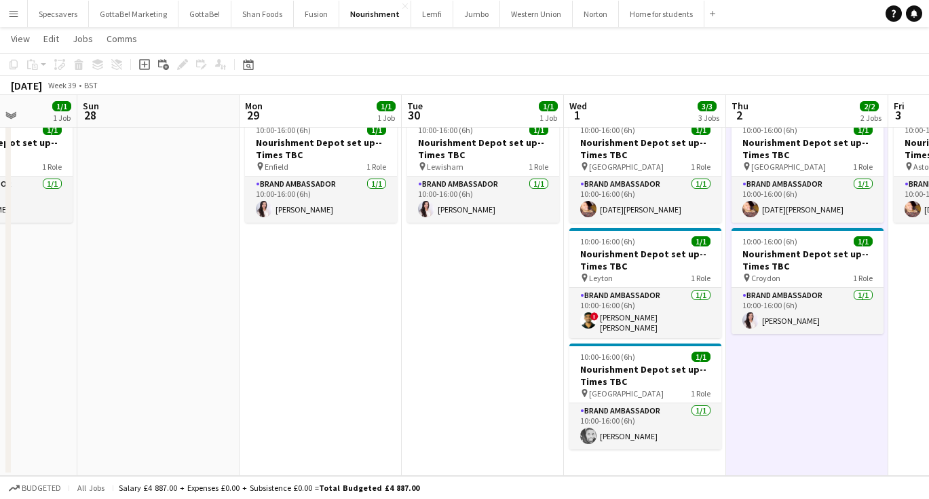
scroll to position [0, 468]
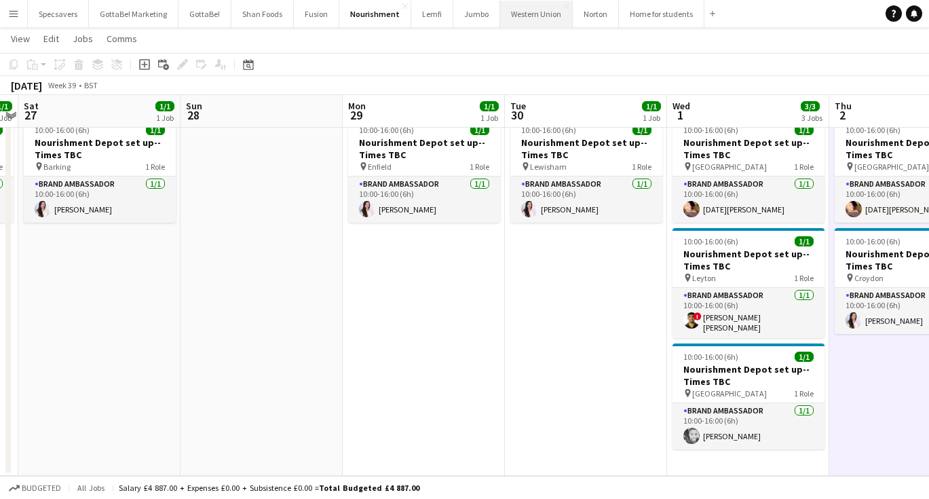
click at [532, 18] on button "Western Union Close" at bounding box center [536, 14] width 73 height 26
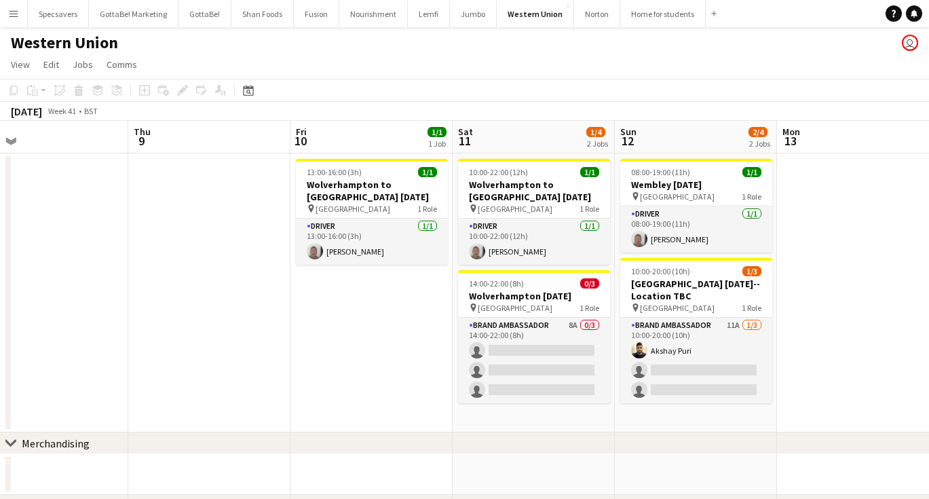
scroll to position [0, 522]
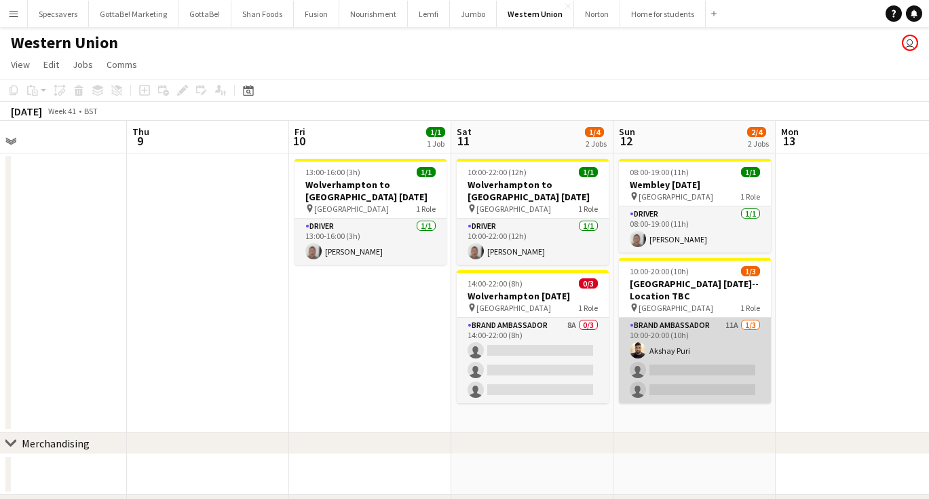
click at [707, 366] on app-card-role "Brand Ambassador 11A [DATE] 10:00-20:00 (10h) [PERSON_NAME] single-neutral-acti…" at bounding box center [695, 359] width 152 height 85
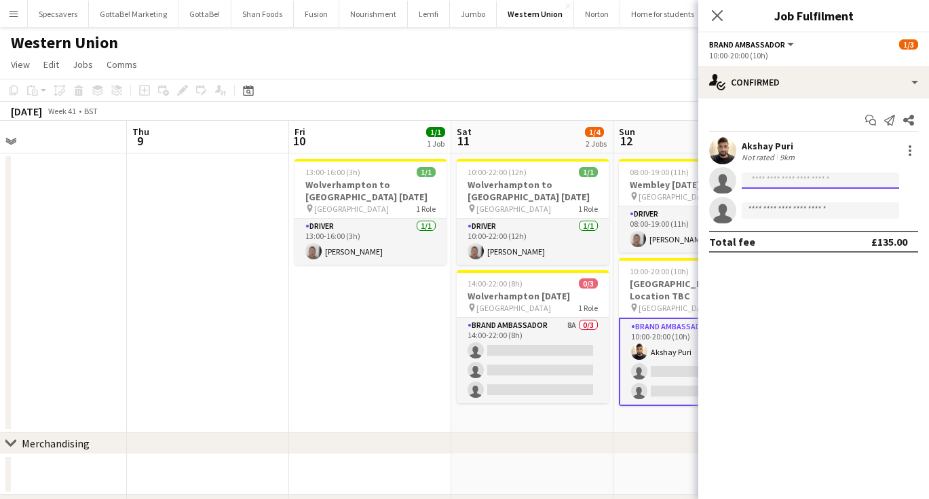
click at [786, 179] on input at bounding box center [819, 180] width 157 height 16
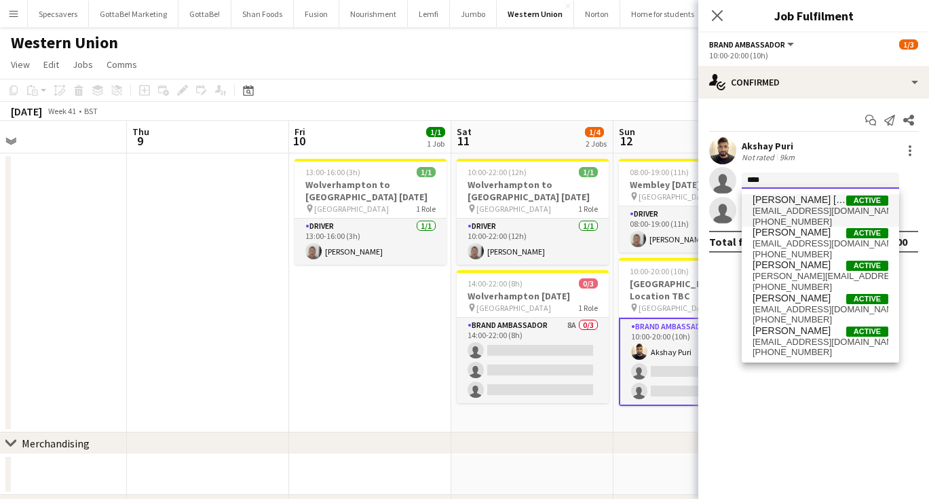
type input "****"
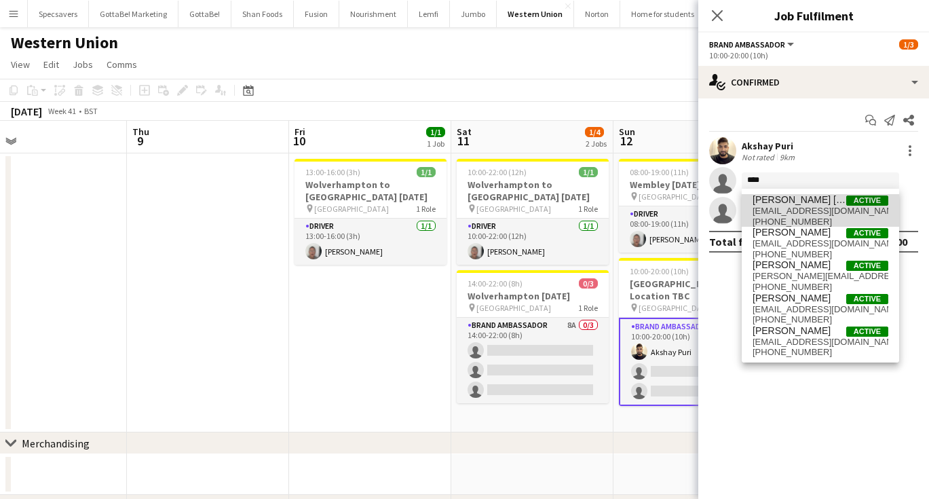
click at [812, 209] on span "[EMAIL_ADDRESS][DOMAIN_NAME]" at bounding box center [820, 211] width 136 height 11
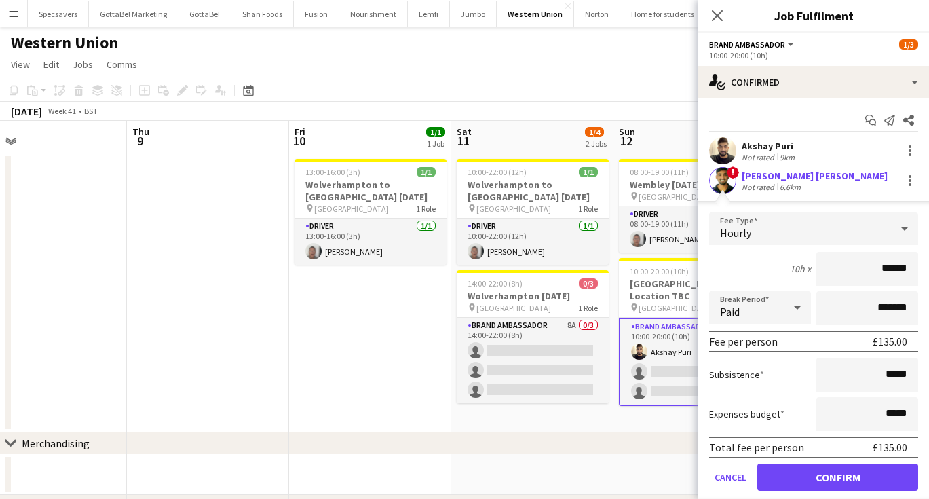
click at [765, 172] on div "[PERSON_NAME] [PERSON_NAME]" at bounding box center [814, 176] width 146 height 12
click at [783, 479] on button "Confirm" at bounding box center [837, 476] width 161 height 27
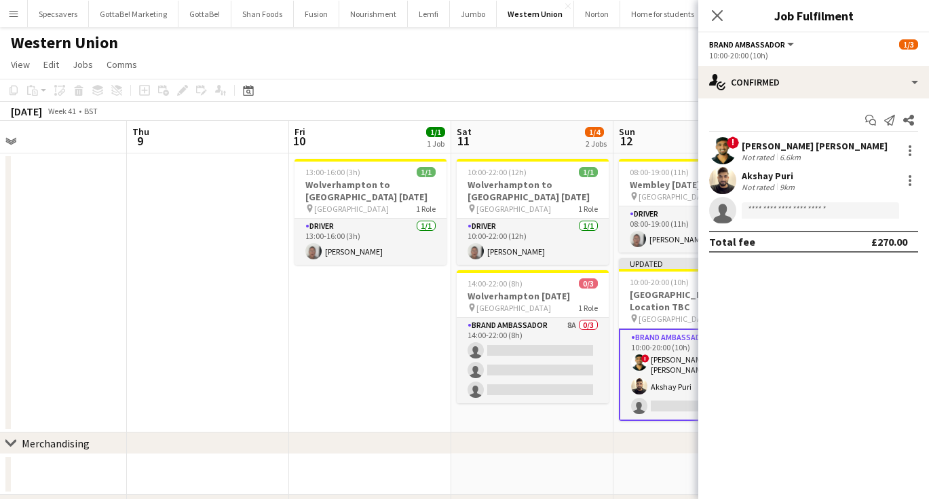
click at [746, 149] on div "[PERSON_NAME] [PERSON_NAME]" at bounding box center [814, 146] width 146 height 12
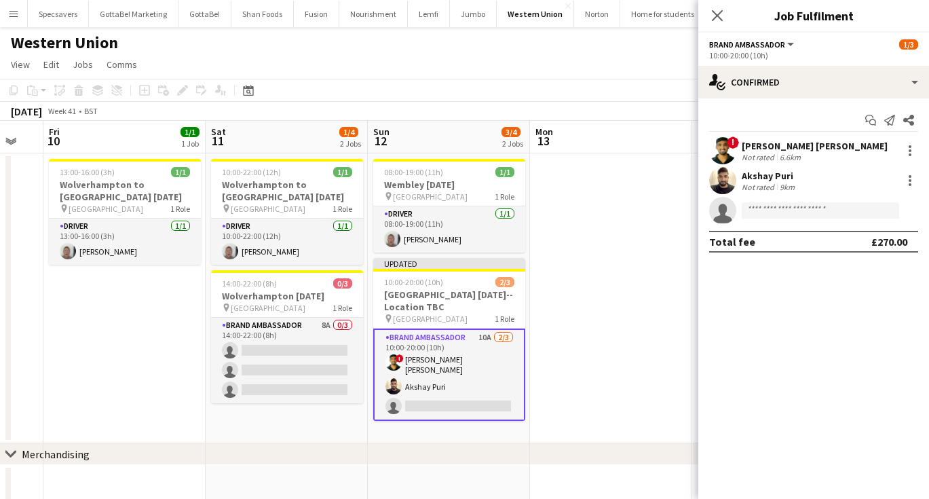
scroll to position [0, 443]
click at [650, 258] on app-date-cell at bounding box center [611, 298] width 162 height 290
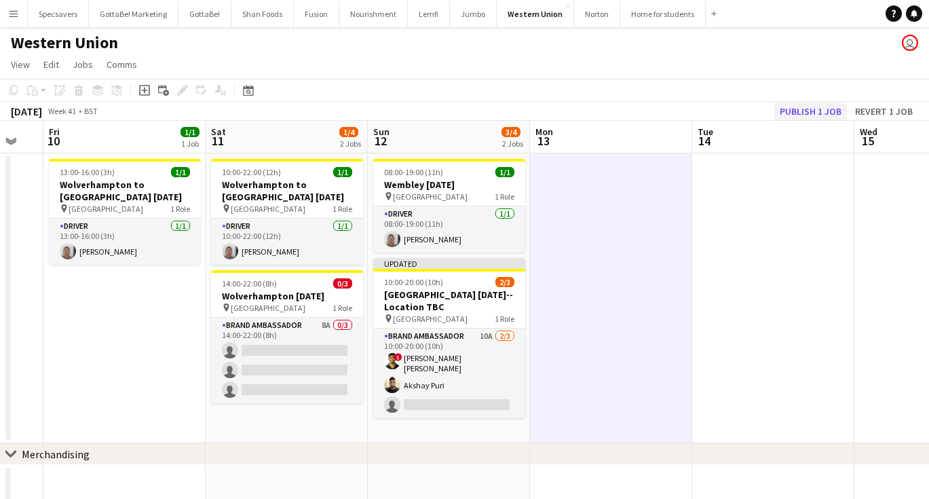
click at [811, 113] on button "Publish 1 job" at bounding box center [810, 111] width 73 height 18
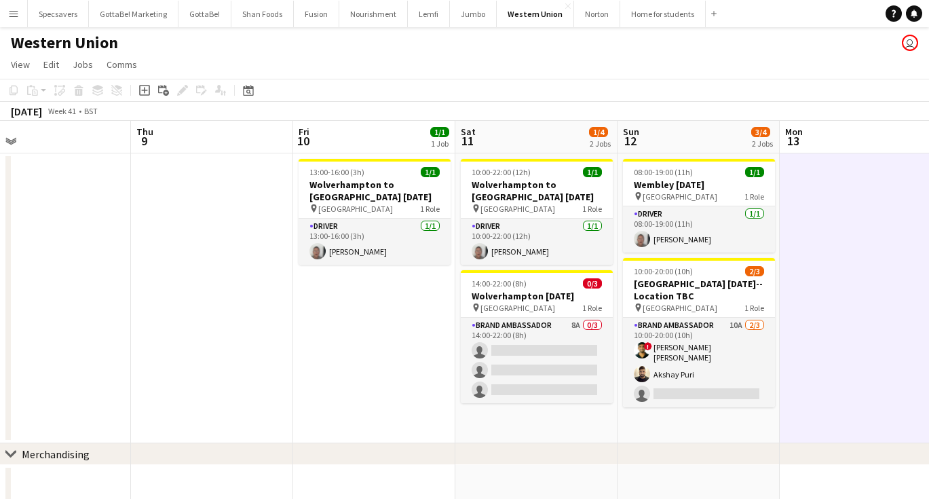
scroll to position [0, 345]
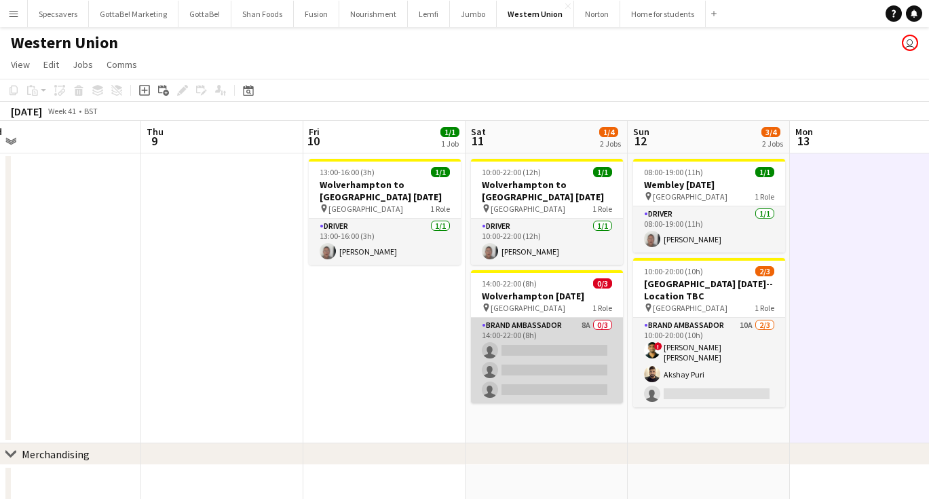
click at [517, 345] on app-card-role "Brand Ambassador 8A 0/3 14:00-22:00 (8h) single-neutral-actions single-neutral-…" at bounding box center [547, 359] width 152 height 85
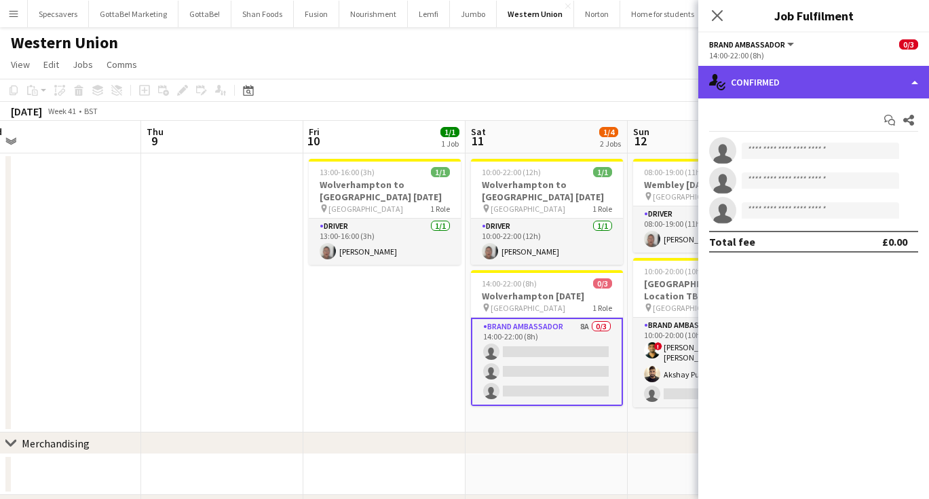
click at [800, 98] on div "single-neutral-actions-check-2 Confirmed" at bounding box center [813, 82] width 231 height 33
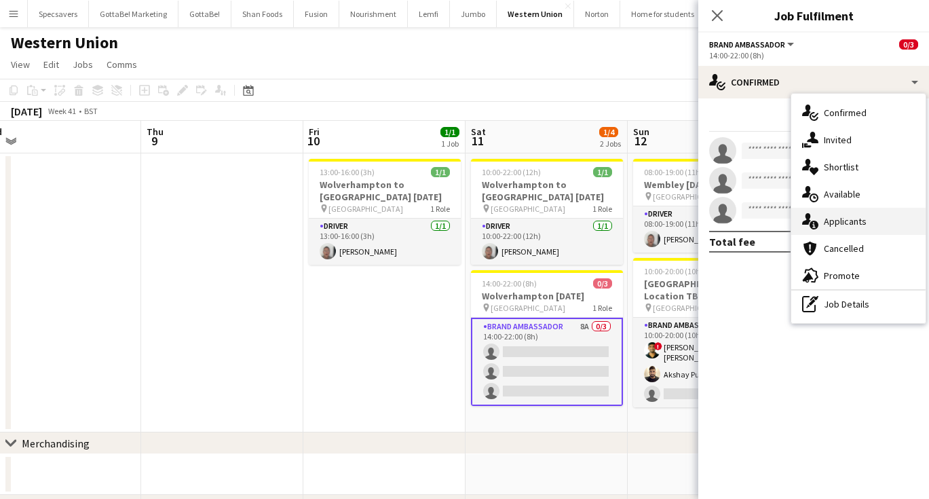
click at [853, 218] on span "Applicants" at bounding box center [845, 221] width 43 height 12
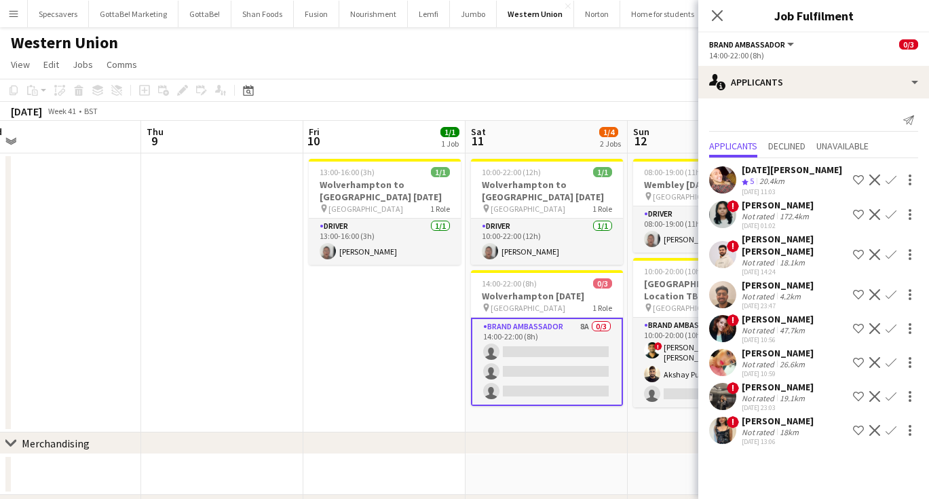
click at [771, 427] on div "Not rated" at bounding box center [758, 432] width 35 height 10
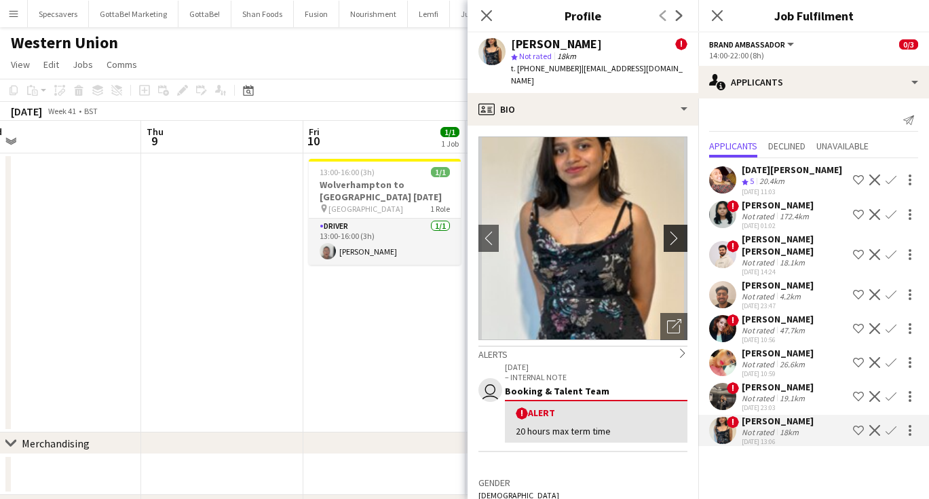
click at [677, 231] on app-icon "chevron-right" at bounding box center [677, 238] width 21 height 14
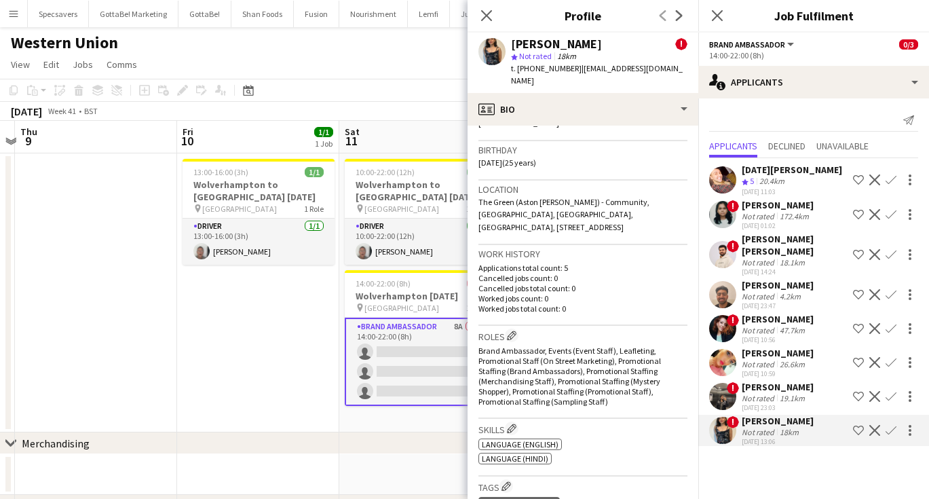
scroll to position [0, 516]
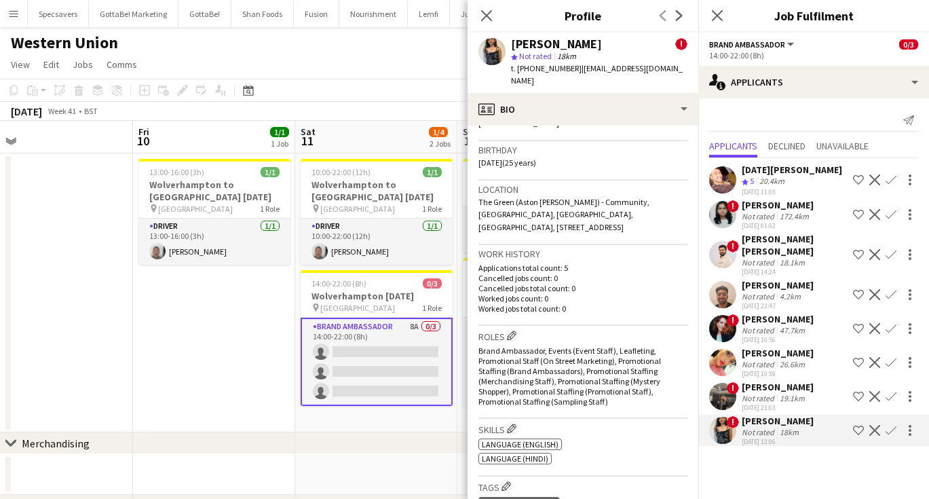
click at [771, 325] on div "Not rated" at bounding box center [758, 330] width 35 height 10
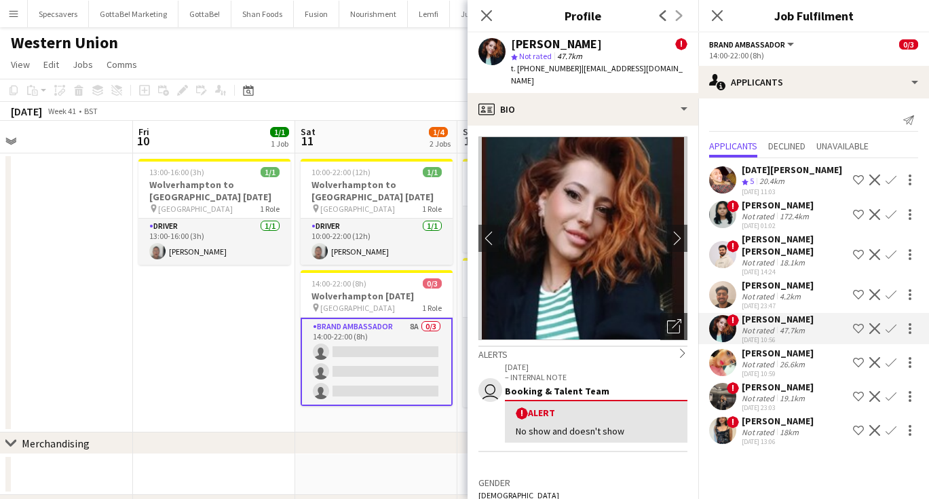
scroll to position [0, 0]
click at [754, 359] on div "Not rated" at bounding box center [758, 364] width 35 height 10
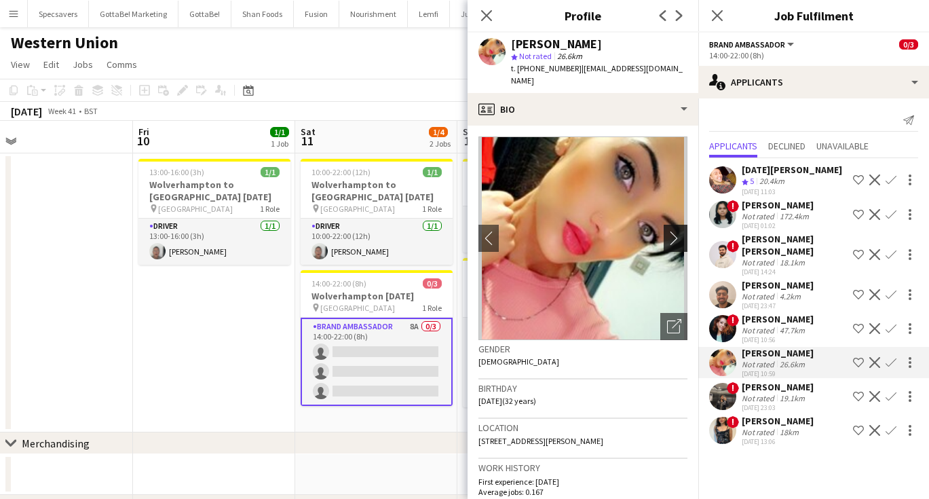
click at [676, 231] on app-icon "chevron-right" at bounding box center [677, 238] width 21 height 14
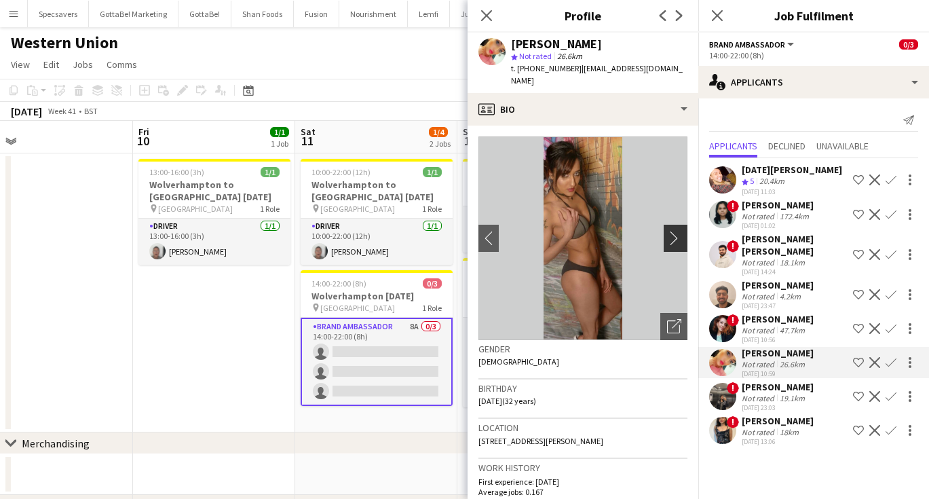
click at [676, 231] on app-icon "chevron-right" at bounding box center [677, 238] width 21 height 14
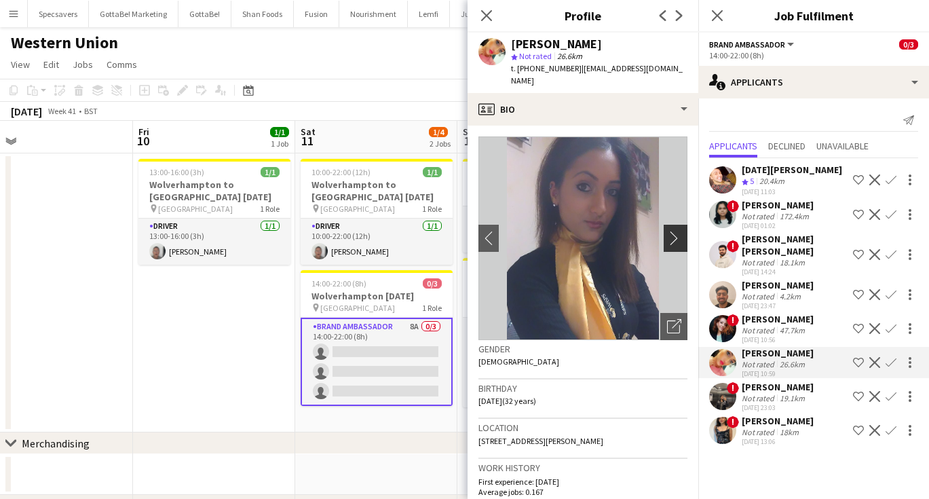
click at [676, 231] on app-icon "chevron-right" at bounding box center [677, 238] width 21 height 14
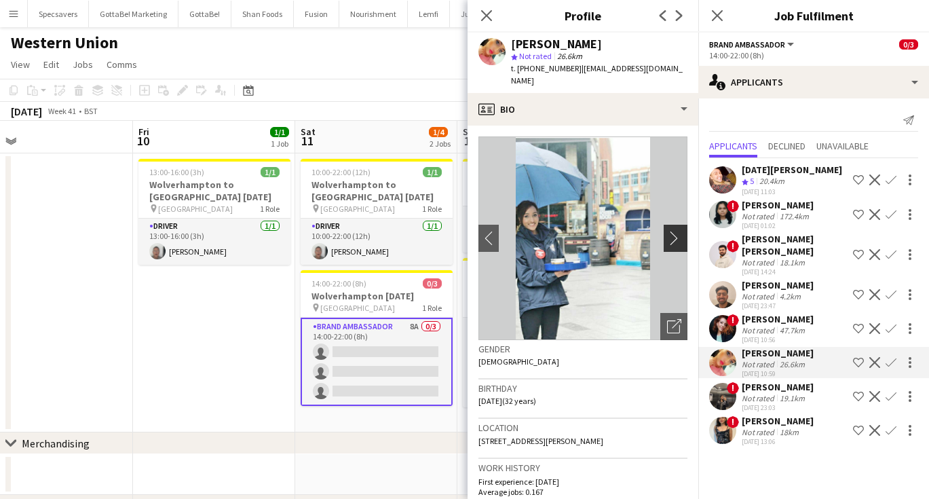
click at [676, 231] on app-icon "chevron-right" at bounding box center [677, 238] width 21 height 14
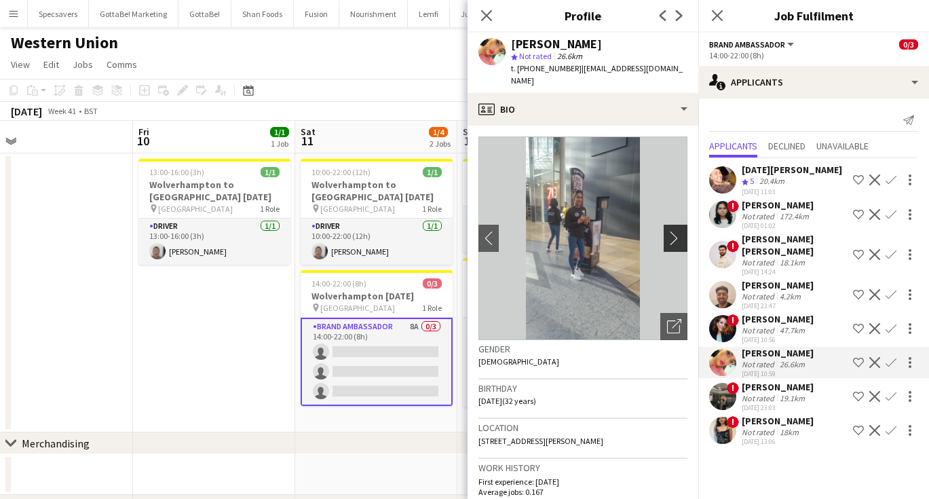
click at [676, 231] on app-icon "chevron-right" at bounding box center [677, 238] width 21 height 14
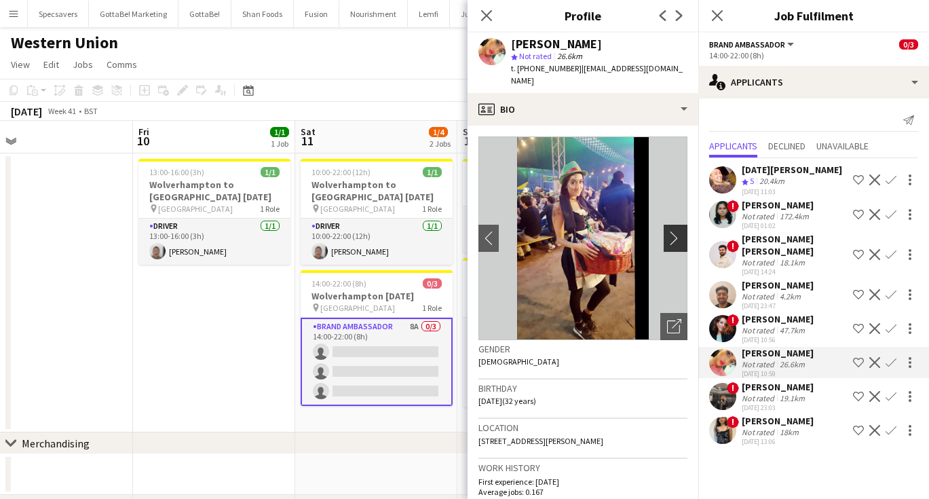
click at [676, 231] on app-icon "chevron-right" at bounding box center [677, 238] width 21 height 14
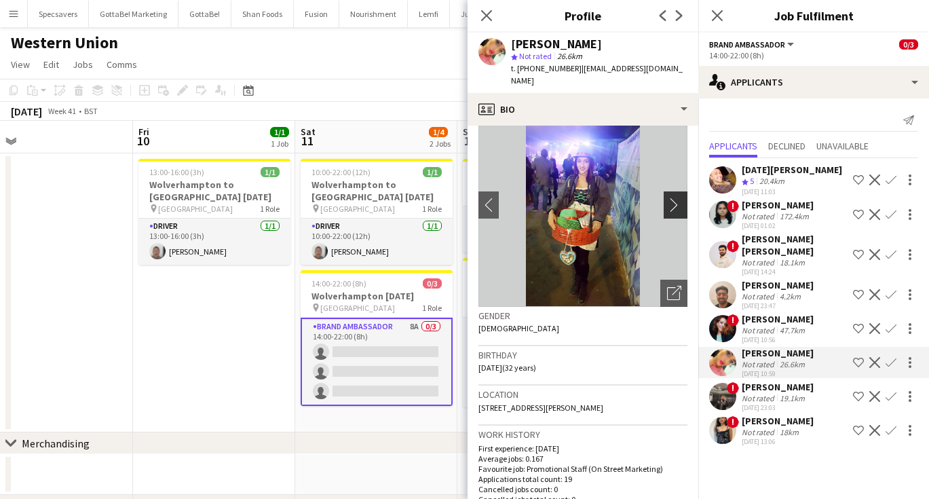
scroll to position [34, 0]
click at [682, 197] on app-icon "chevron-right" at bounding box center [677, 204] width 21 height 14
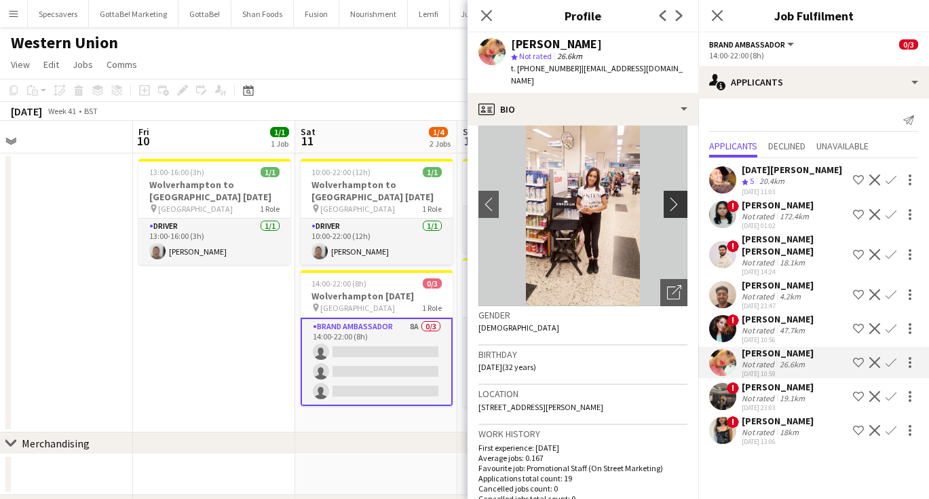
click at [682, 197] on app-icon "chevron-right" at bounding box center [677, 204] width 21 height 14
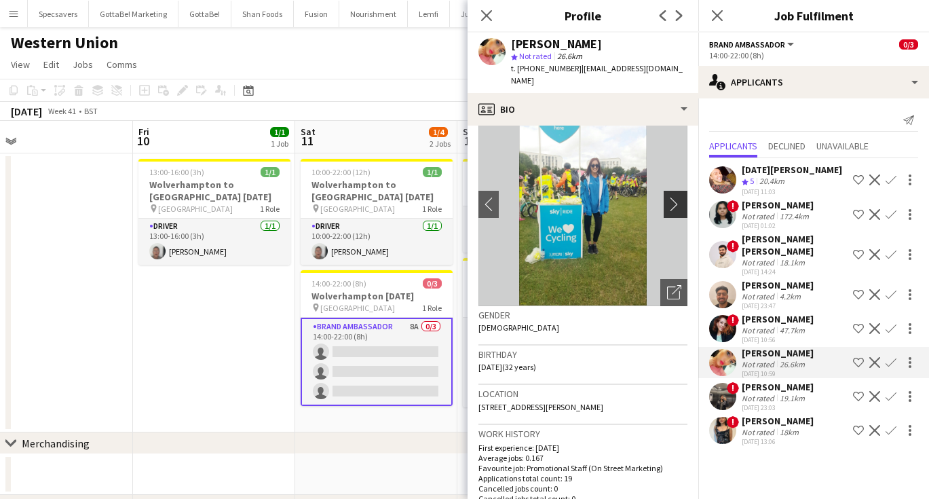
click at [682, 197] on app-icon "chevron-right" at bounding box center [677, 204] width 21 height 14
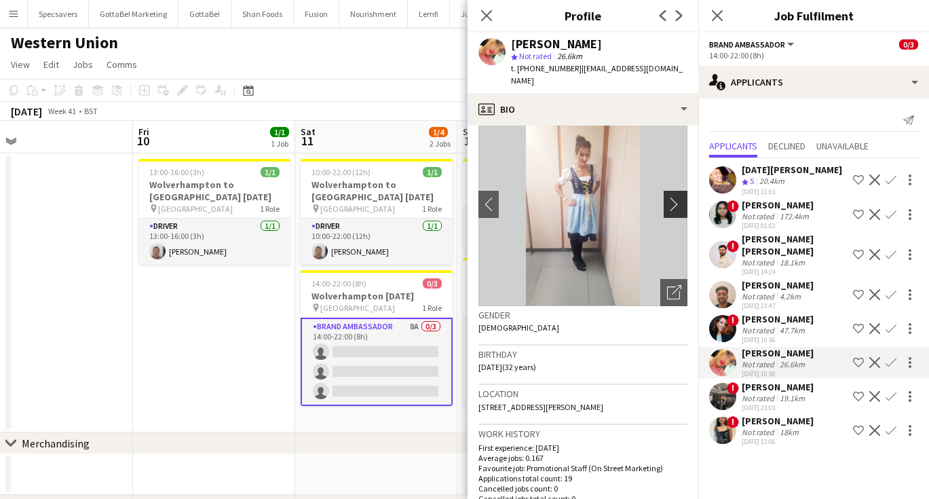
click at [682, 197] on app-icon "chevron-right" at bounding box center [677, 204] width 21 height 14
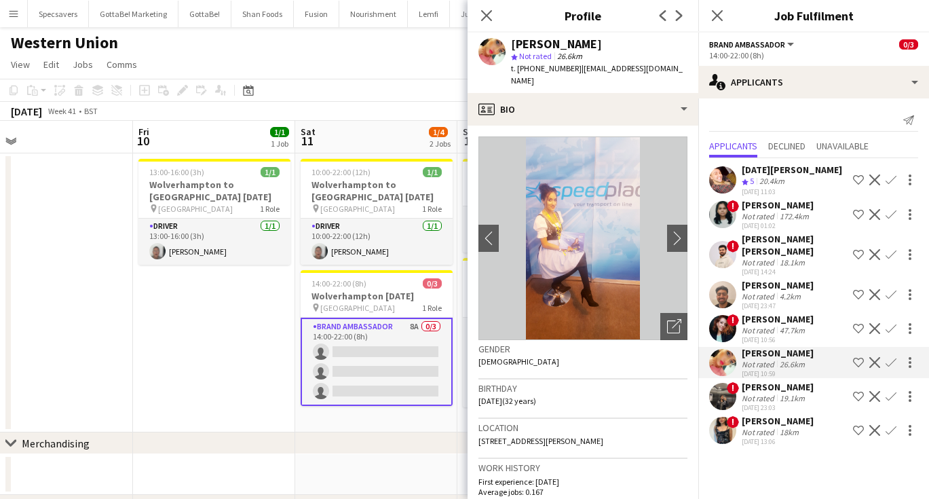
scroll to position [0, 0]
click at [758, 172] on div "[DATE][PERSON_NAME]" at bounding box center [791, 169] width 100 height 12
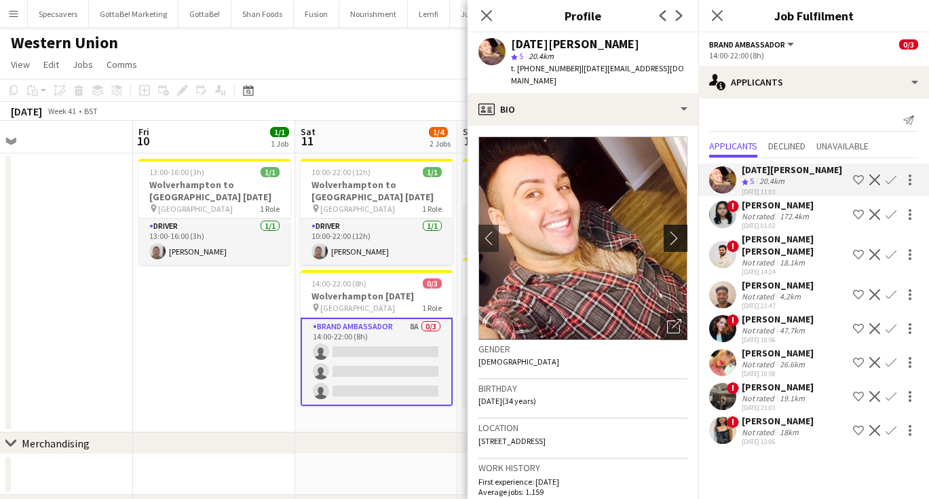
click at [675, 233] on button "chevron-right" at bounding box center [676, 238] width 27 height 27
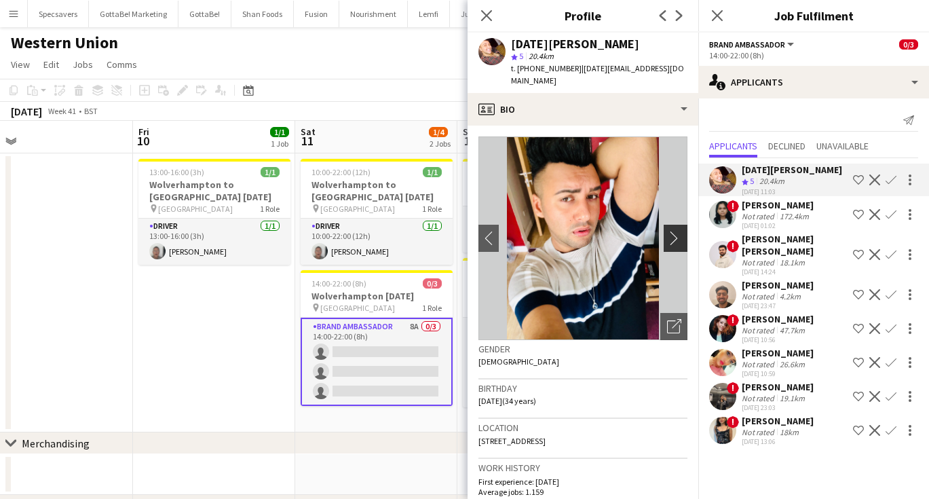
click at [675, 233] on button "chevron-right" at bounding box center [676, 238] width 27 height 27
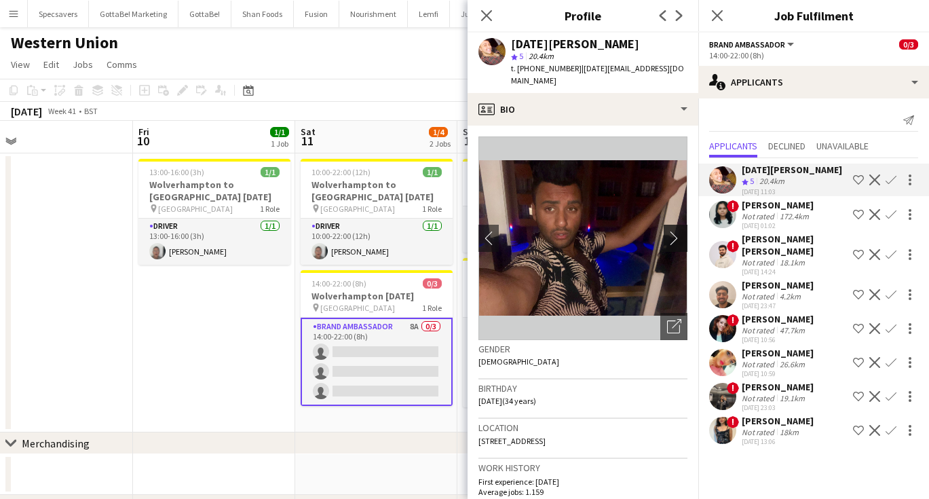
click at [675, 233] on button "chevron-right" at bounding box center [676, 238] width 27 height 27
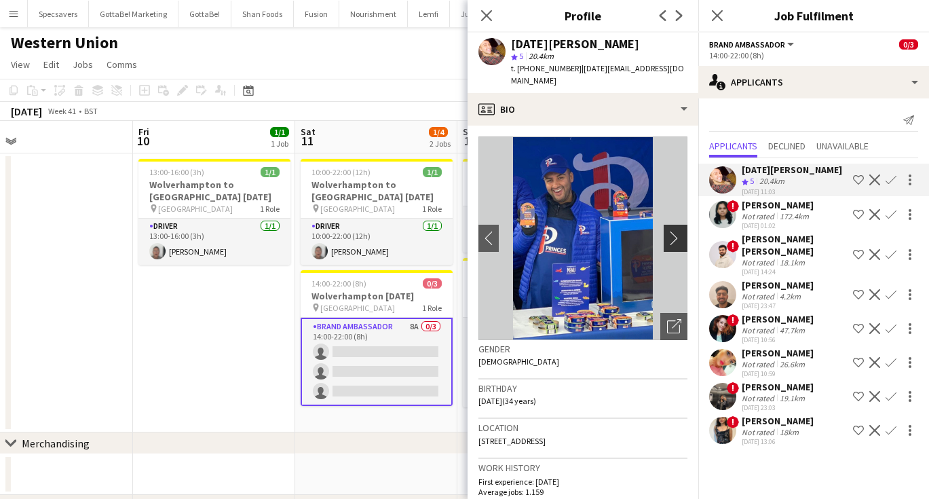
click at [675, 233] on button "chevron-right" at bounding box center [676, 238] width 27 height 27
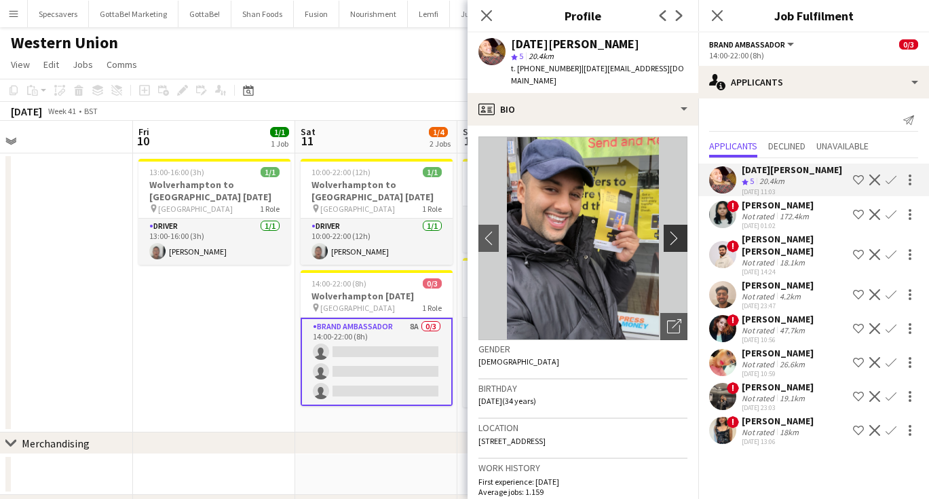
click at [675, 233] on button "chevron-right" at bounding box center [676, 238] width 27 height 27
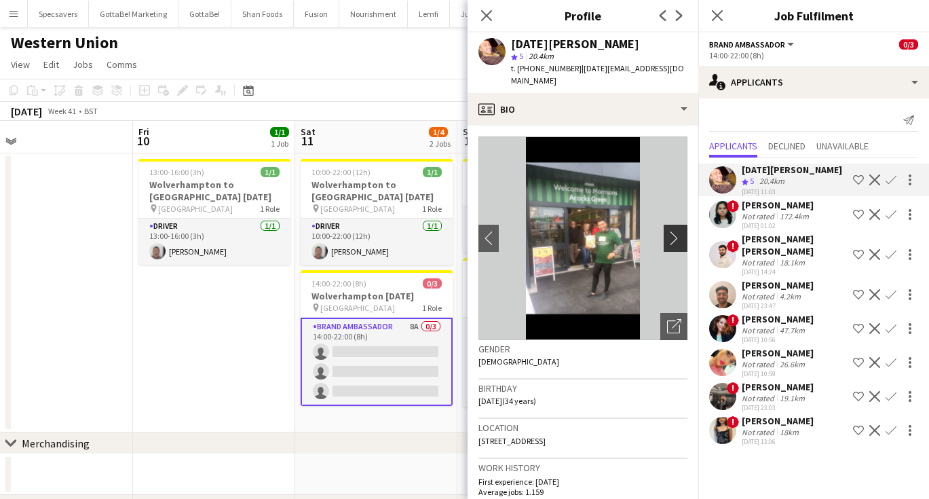
click at [675, 233] on button "chevron-right" at bounding box center [676, 238] width 27 height 27
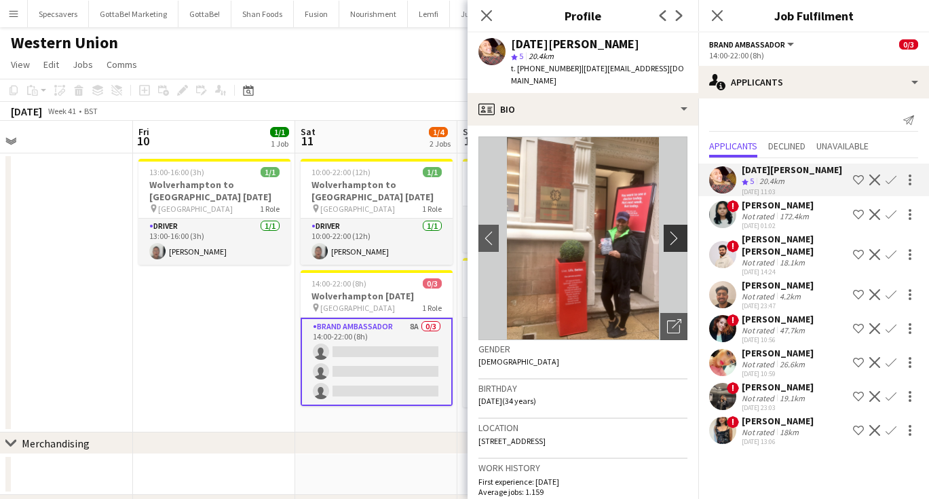
click at [675, 233] on button "chevron-right" at bounding box center [676, 238] width 27 height 27
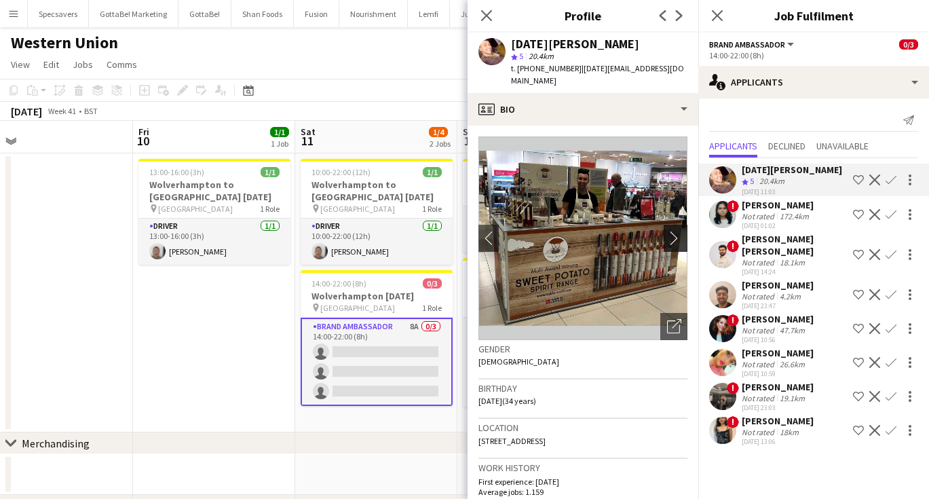
click at [675, 233] on button "chevron-right" at bounding box center [676, 238] width 27 height 27
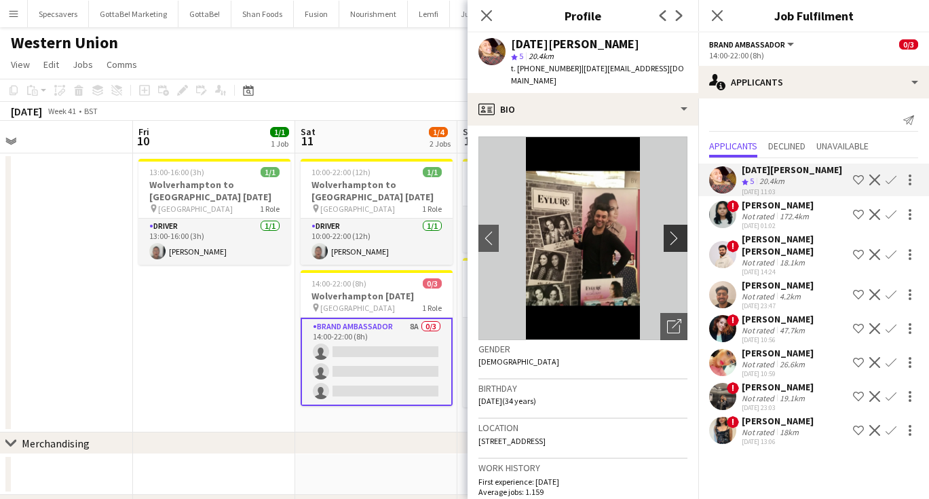
click at [675, 233] on button "chevron-right" at bounding box center [676, 238] width 27 height 27
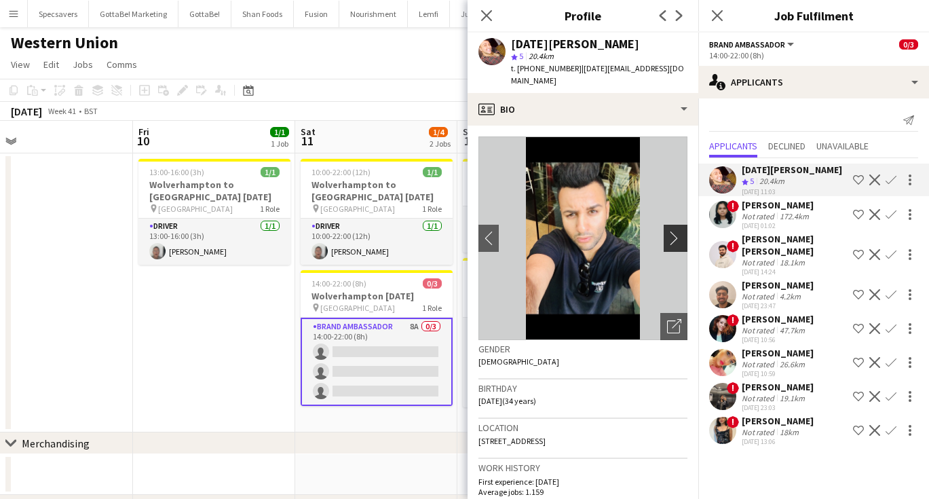
click at [671, 231] on app-icon "chevron-right" at bounding box center [677, 238] width 21 height 14
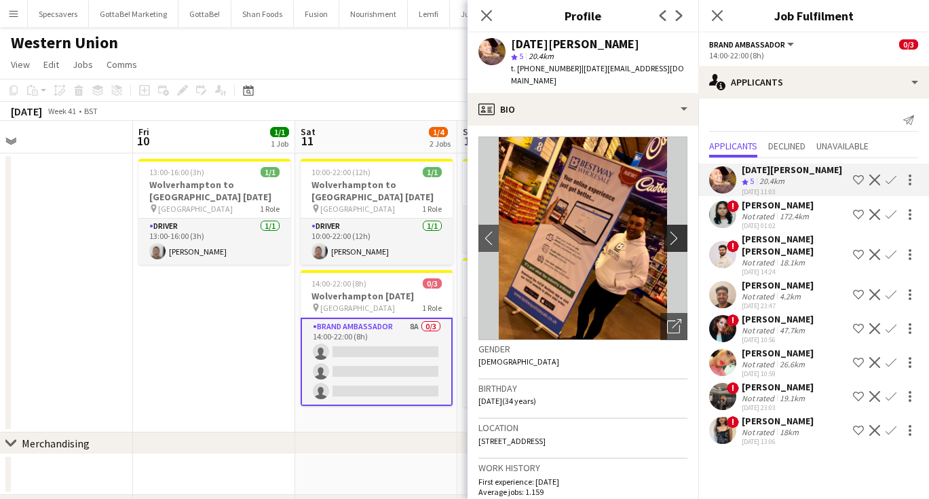
click at [671, 231] on app-icon "chevron-right" at bounding box center [677, 238] width 21 height 14
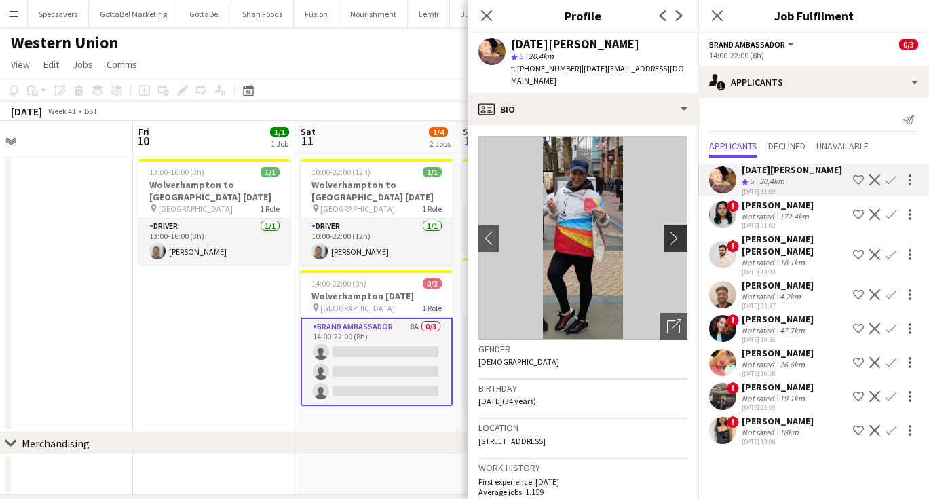
click at [671, 231] on app-icon "chevron-right" at bounding box center [677, 238] width 21 height 14
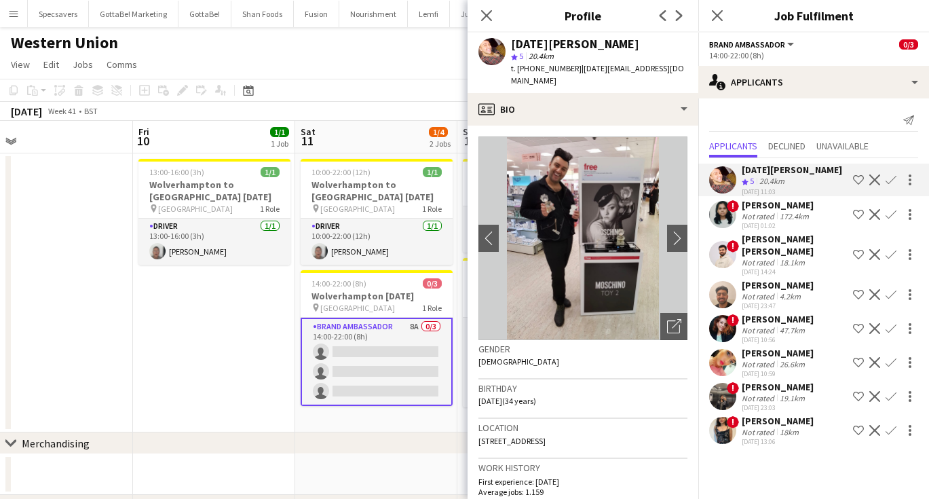
click at [786, 219] on div "172.4km" at bounding box center [794, 216] width 35 height 10
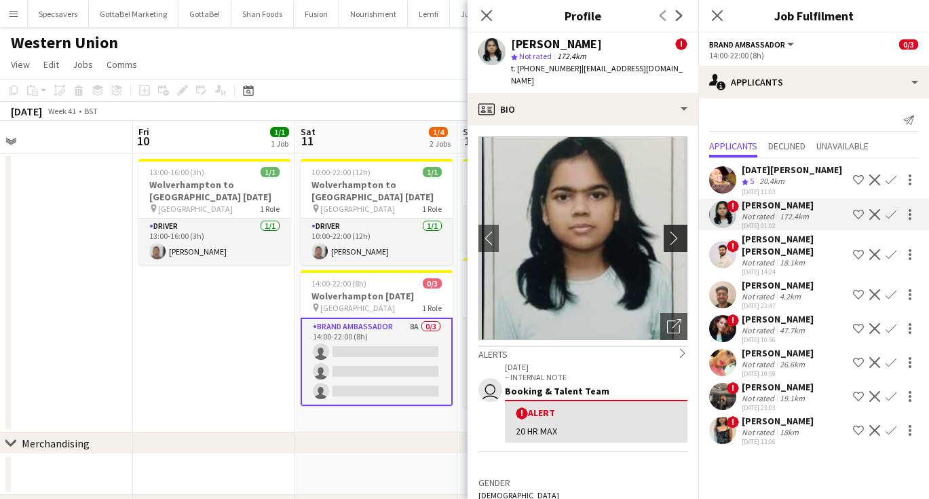
click at [680, 231] on app-icon "chevron-right" at bounding box center [677, 238] width 21 height 14
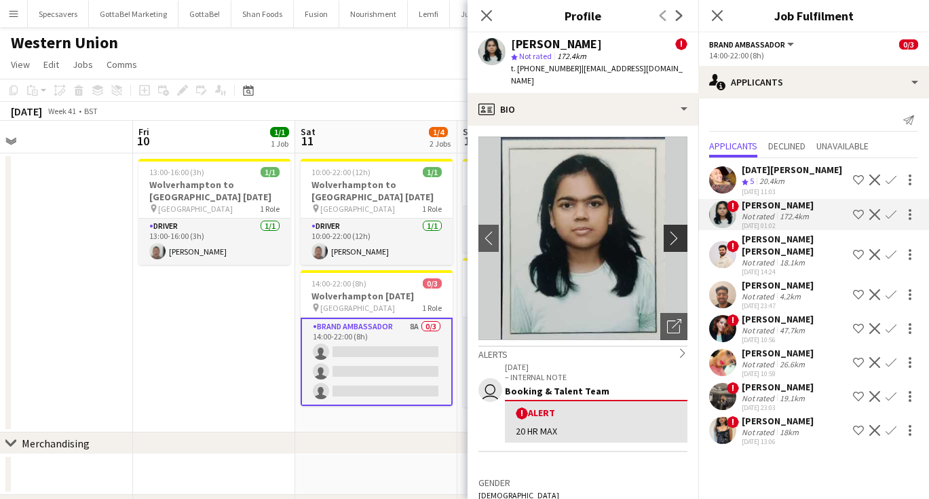
click at [680, 231] on app-icon "chevron-right" at bounding box center [677, 238] width 21 height 14
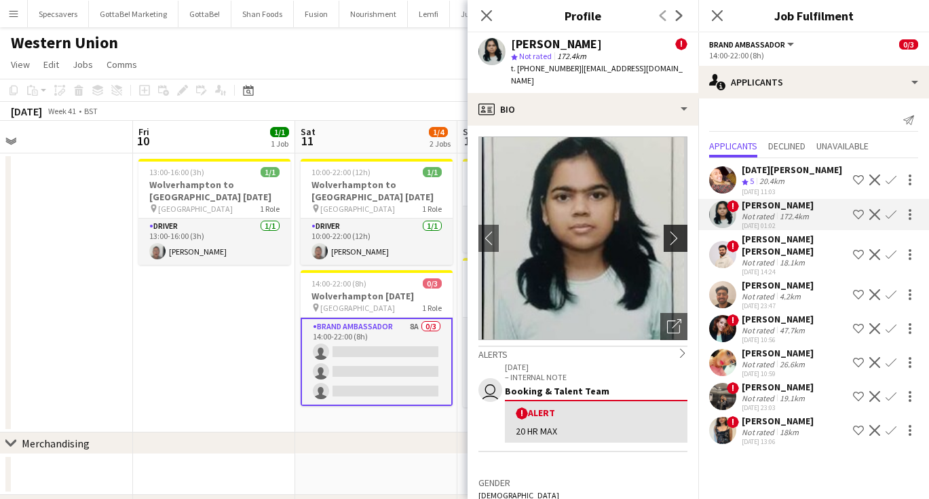
click at [680, 231] on app-icon "chevron-right" at bounding box center [677, 238] width 21 height 14
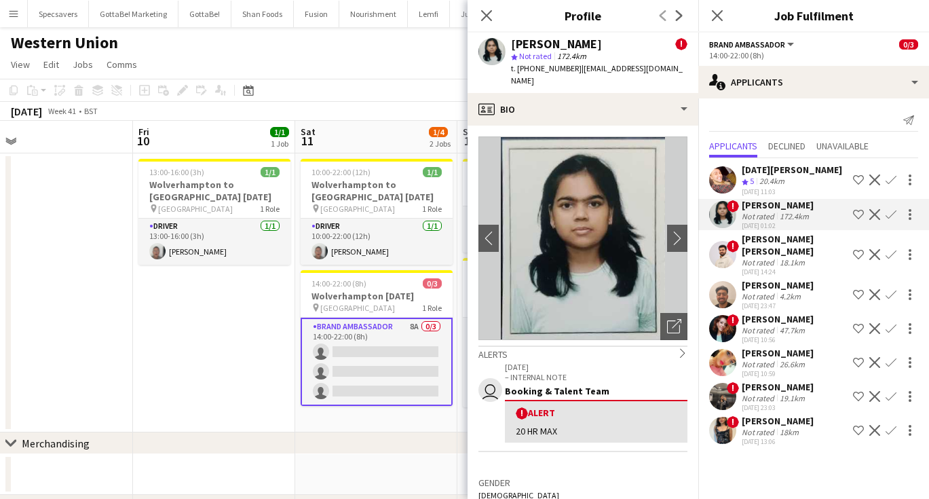
click at [281, 77] on app-page-menu "View Day view expanded Day view collapsed Month view Date picker Jump to [DATE]…" at bounding box center [464, 66] width 929 height 26
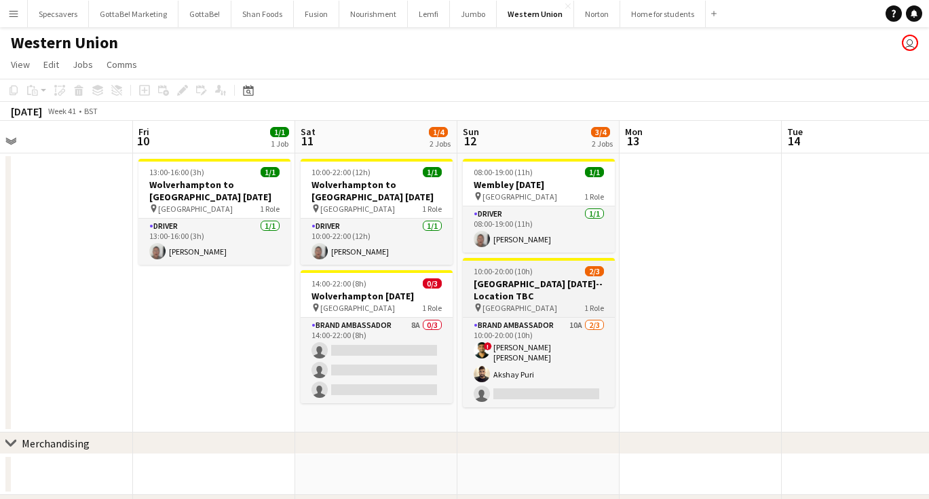
click at [511, 261] on app-job-card "10:00-20:00 (10h) 2/[STREET_ADDRESS][DATE]--Location TBC pin Ealing Road 1 Role…" at bounding box center [539, 332] width 152 height 149
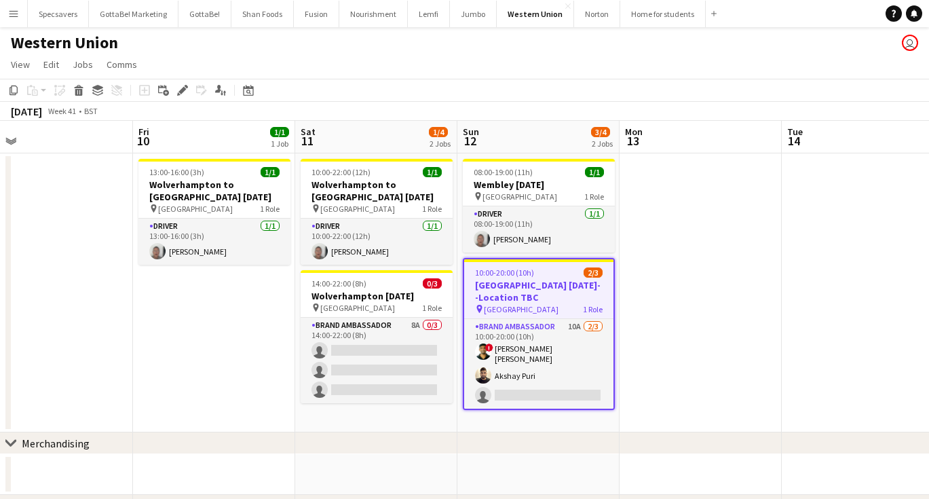
click at [520, 416] on app-date-cell "08:00-19:00 (11h) 1/1 Wembley [DATE] pin Wembley 1 Role Driver [DATE] 08:00-19:…" at bounding box center [538, 292] width 162 height 279
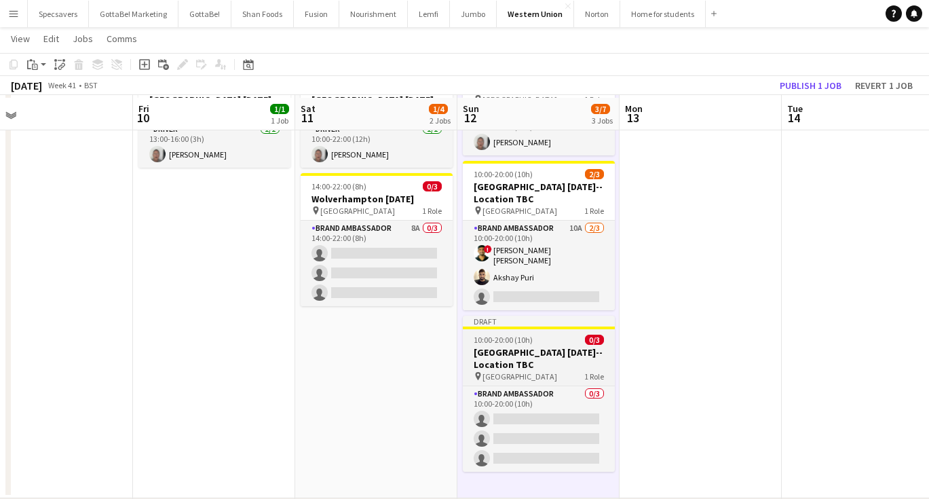
scroll to position [98, 0]
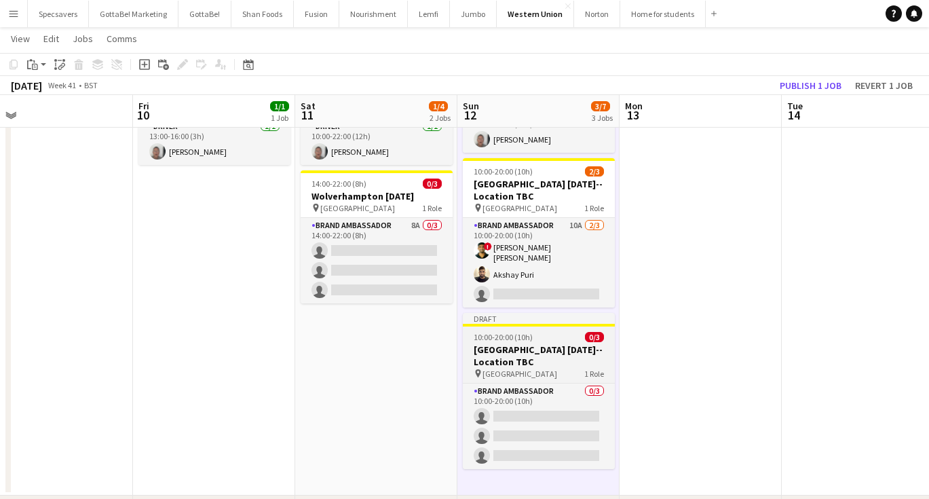
click at [541, 351] on h3 "[GEOGRAPHIC_DATA] [DATE]--Location TBC" at bounding box center [539, 355] width 152 height 24
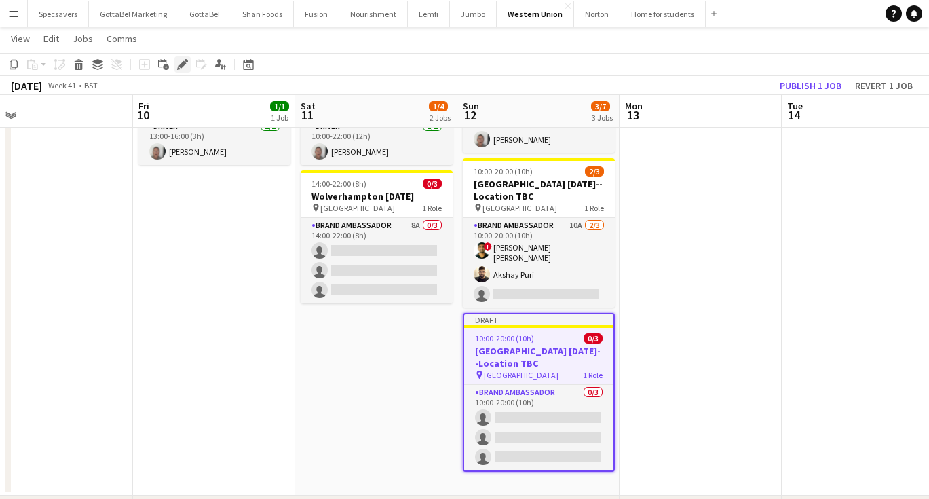
click at [182, 59] on icon "Edit" at bounding box center [182, 64] width 11 height 11
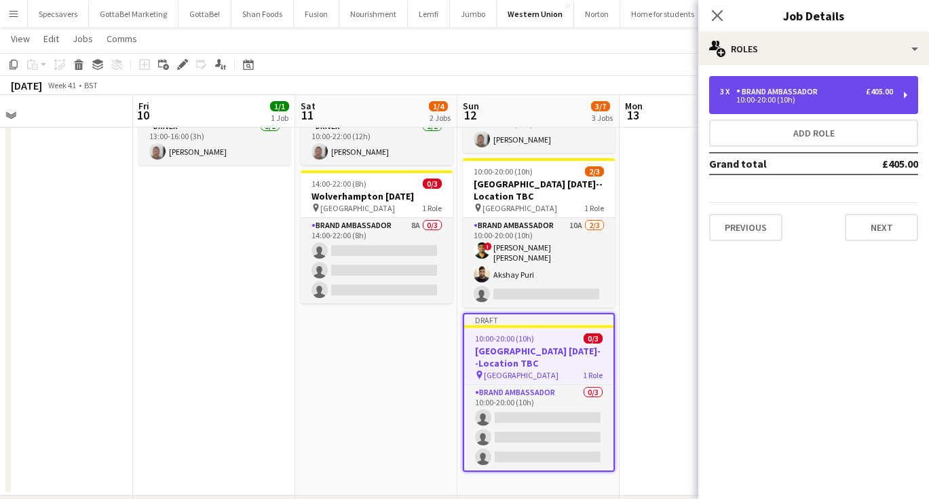
click at [785, 84] on div "3 x Brand Ambassador £405.00 10:00-20:00 (10h)" at bounding box center [813, 95] width 209 height 38
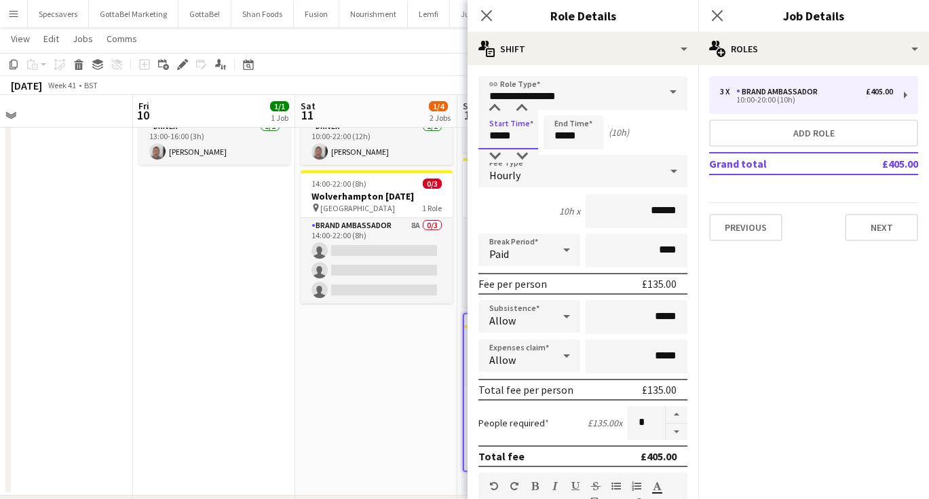
drag, startPoint x: 514, startPoint y: 136, endPoint x: 487, endPoint y: 134, distance: 26.5
click at [487, 134] on input "*****" at bounding box center [508, 132] width 60 height 34
click at [511, 134] on input "*****" at bounding box center [508, 132] width 60 height 34
type input "*****"
drag, startPoint x: 579, startPoint y: 138, endPoint x: 569, endPoint y: 138, distance: 9.5
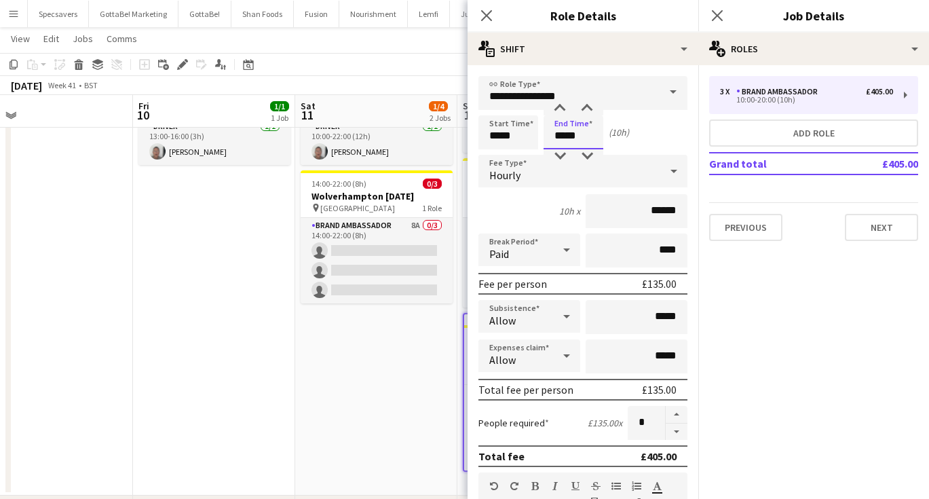
click at [569, 138] on input "*****" at bounding box center [573, 132] width 60 height 34
type input "*****"
click at [680, 137] on div "Start Time ***** End Time ***** (10h 30m)" at bounding box center [582, 132] width 209 height 34
click at [670, 210] on input "******" at bounding box center [636, 211] width 102 height 34
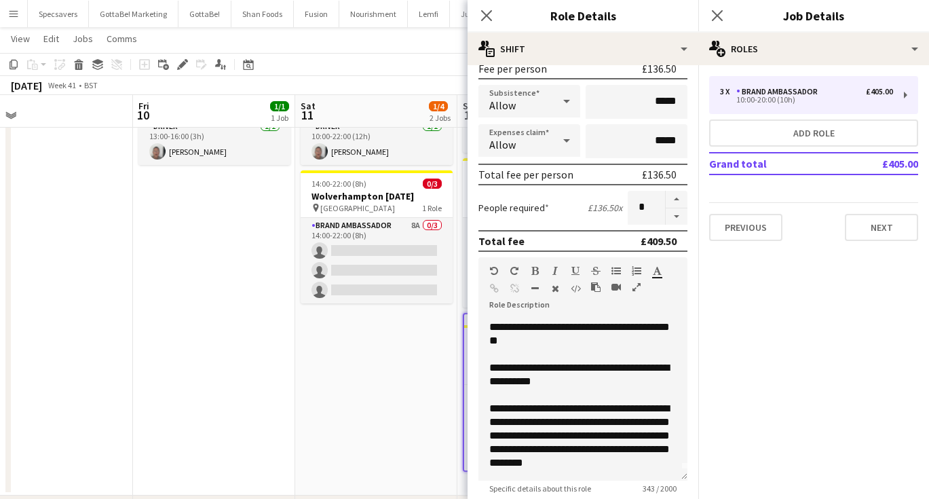
scroll to position [11, 0]
type input "******"
drag, startPoint x: 545, startPoint y: 421, endPoint x: 630, endPoint y: 425, distance: 84.2
click at [630, 425] on div "**********" at bounding box center [582, 436] width 187 height 68
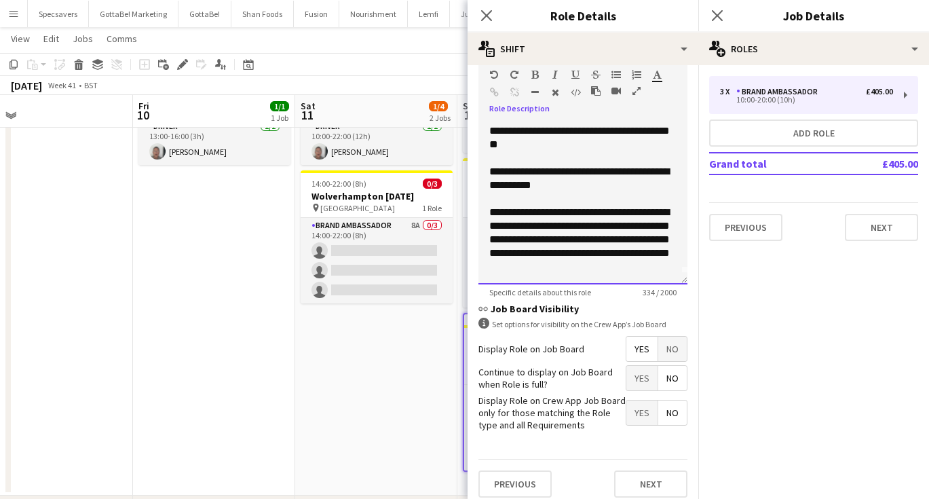
scroll to position [409, 0]
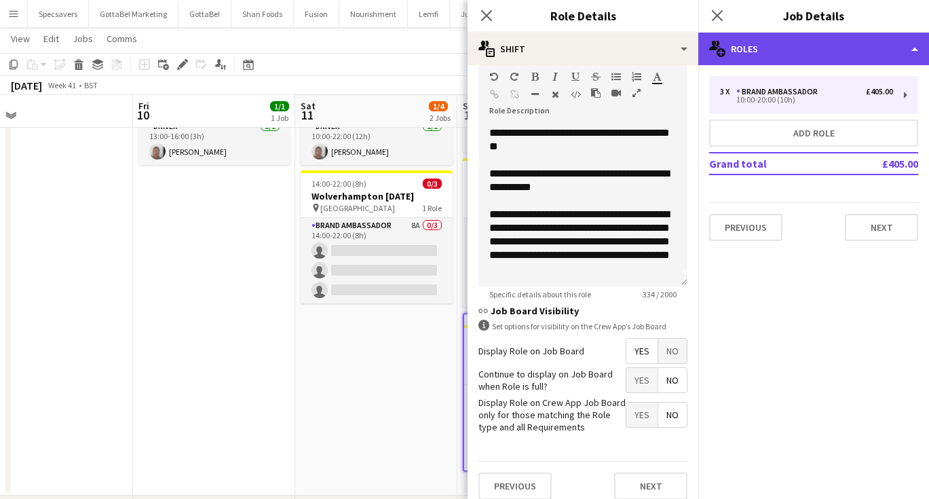
click at [790, 54] on div "multiple-users-add Roles" at bounding box center [813, 49] width 231 height 33
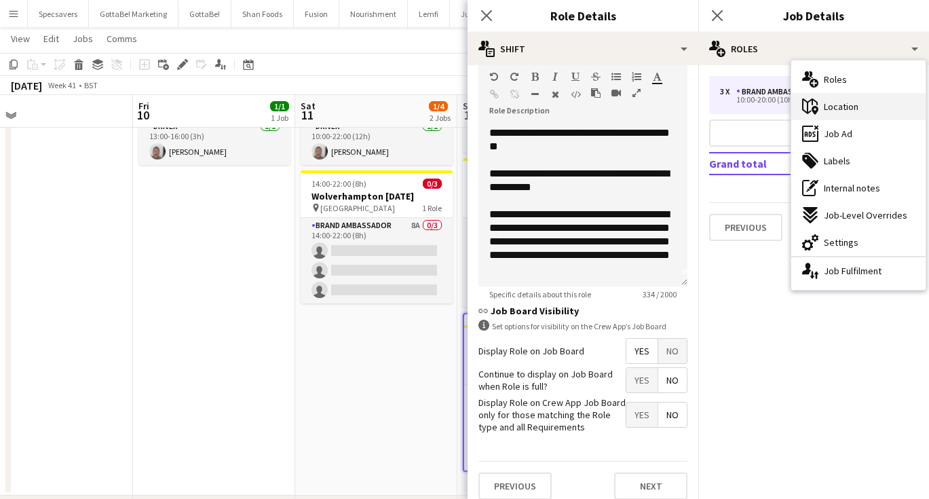
click at [828, 111] on span "Location" at bounding box center [841, 106] width 35 height 12
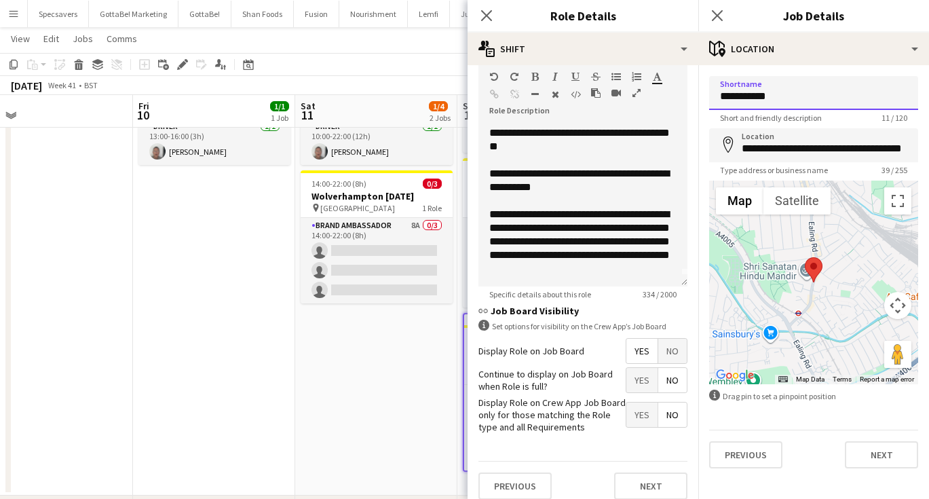
drag, startPoint x: 748, startPoint y: 96, endPoint x: 718, endPoint y: 94, distance: 29.2
type input "*********"
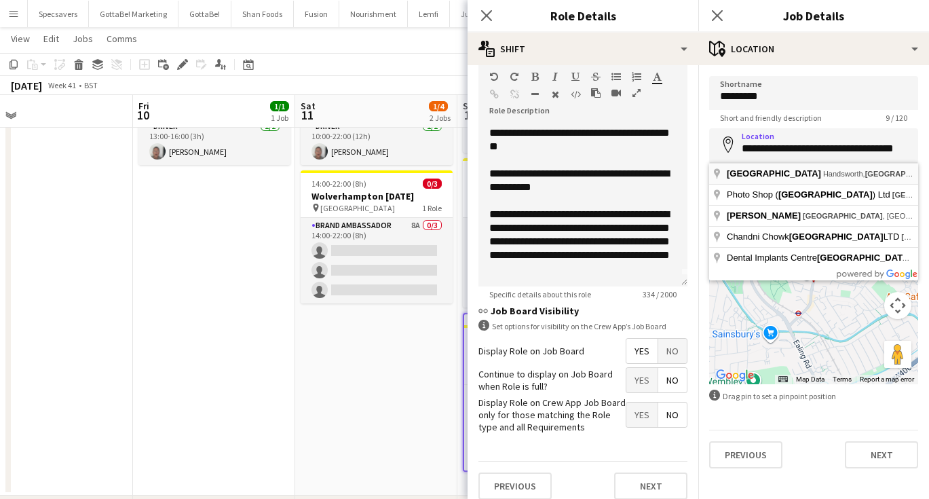
type input "**********"
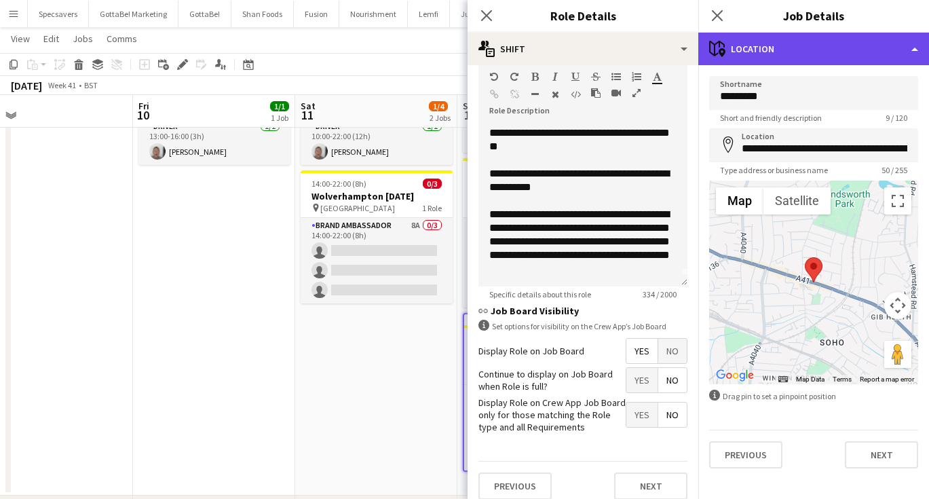
click at [796, 40] on div "maps-pin-1 Location" at bounding box center [813, 49] width 231 height 33
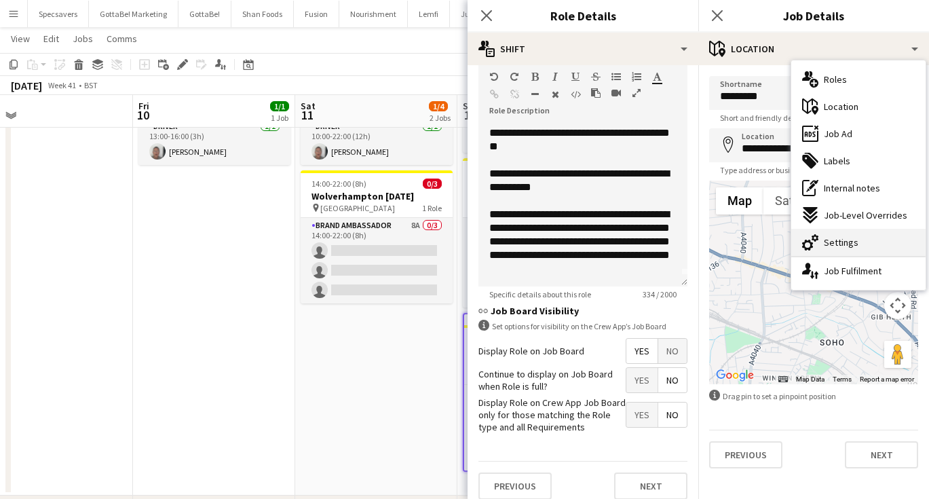
click at [845, 239] on span "Settings" at bounding box center [841, 242] width 35 height 12
type input "*******"
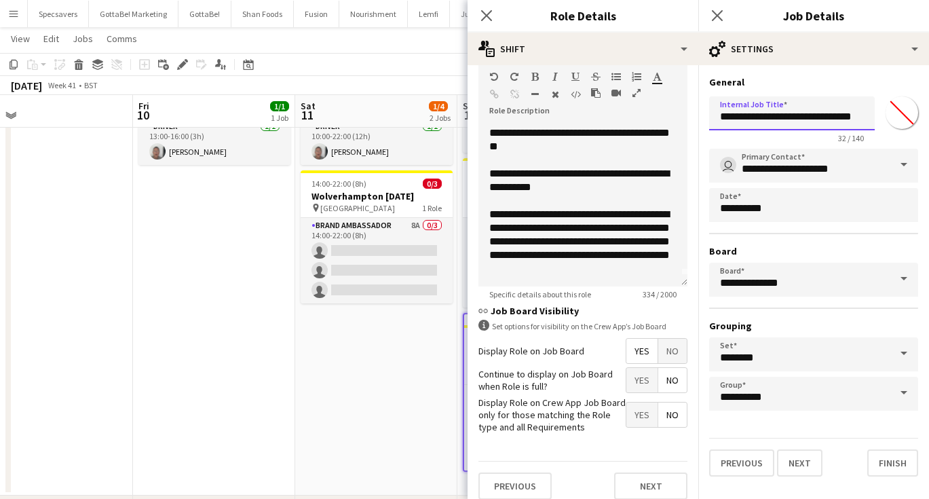
drag, startPoint x: 750, startPoint y: 116, endPoint x: 718, endPoint y: 113, distance: 31.4
click at [718, 113] on input "**********" at bounding box center [792, 113] width 166 height 34
click at [849, 114] on input "**********" at bounding box center [792, 113] width 166 height 34
type input "**********"
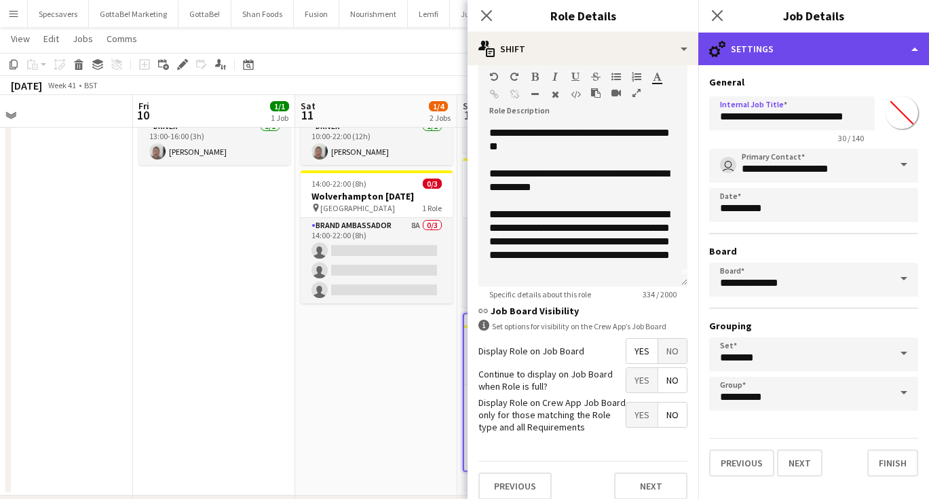
click at [765, 35] on div "cog-double-3 Settings" at bounding box center [813, 49] width 231 height 33
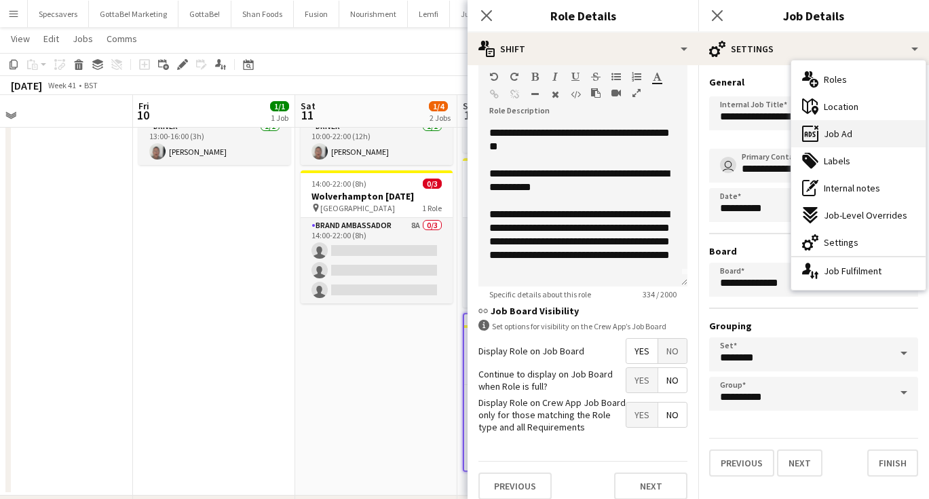
click at [847, 142] on div "ads-window Job Ad" at bounding box center [858, 133] width 134 height 27
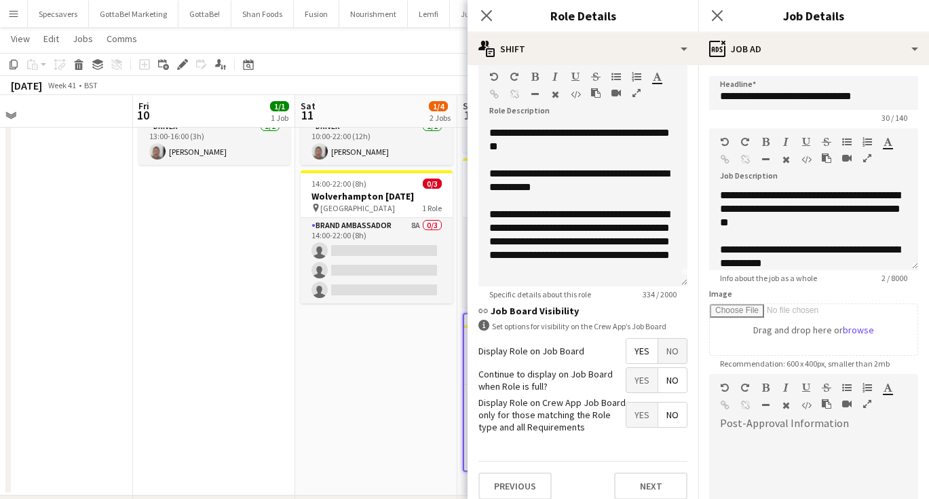
type input "**********"
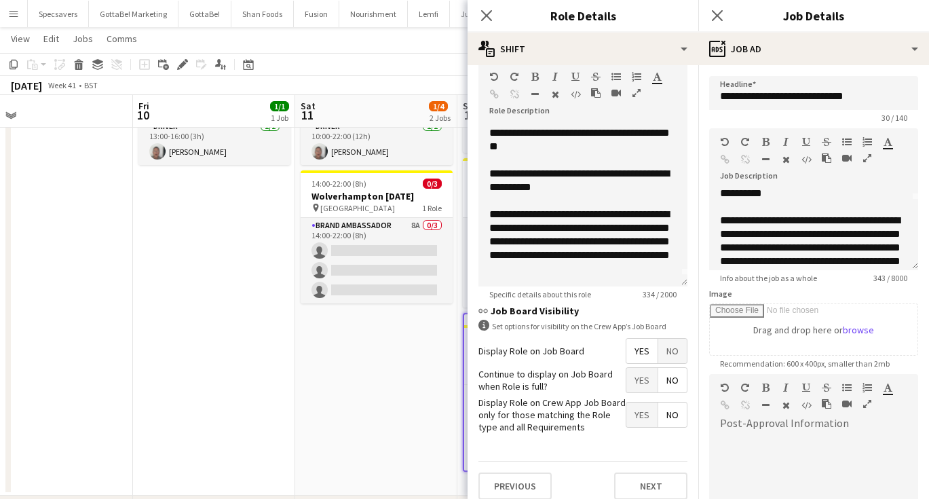
scroll to position [71, 0]
drag, startPoint x: 776, startPoint y: 233, endPoint x: 827, endPoint y: 233, distance: 50.9
click at [827, 233] on div "**********" at bounding box center [813, 247] width 187 height 68
click at [721, 11] on icon at bounding box center [716, 15] width 13 height 13
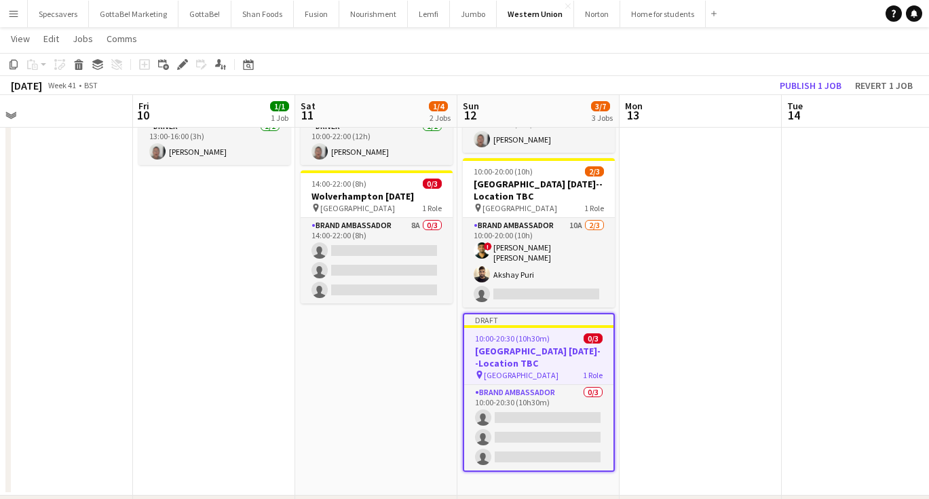
click at [703, 329] on app-date-cell at bounding box center [700, 275] width 162 height 442
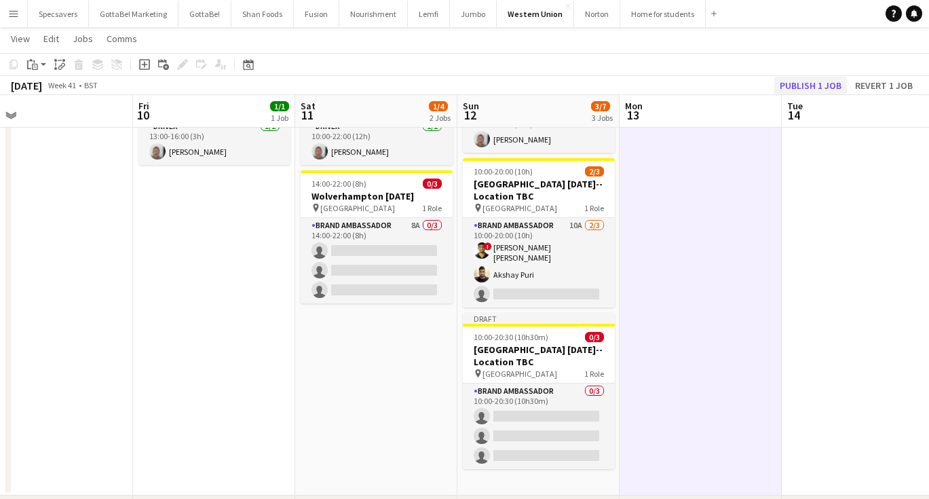
click at [817, 79] on button "Publish 1 job" at bounding box center [810, 86] width 73 height 18
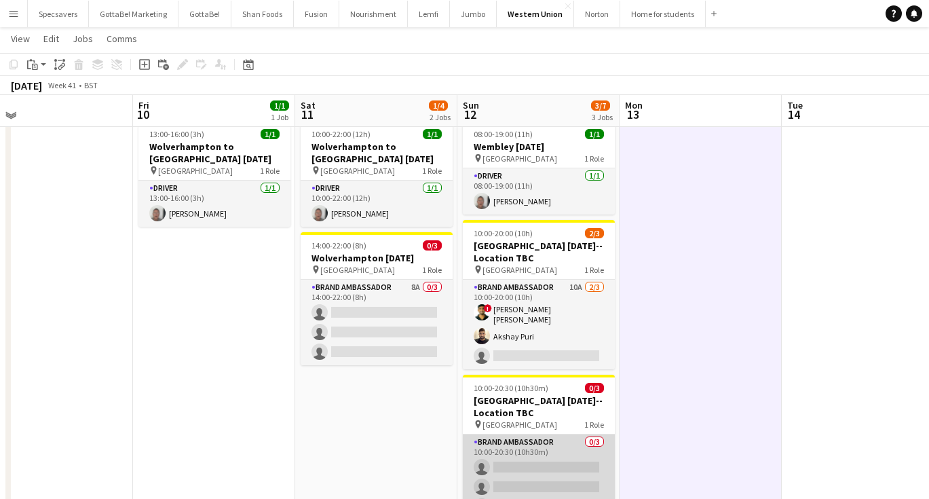
scroll to position [36, 0]
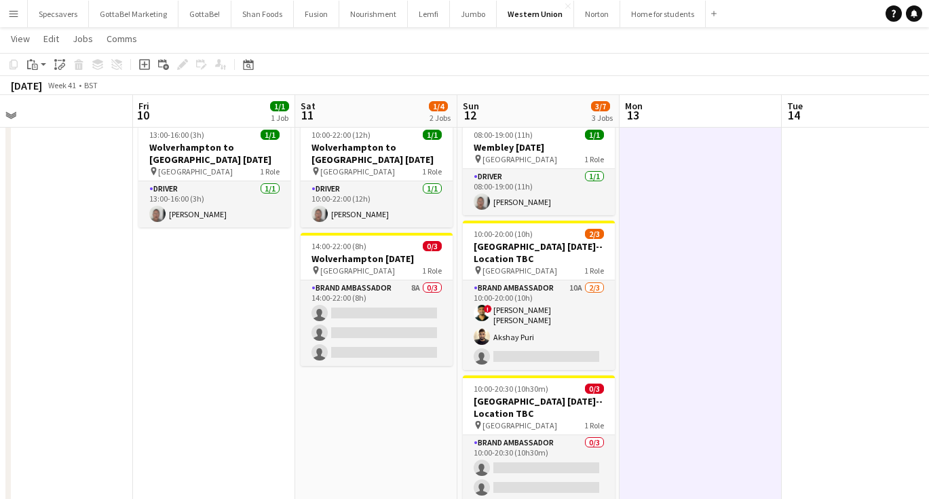
click at [9, 16] on app-icon "Menu" at bounding box center [13, 13] width 11 height 11
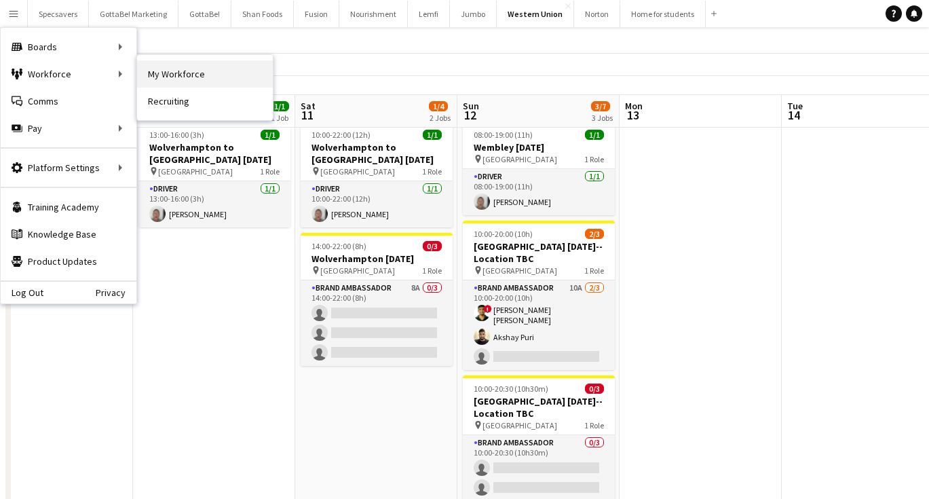
click at [170, 79] on link "My Workforce" at bounding box center [205, 73] width 136 height 27
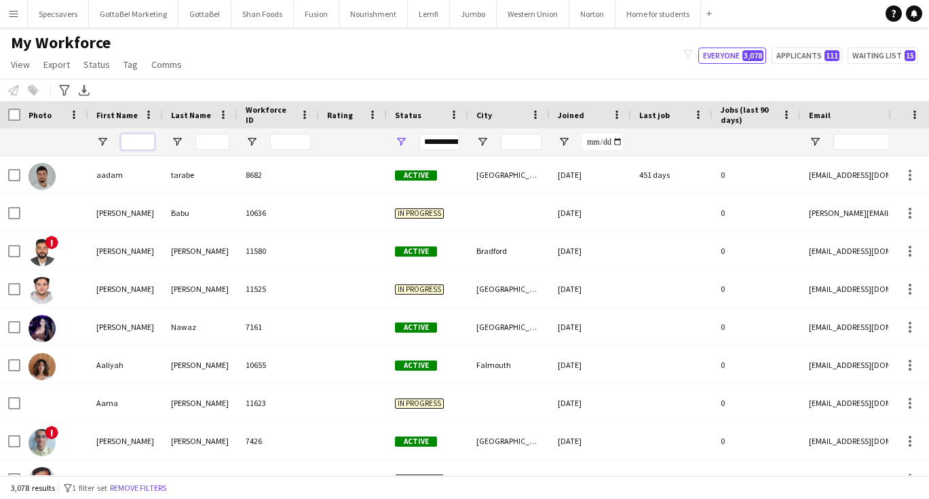
click at [133, 138] on input "First Name Filter Input" at bounding box center [138, 142] width 34 height 16
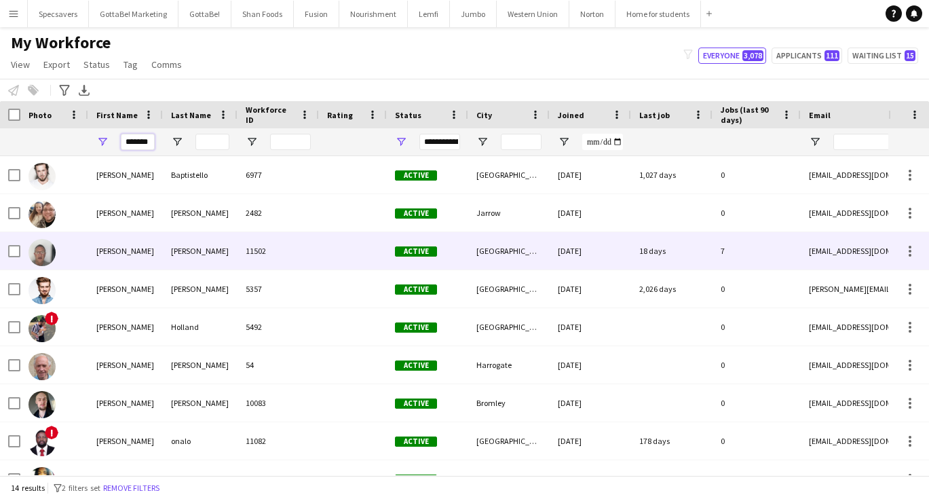
type input "*******"
click at [153, 258] on div "[PERSON_NAME]" at bounding box center [125, 250] width 75 height 37
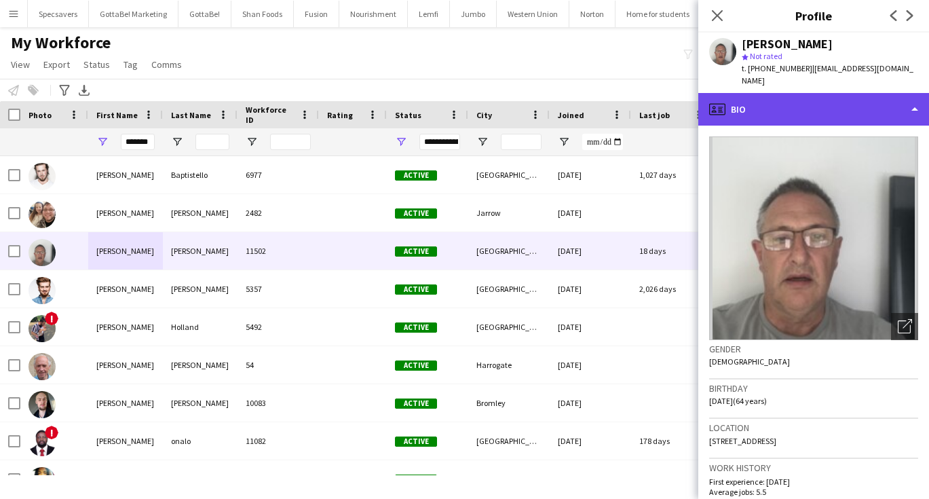
click at [819, 95] on div "profile Bio" at bounding box center [813, 109] width 231 height 33
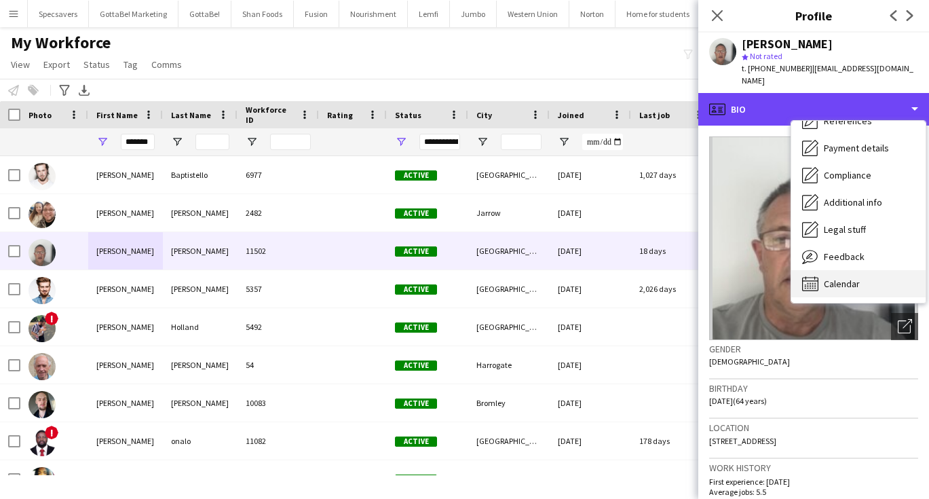
scroll to position [155, 0]
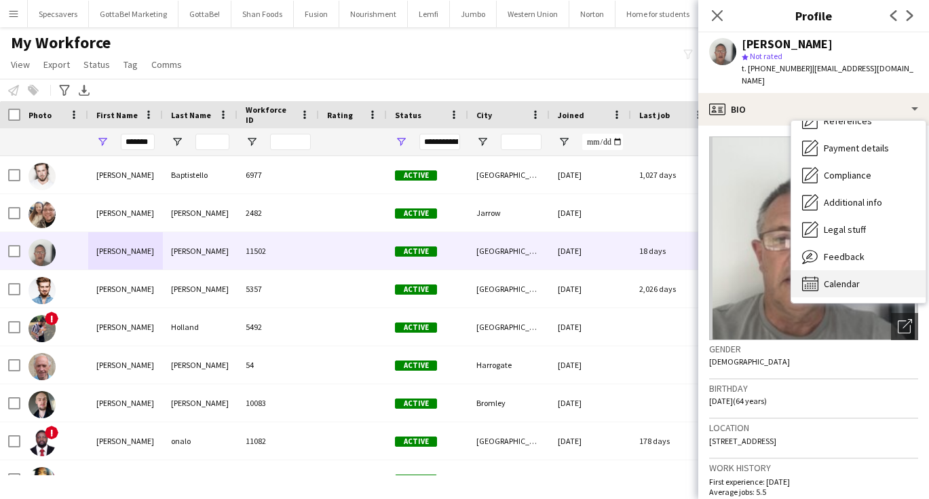
click at [846, 277] on span "Calendar" at bounding box center [842, 283] width 36 height 12
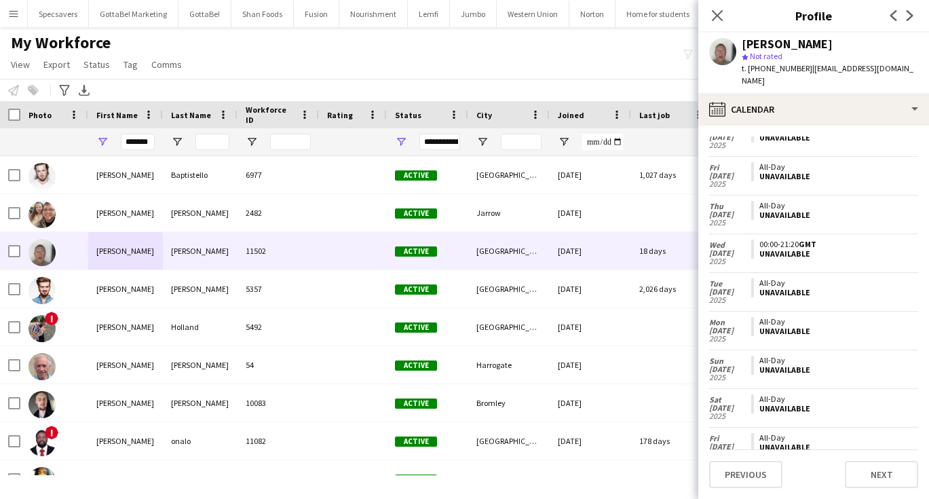
scroll to position [364, 0]
click at [336, 75] on div "My Workforce View Views Default view New view Update view Delete view Edit name…" at bounding box center [464, 56] width 929 height 46
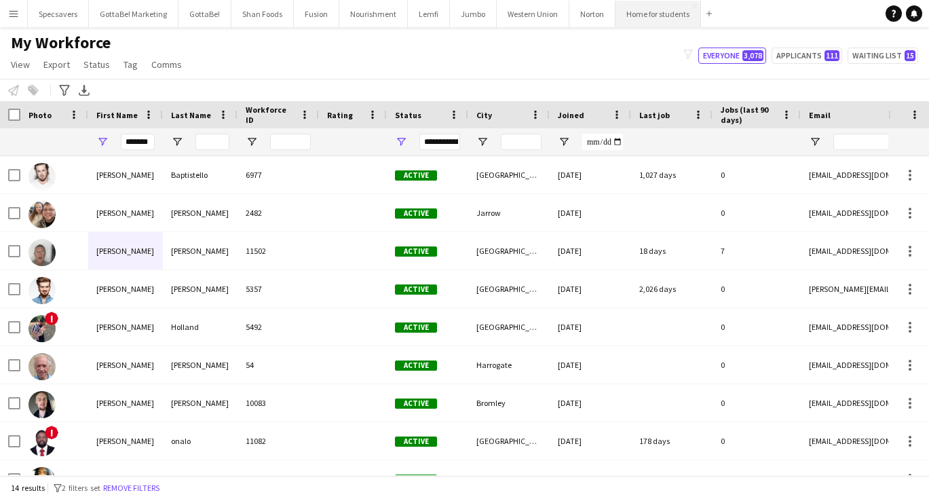
click at [658, 22] on button "Home for students Close" at bounding box center [657, 14] width 85 height 26
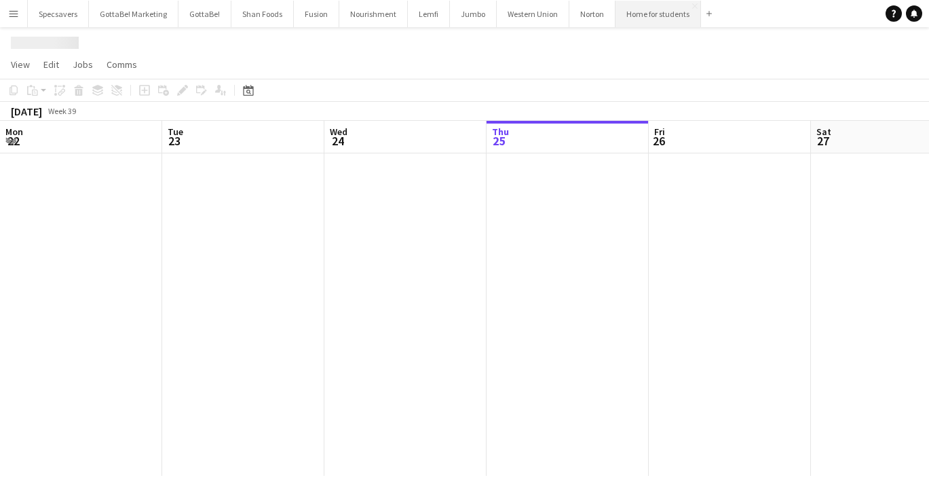
scroll to position [0, 324]
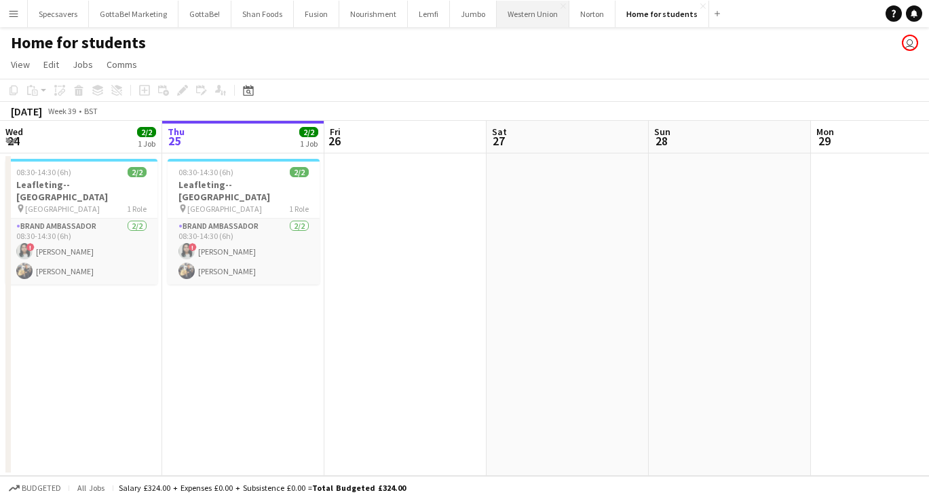
click at [515, 16] on button "Western Union Close" at bounding box center [533, 14] width 73 height 26
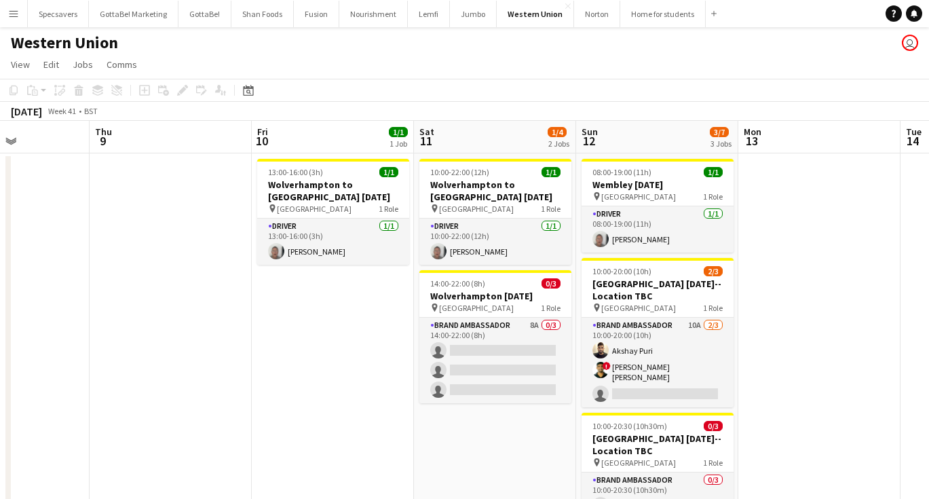
scroll to position [0, 387]
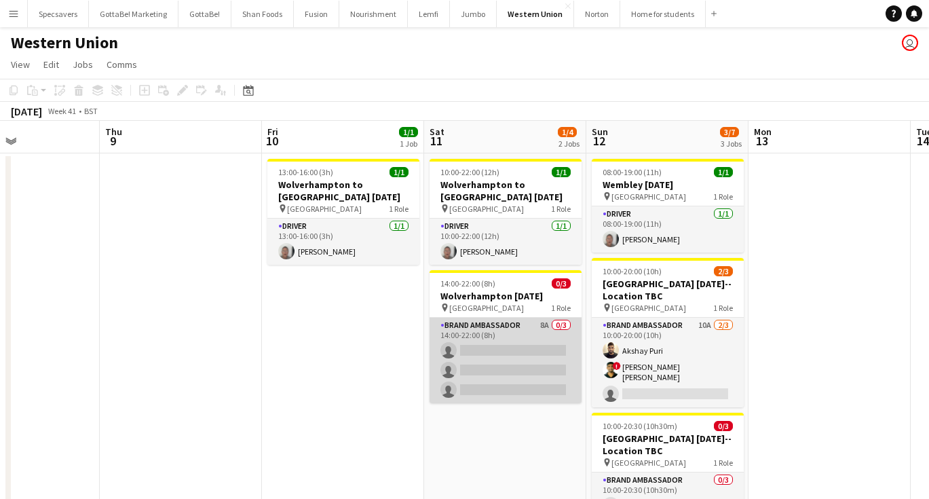
click at [544, 338] on app-card-role "Brand Ambassador 8A 0/3 14:00-22:00 (8h) single-neutral-actions single-neutral-…" at bounding box center [505, 359] width 152 height 85
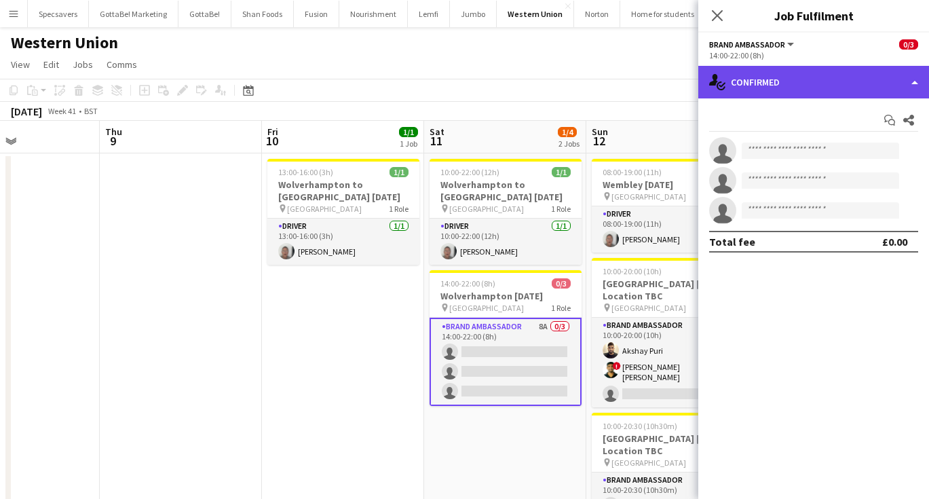
click at [807, 80] on div "single-neutral-actions-check-2 Confirmed" at bounding box center [813, 82] width 231 height 33
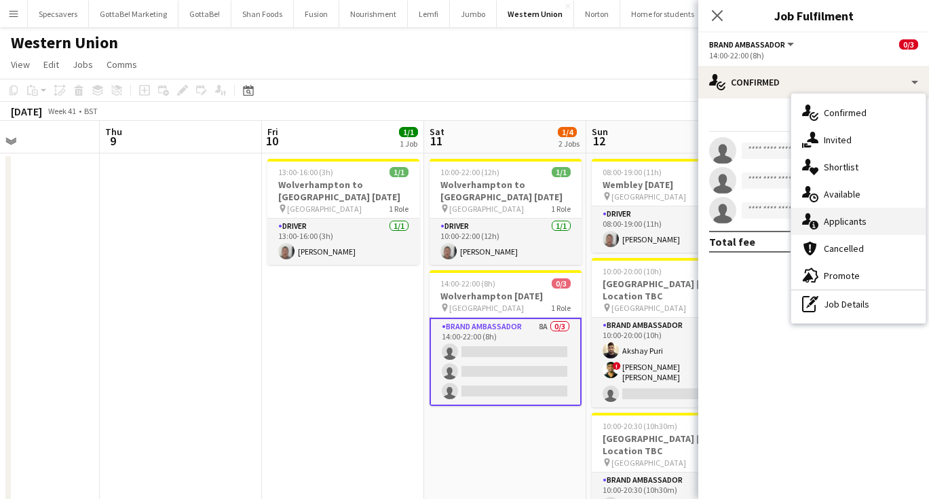
click at [840, 217] on span "Applicants" at bounding box center [845, 221] width 43 height 12
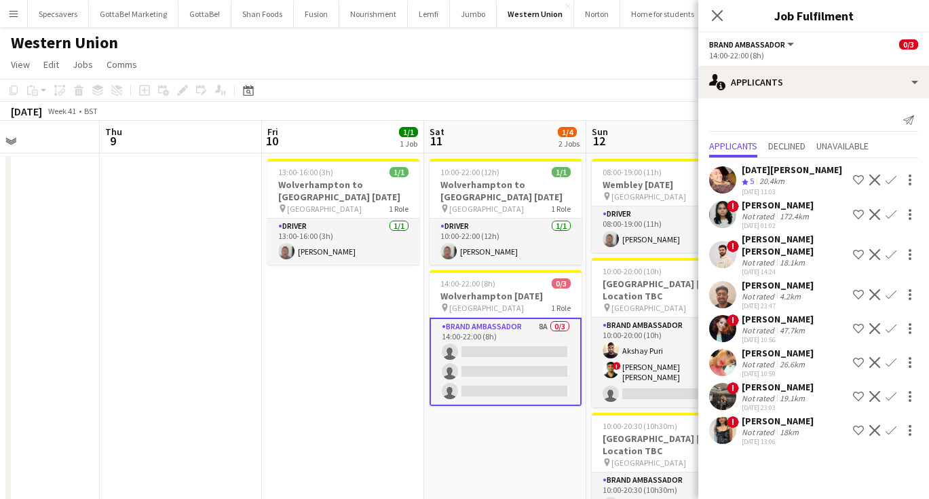
click at [890, 357] on app-icon "Confirm" at bounding box center [890, 362] width 11 height 11
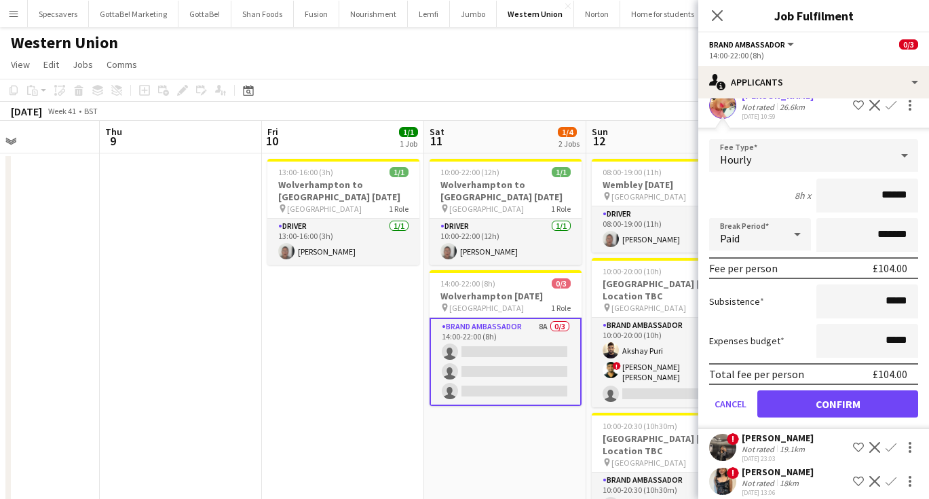
scroll to position [256, 0]
click at [845, 391] on button "Confirm" at bounding box center [837, 404] width 161 height 27
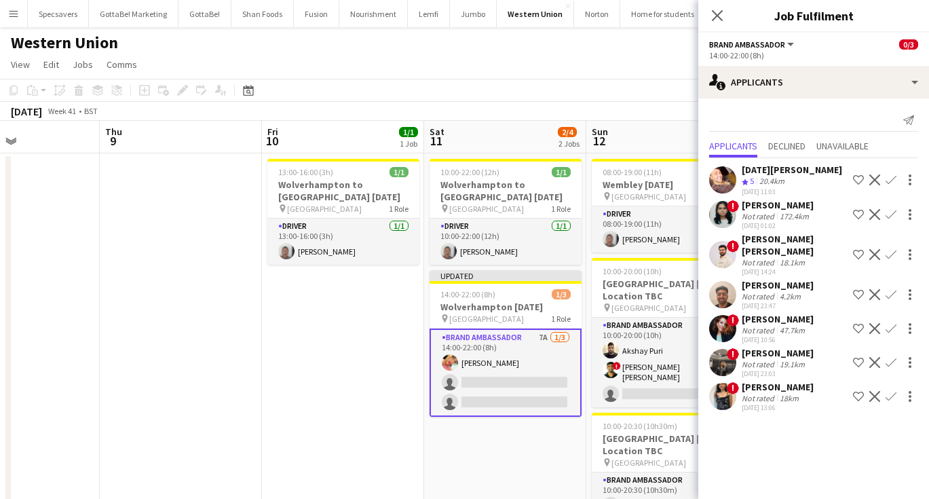
scroll to position [0, 0]
click at [718, 18] on icon "Close pop-in" at bounding box center [716, 15] width 13 height 13
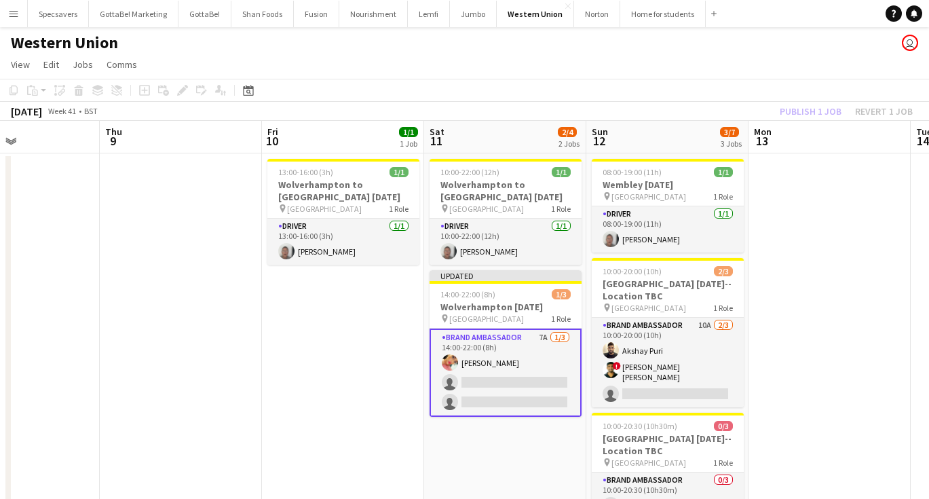
click at [839, 161] on app-date-cell at bounding box center [829, 368] width 162 height 431
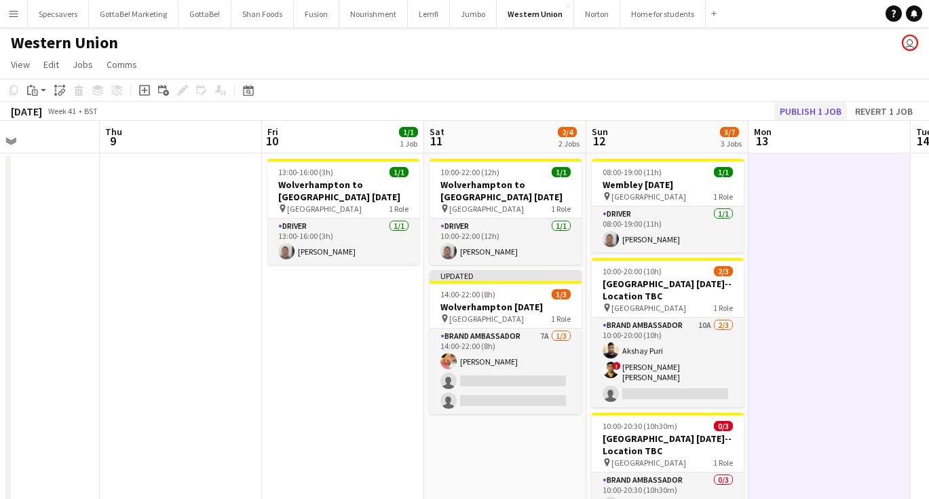
click at [816, 115] on button "Publish 1 job" at bounding box center [810, 111] width 73 height 18
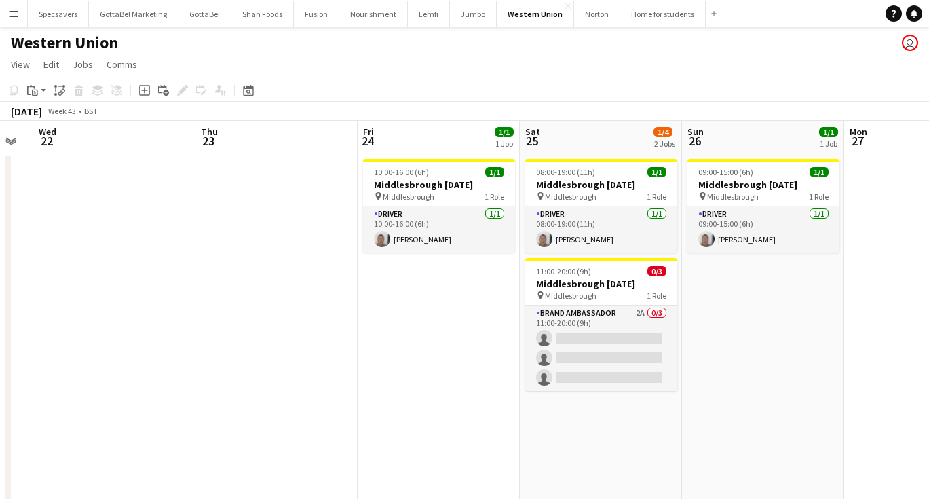
scroll to position [0, 486]
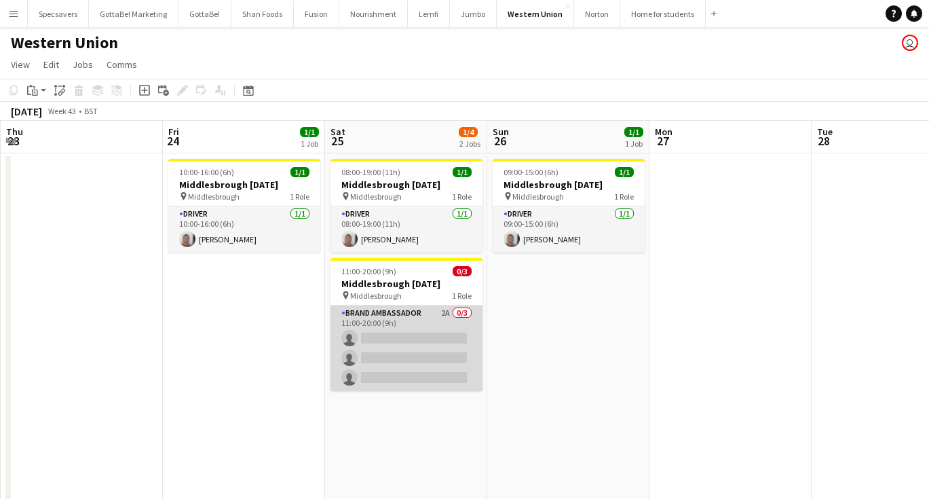
click at [385, 330] on app-card-role "Brand Ambassador 2A 0/3 11:00-20:00 (9h) single-neutral-actions single-neutral-…" at bounding box center [406, 347] width 152 height 85
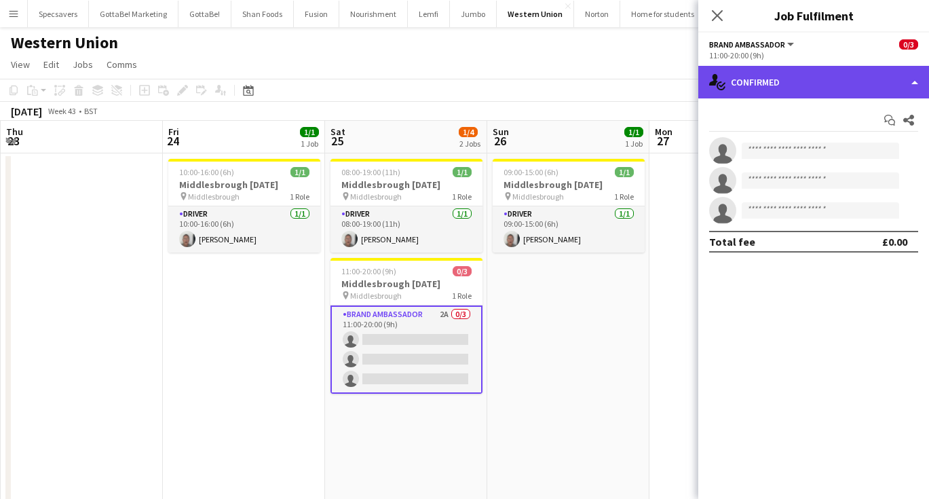
click at [814, 89] on div "single-neutral-actions-check-2 Confirmed" at bounding box center [813, 82] width 231 height 33
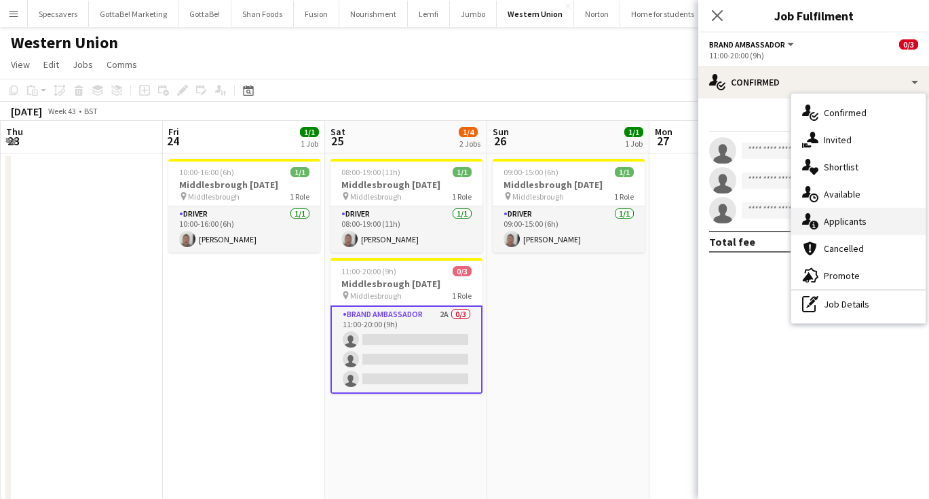
click at [849, 221] on span "Applicants" at bounding box center [845, 221] width 43 height 12
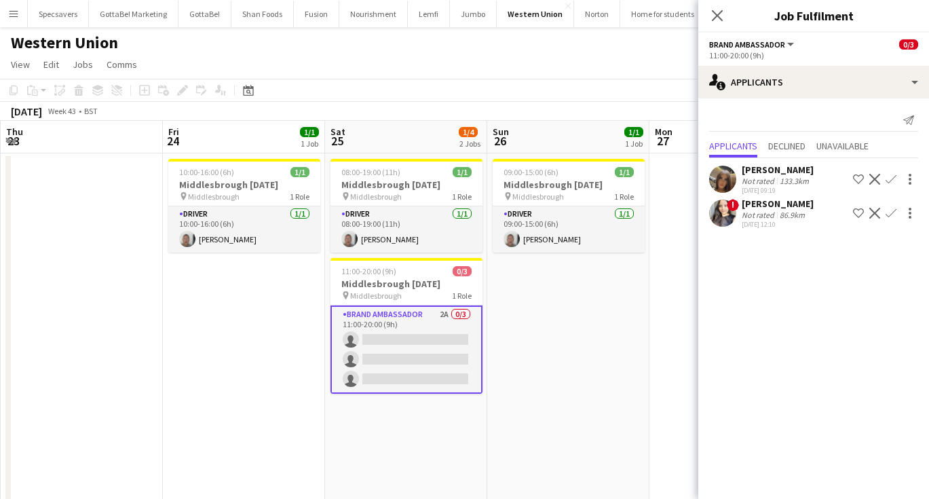
click at [532, 86] on app-toolbar "Copy Paste Paste Command V Paste with crew Command Shift V Paste linked Job [GE…" at bounding box center [464, 90] width 929 height 23
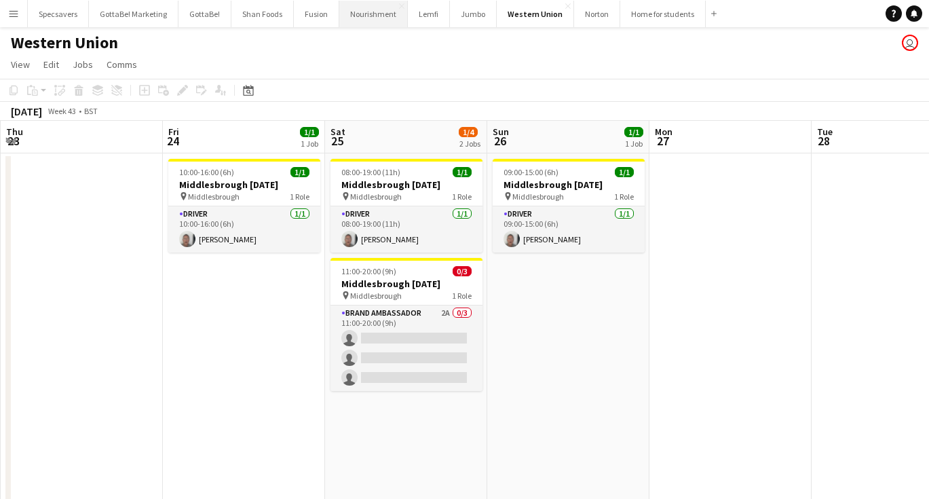
click at [343, 20] on button "Nourishment Close" at bounding box center [373, 14] width 69 height 26
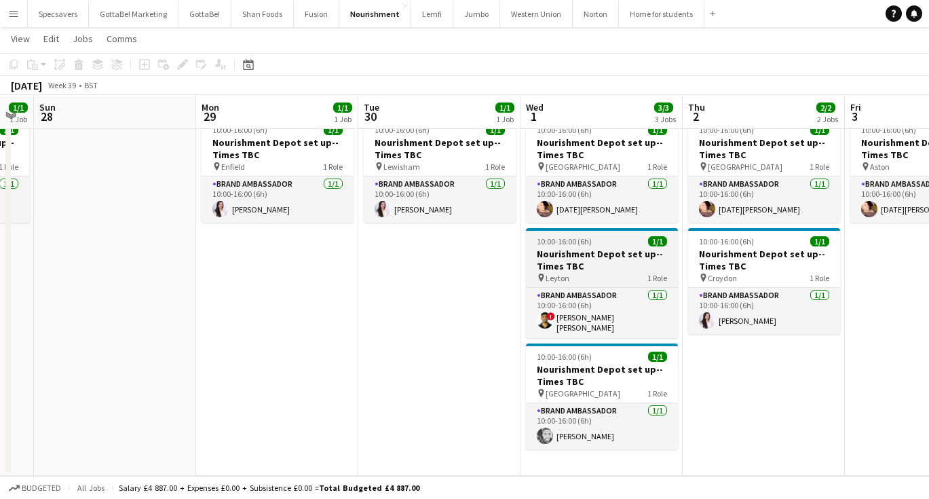
scroll to position [42, 0]
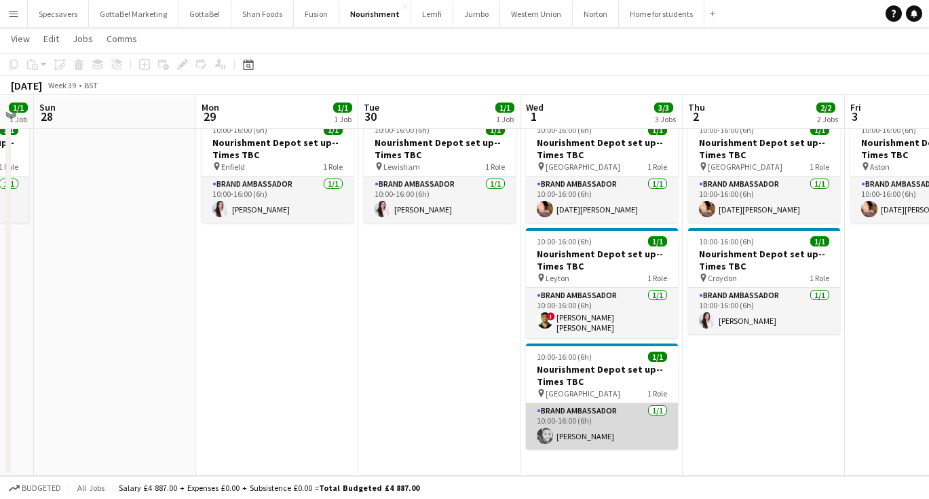
click at [589, 438] on app-card-role "Brand Ambassador [DATE] 10:00-16:00 (6h) [PERSON_NAME]" at bounding box center [602, 426] width 152 height 46
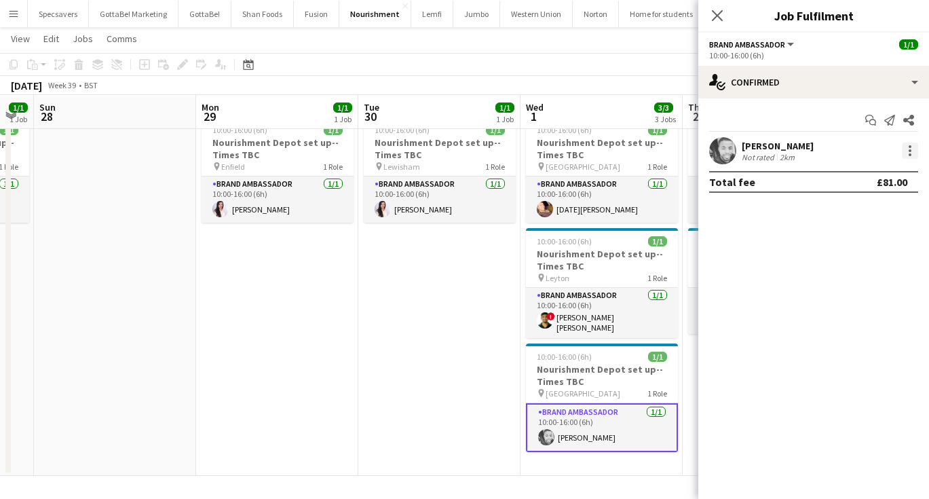
click at [906, 150] on div at bounding box center [910, 150] width 16 height 16
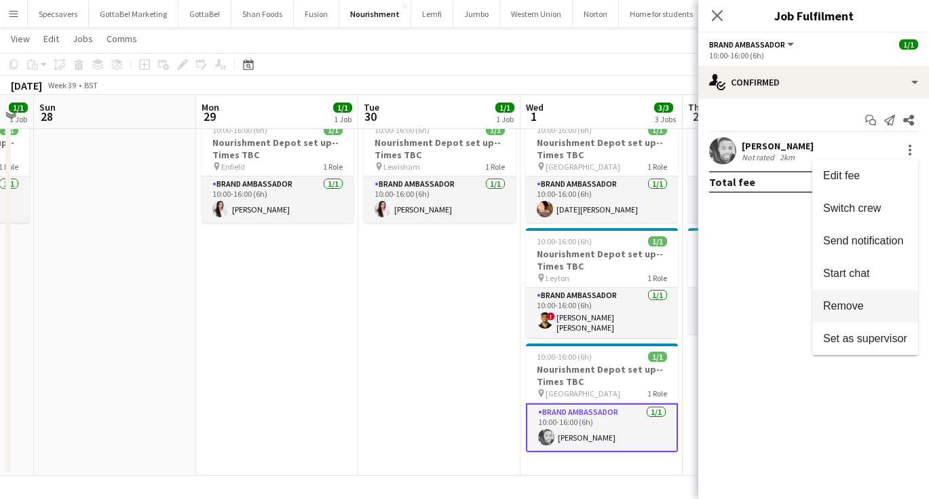
click at [853, 298] on button "Remove" at bounding box center [865, 306] width 106 height 33
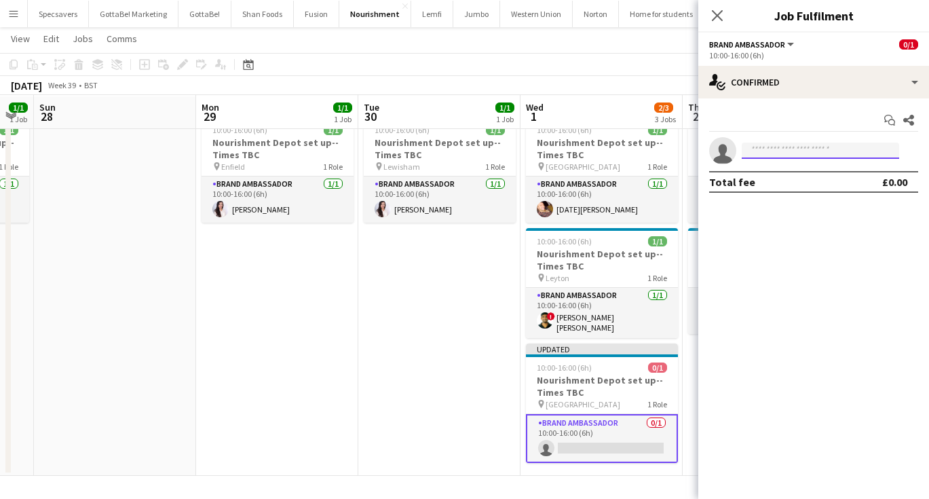
click at [798, 149] on input at bounding box center [819, 150] width 157 height 16
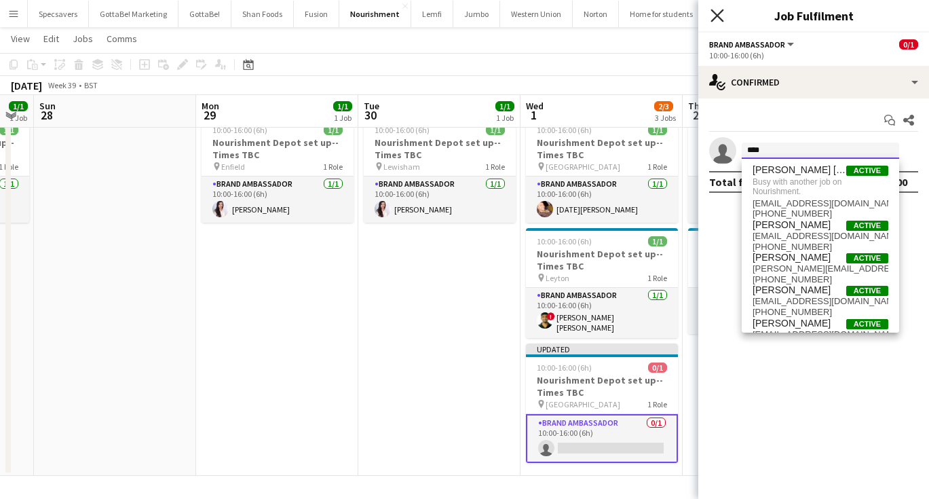
type input "****"
click at [714, 17] on icon "Close pop-in" at bounding box center [716, 15] width 13 height 13
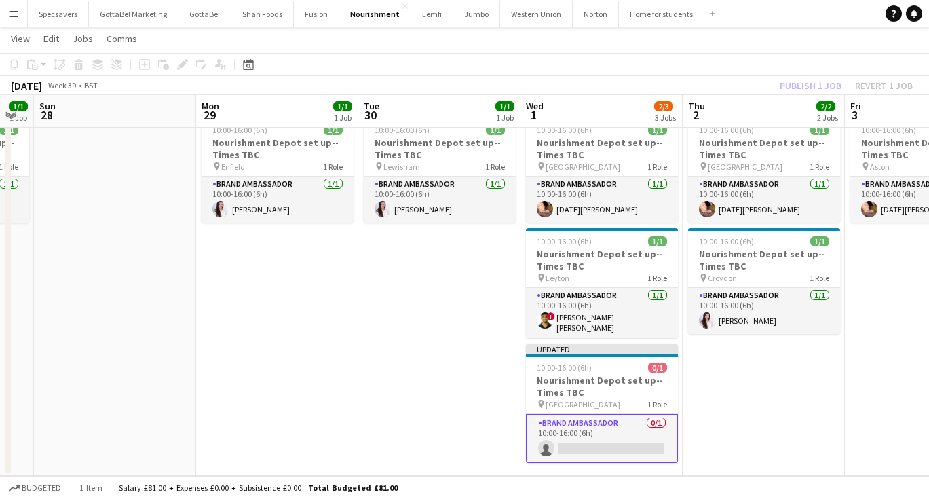
click at [724, 380] on app-date-cell "10:00-16:00 (6h) 1/1 Nourishment Depot set up--Times TBC pin Birmingham 1 Role …" at bounding box center [763, 293] width 162 height 364
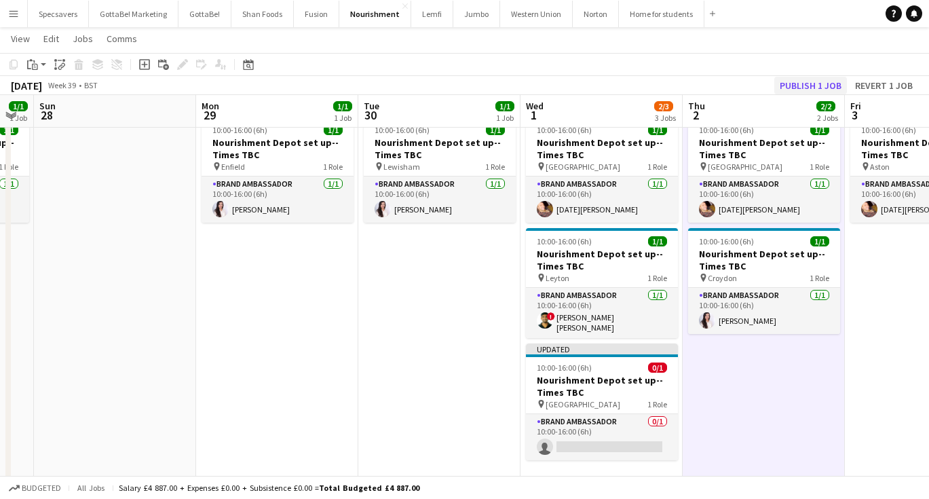
click at [798, 81] on button "Publish 1 job" at bounding box center [810, 86] width 73 height 18
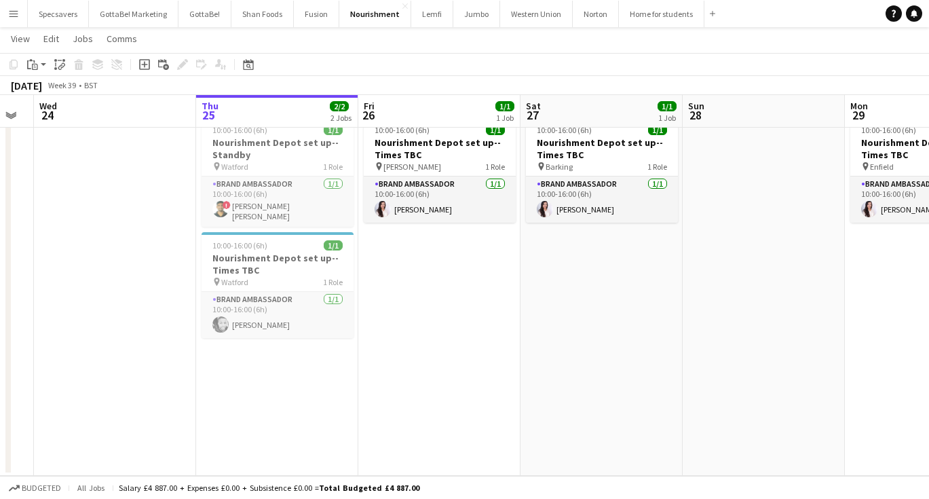
scroll to position [0, 385]
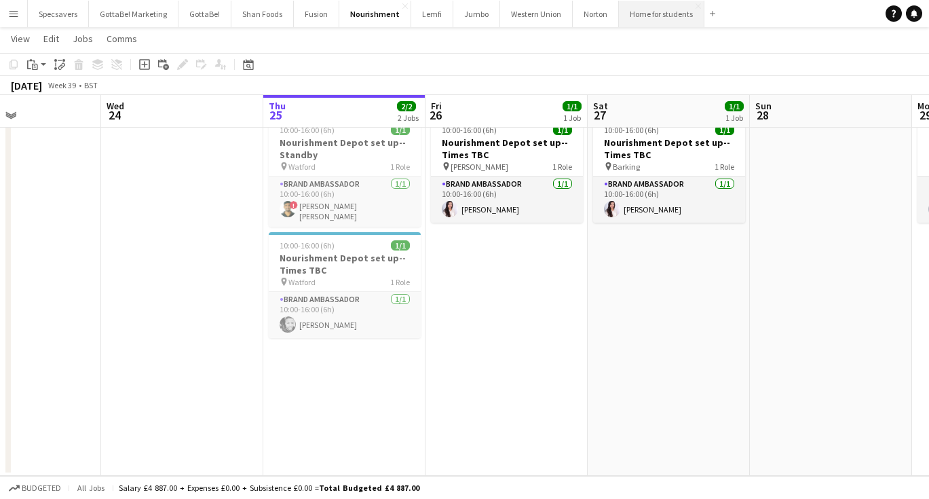
click at [642, 22] on button "Home for students Close" at bounding box center [661, 14] width 85 height 26
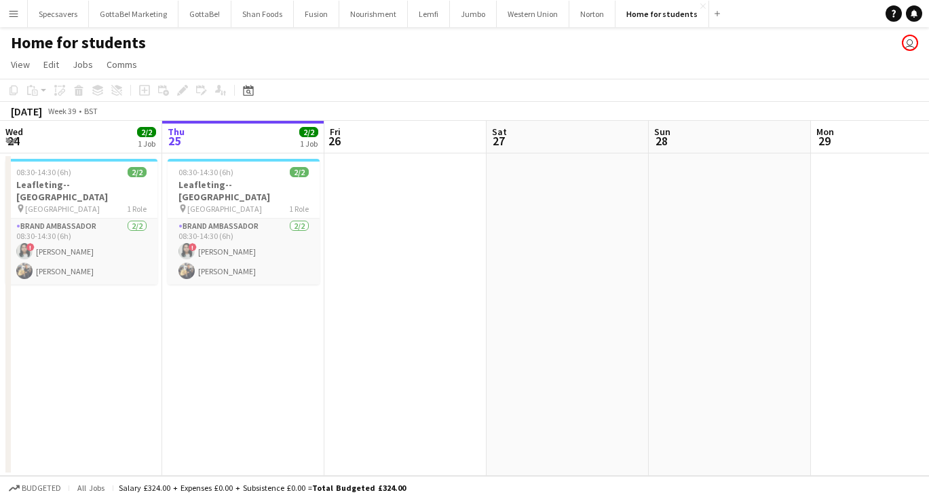
scroll to position [0, 297]
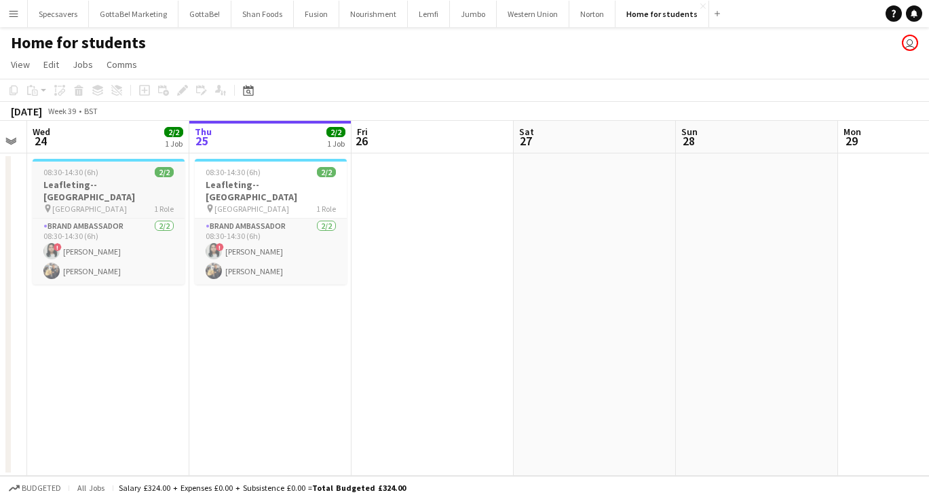
click at [111, 181] on h3 "Leafleting--[GEOGRAPHIC_DATA]" at bounding box center [109, 190] width 152 height 24
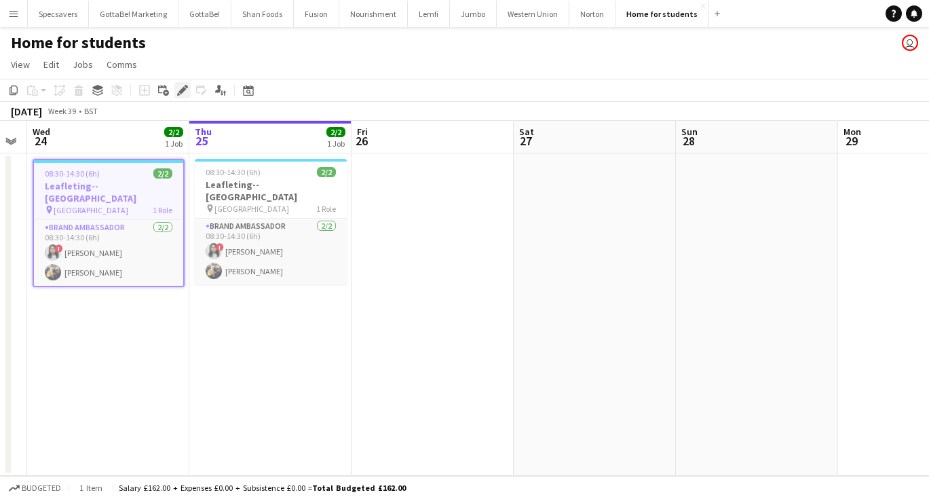
click at [188, 91] on div "Edit" at bounding box center [182, 90] width 16 height 16
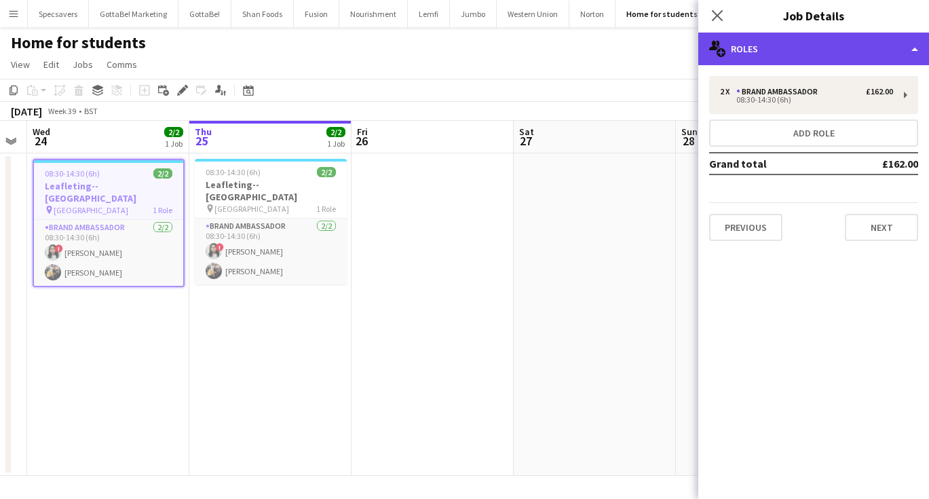
click at [800, 50] on div "multiple-users-add Roles" at bounding box center [813, 49] width 231 height 33
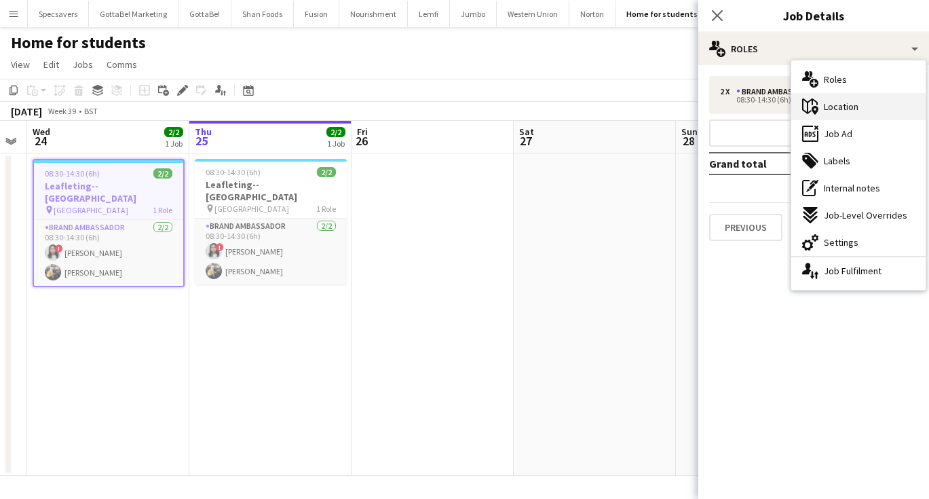
click at [841, 110] on span "Location" at bounding box center [841, 106] width 35 height 12
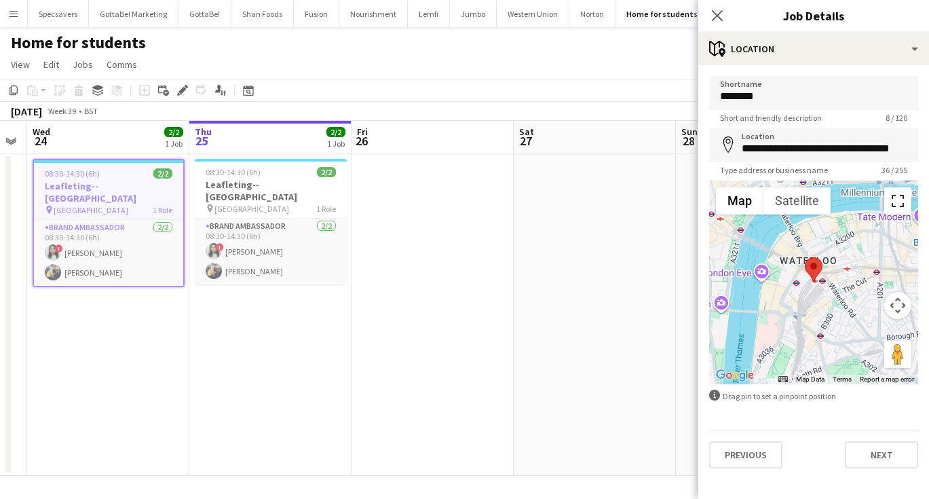
click at [899, 207] on button "Toggle fullscreen view" at bounding box center [897, 200] width 27 height 27
